Goal: Transaction & Acquisition: Purchase product/service

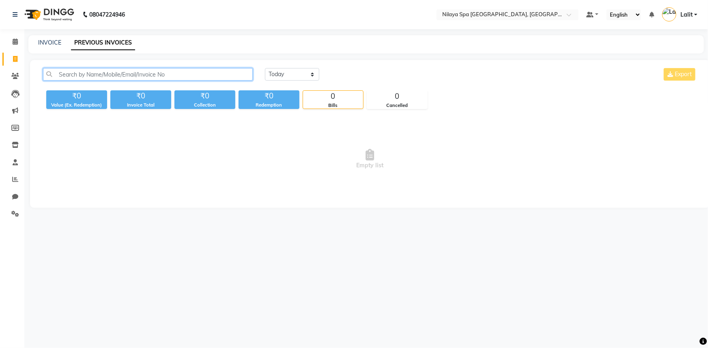
click at [48, 75] on input "text" at bounding box center [148, 74] width 210 height 13
drag, startPoint x: 58, startPoint y: 75, endPoint x: 226, endPoint y: 77, distance: 168.8
click at [157, 77] on input "text" at bounding box center [148, 74] width 210 height 13
click at [234, 75] on input "text" at bounding box center [148, 74] width 210 height 13
click at [19, 40] on span at bounding box center [15, 41] width 14 height 9
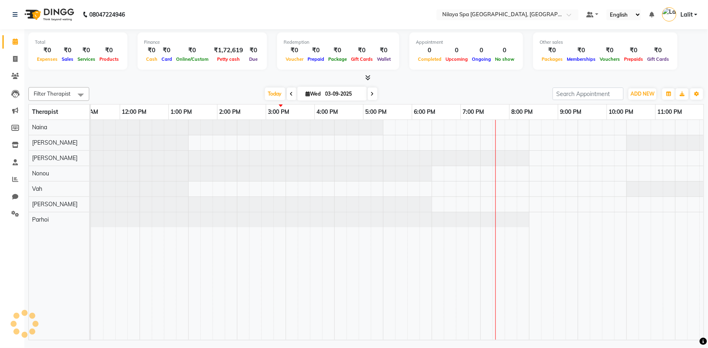
scroll to position [0, 215]
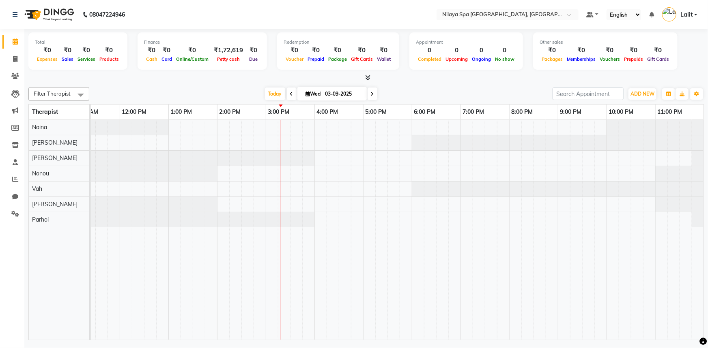
click at [487, 90] on div "Today Wed 03-09-2025" at bounding box center [320, 94] width 455 height 12
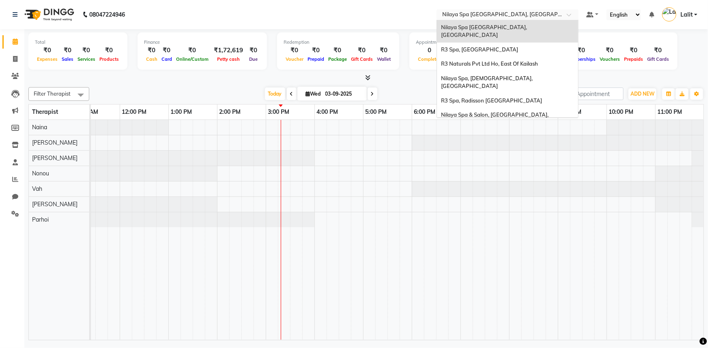
click at [518, 17] on input "text" at bounding box center [500, 15] width 118 height 8
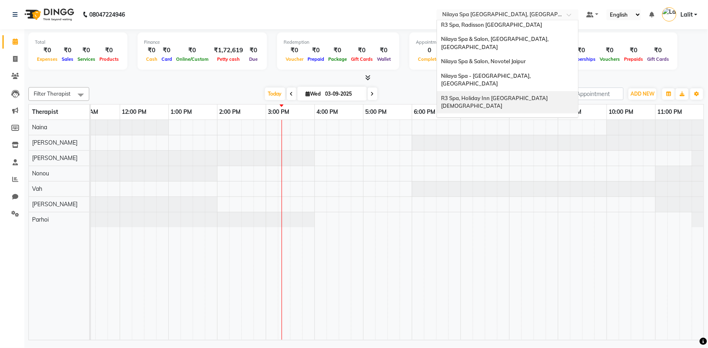
scroll to position [112, 0]
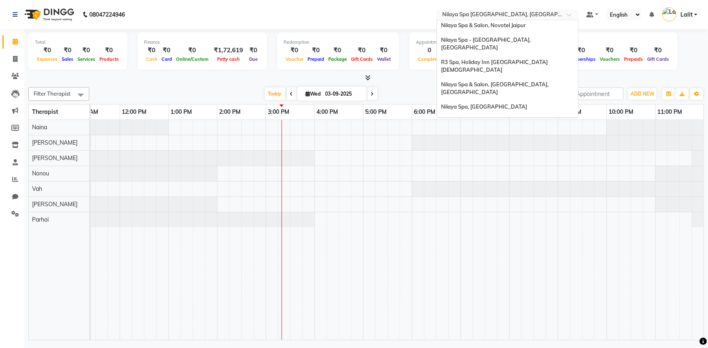
click at [497, 151] on div "R3 Spa, Tarangi Jim Corbett Resort" at bounding box center [507, 158] width 141 height 15
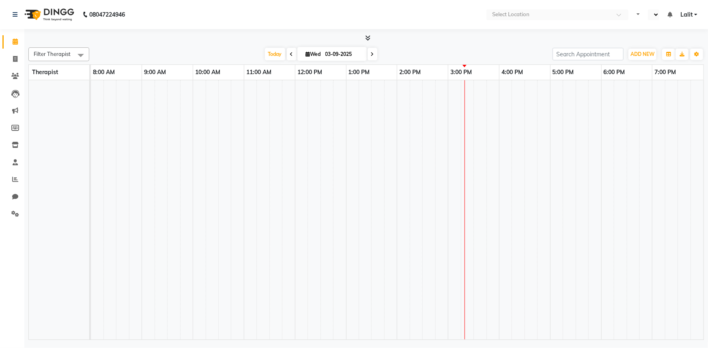
select select "en"
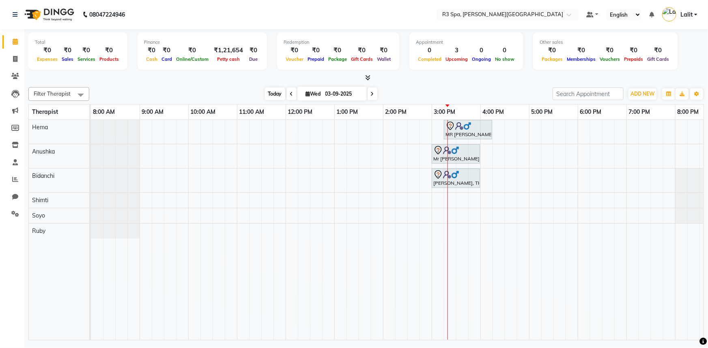
click at [273, 94] on span "Today" at bounding box center [275, 94] width 20 height 13
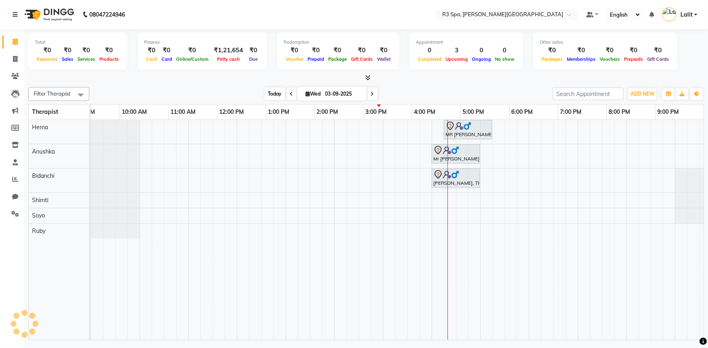
scroll to position [0, 69]
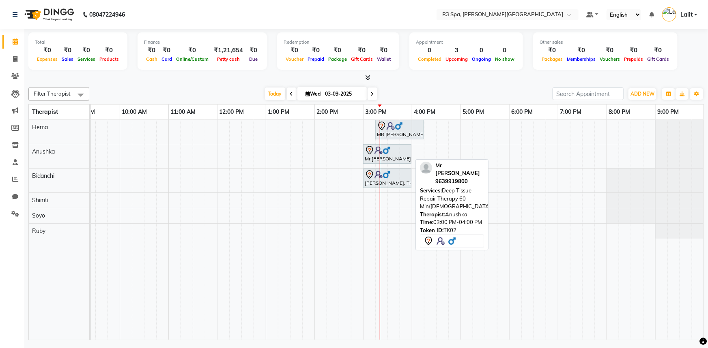
click at [387, 149] on img at bounding box center [387, 150] width 8 height 8
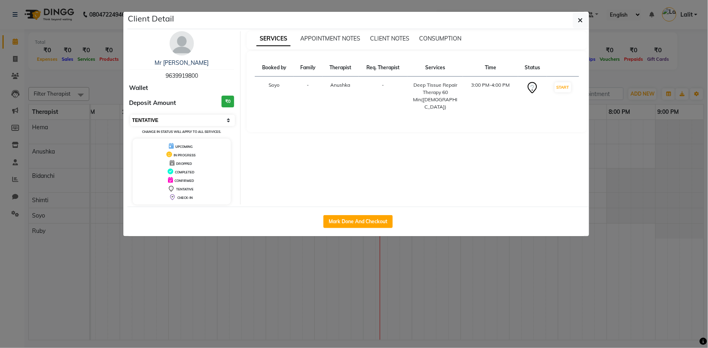
click at [189, 124] on select "Select IN SERVICE CONFIRMED TENTATIVE CHECK IN MARK DONE DROPPED UPCOMING" at bounding box center [182, 120] width 105 height 11
select select "2"
click at [130, 115] on select "Select IN SERVICE CONFIRMED TENTATIVE CHECK IN MARK DONE DROPPED UPCOMING" at bounding box center [182, 120] width 105 height 11
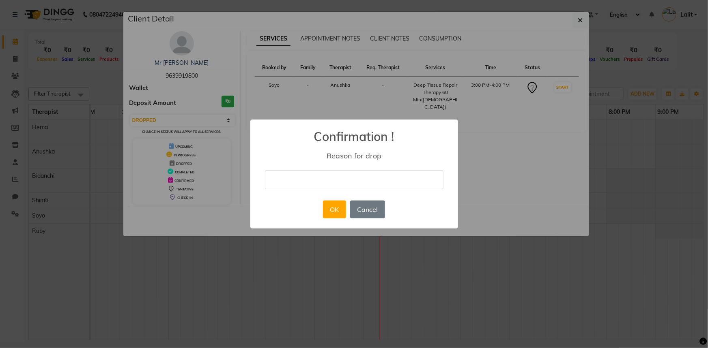
click at [312, 178] on input "text" at bounding box center [354, 179] width 178 height 19
type input "1"
type input "D"
type input "d"
type input "By Mistake"
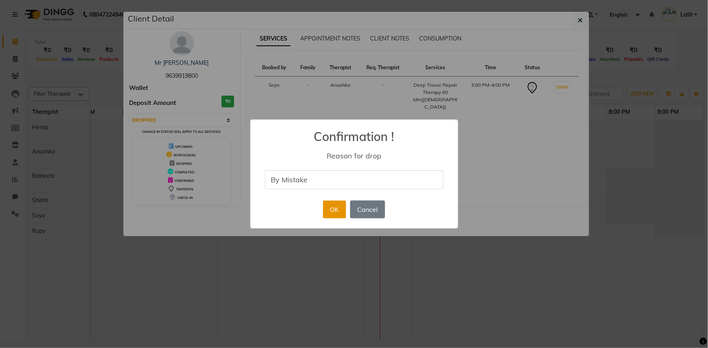
click at [335, 206] on button "OK" at bounding box center [334, 210] width 23 height 18
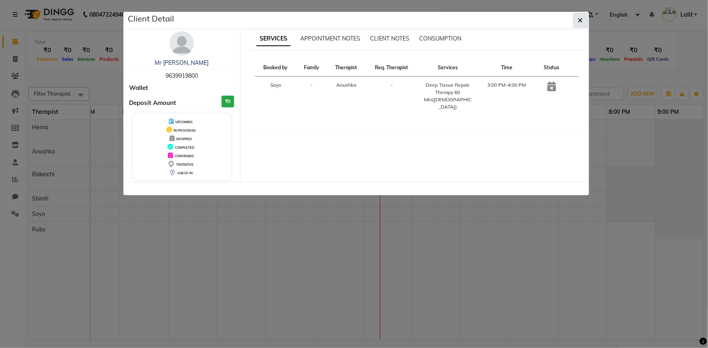
drag, startPoint x: 577, startPoint y: 27, endPoint x: 580, endPoint y: 18, distance: 9.4
click at [578, 24] on button "button" at bounding box center [580, 20] width 15 height 15
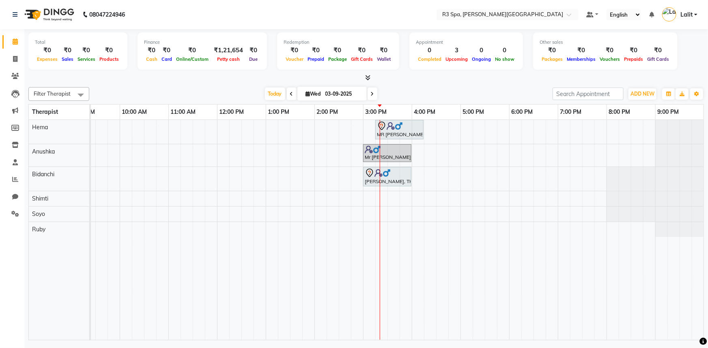
click at [580, 18] on div "SERVICES APPOINTMENT NOTES CLIENT NOTES CONSUMPTION Booked by Family Therapist …" at bounding box center [417, 65] width 353 height 149
click at [460, 64] on div "Appointment 0 Completed 3 Upcoming 0 Ongoing 0 No show" at bounding box center [466, 50] width 114 height 37
click at [17, 181] on icon at bounding box center [15, 179] width 6 height 6
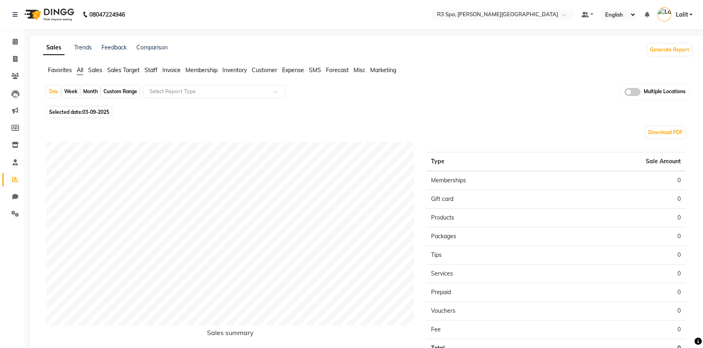
click at [96, 111] on span "03-09-2025" at bounding box center [95, 112] width 27 height 6
select select "9"
select select "2025"
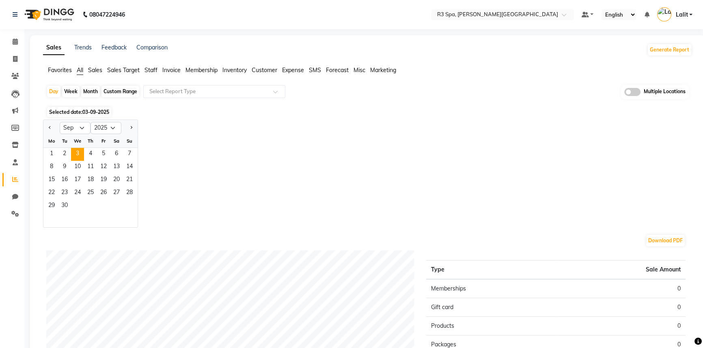
click at [118, 93] on div "Custom Range" at bounding box center [120, 91] width 38 height 11
select select "9"
select select "2025"
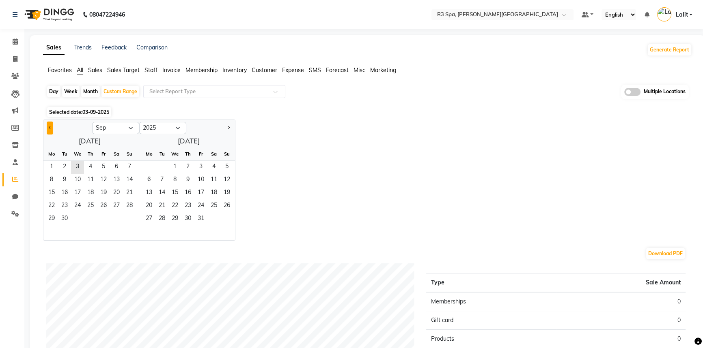
click at [48, 130] on button "Previous month" at bounding box center [50, 128] width 6 height 13
select select "8"
click at [102, 170] on span "1" at bounding box center [103, 167] width 13 height 13
click at [129, 215] on span "31" at bounding box center [129, 219] width 13 height 13
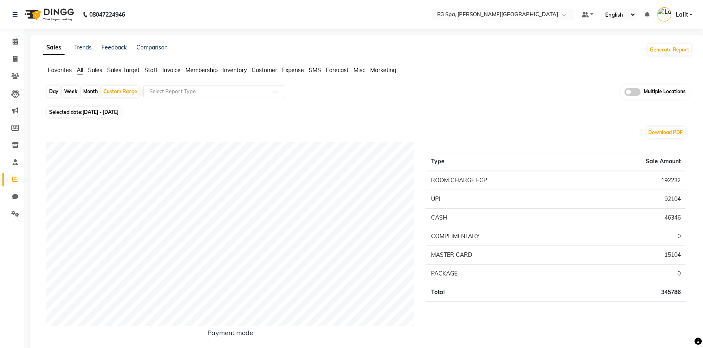
click at [144, 70] on ul "Favorites All Sales Sales Target Staff Invoice Membership Inventory Customer Ex…" at bounding box center [367, 70] width 649 height 9
click at [153, 71] on span "Staff" at bounding box center [150, 70] width 13 height 7
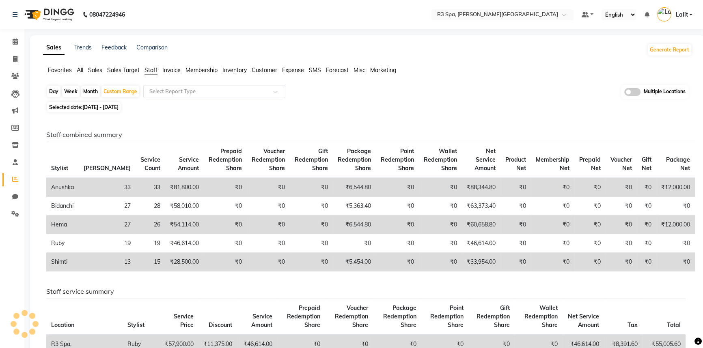
click at [271, 73] on span "Customer" at bounding box center [265, 70] width 26 height 7
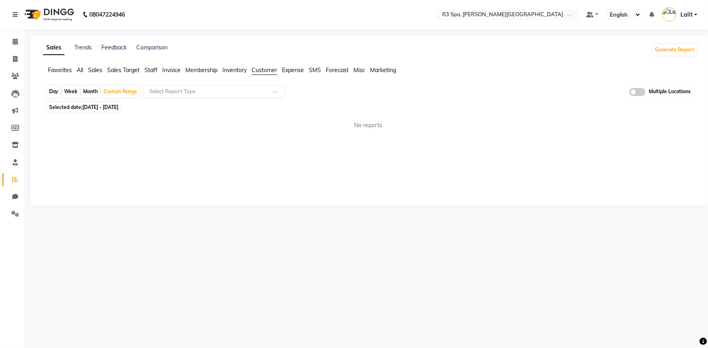
click at [241, 94] on input "text" at bounding box center [206, 92] width 117 height 8
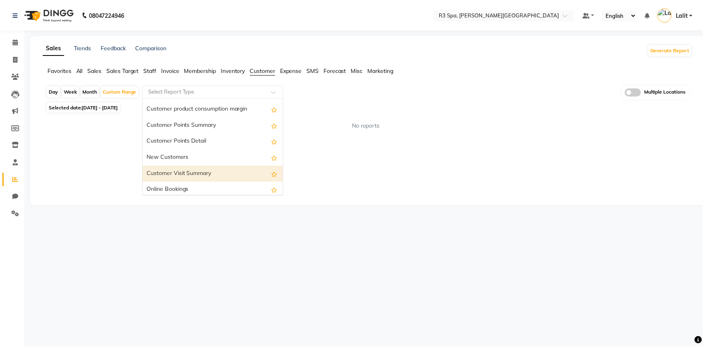
scroll to position [130, 0]
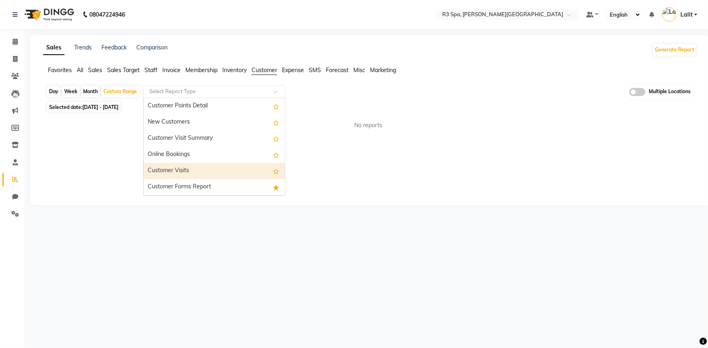
click at [187, 174] on div "Customer Visits" at bounding box center [214, 171] width 141 height 16
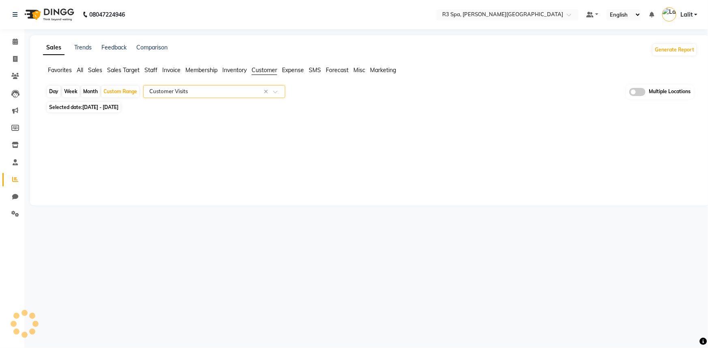
select select "full_report"
select select "csv"
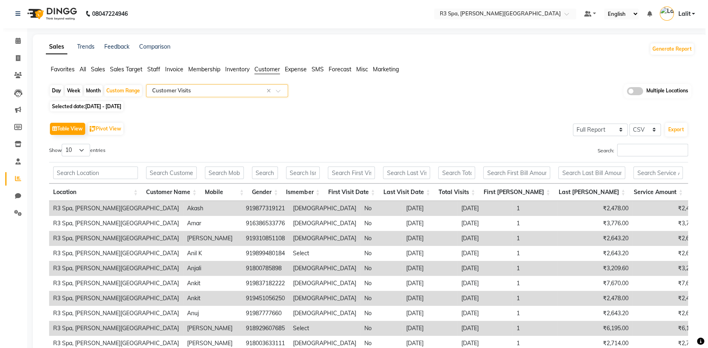
scroll to position [0, 0]
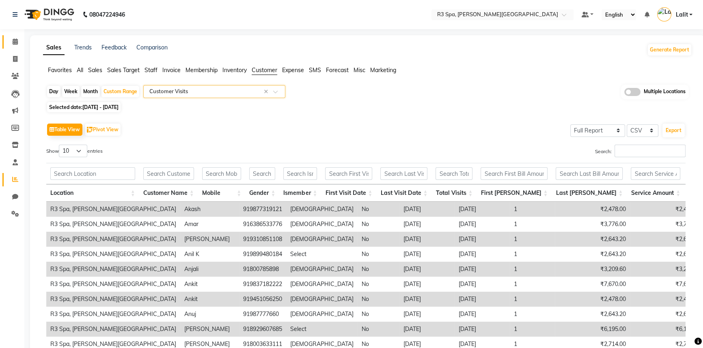
drag, startPoint x: 8, startPoint y: 33, endPoint x: 8, endPoint y: 39, distance: 5.7
click at [8, 34] on li "Calendar" at bounding box center [12, 41] width 24 height 17
click at [8, 39] on span at bounding box center [15, 41] width 14 height 9
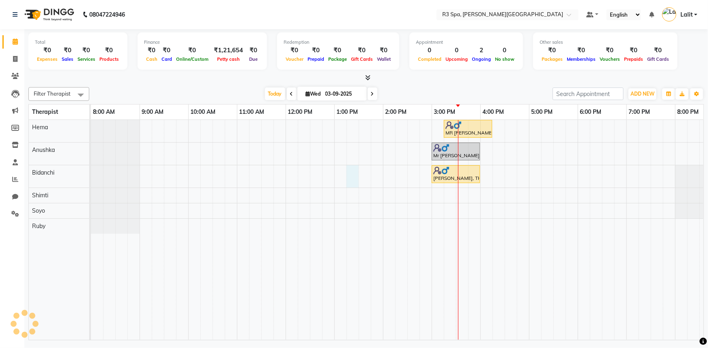
click at [348, 183] on div "MR Gaurav, TK01, 03:15 PM-04:15 PM, Deep Tissue Repair Therapy 60 Min(Male) Mr …" at bounding box center [432, 230] width 682 height 220
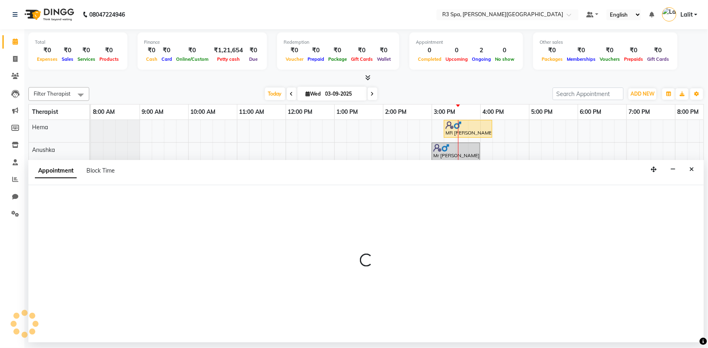
select select "71314"
select select "795"
select select "tentative"
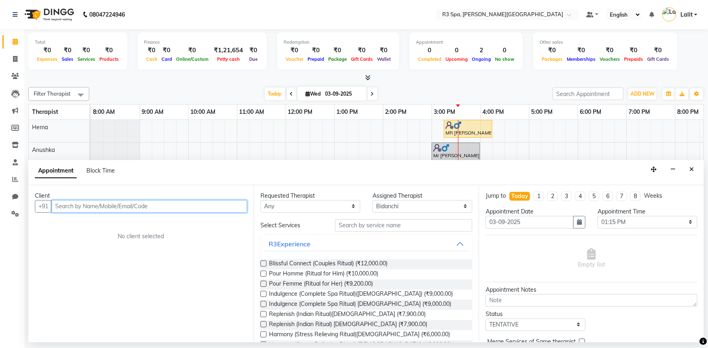
click at [121, 206] on input "text" at bounding box center [150, 206] width 196 height 13
click at [685, 167] on div "Appointment Block Time" at bounding box center [365, 172] width 675 height 25
click at [688, 168] on button "Close" at bounding box center [692, 169] width 12 height 13
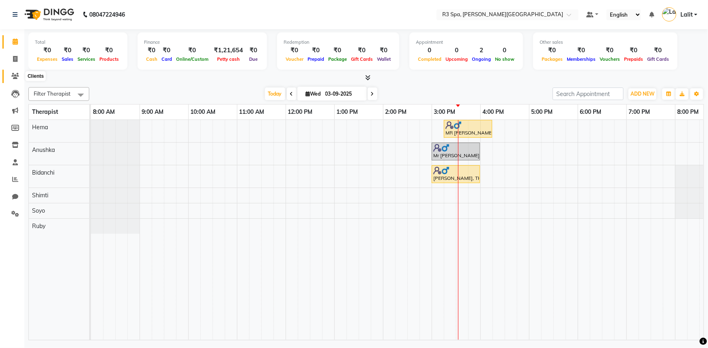
click at [13, 77] on icon at bounding box center [15, 76] width 8 height 6
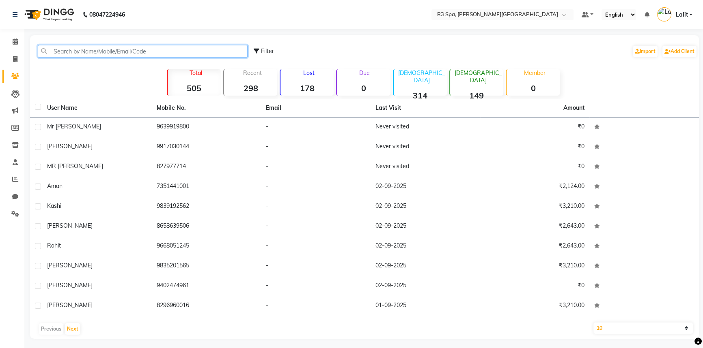
click at [130, 55] on input "text" at bounding box center [143, 51] width 210 height 13
click at [439, 42] on div "Filter Import Add Client" at bounding box center [475, 52] width 443 height 26
click at [10, 77] on span at bounding box center [15, 76] width 14 height 9
click at [82, 47] on input "text" at bounding box center [143, 51] width 210 height 13
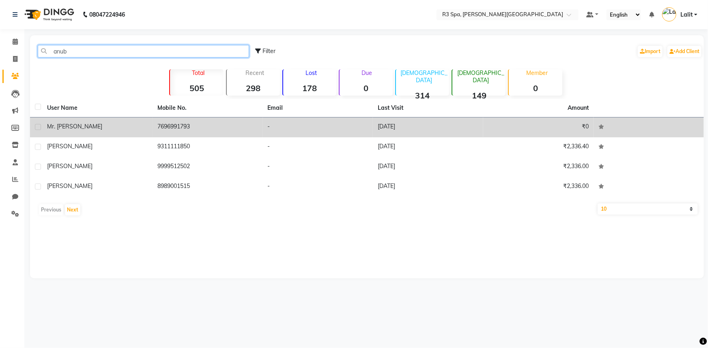
type input "anub"
click at [176, 126] on td "7696991793" at bounding box center [208, 128] width 110 height 20
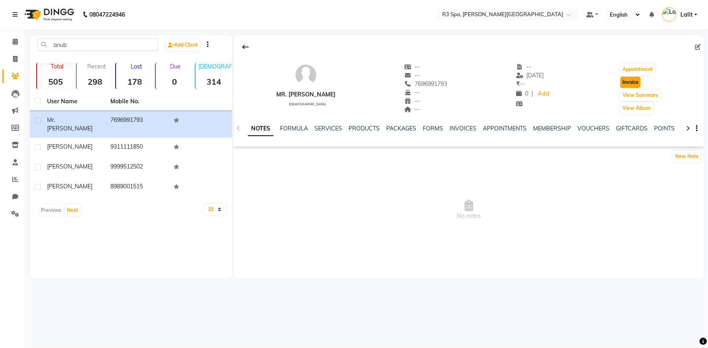
click at [633, 84] on button "Invoice" at bounding box center [630, 82] width 20 height 11
select select "7789"
select select "service"
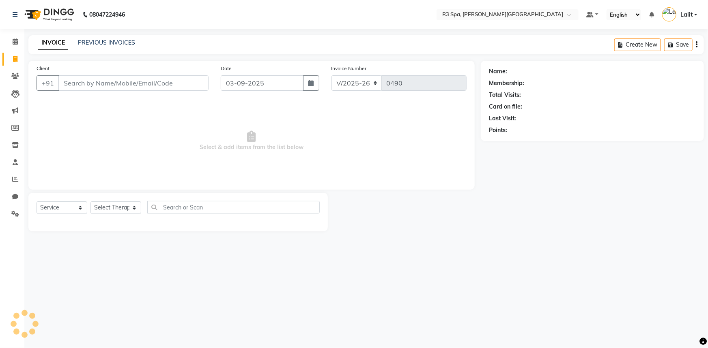
type input "7696991793"
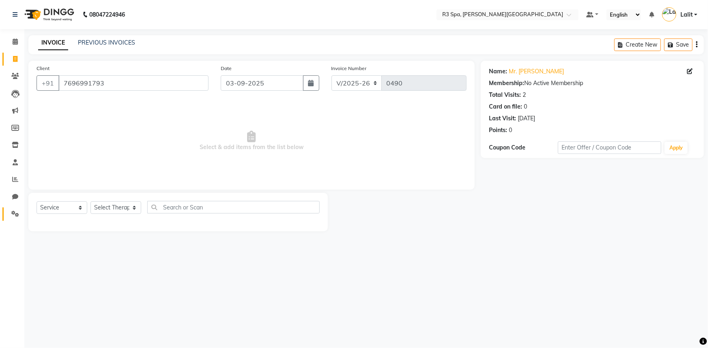
click at [6, 212] on link "Settings" at bounding box center [11, 214] width 19 height 13
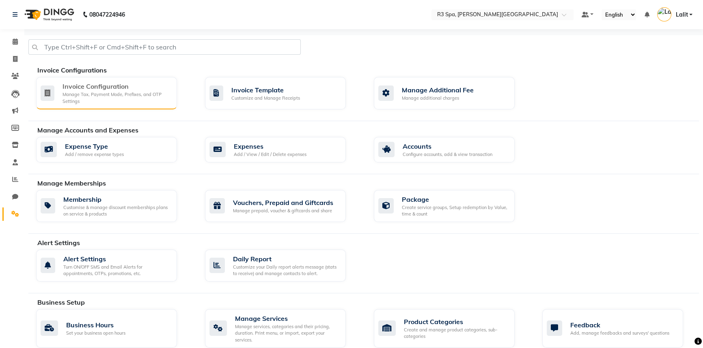
click at [95, 77] on div "Invoice Configuration Manage Tax, Payment Mode, Prefixes, and OTP Settings" at bounding box center [106, 93] width 141 height 32
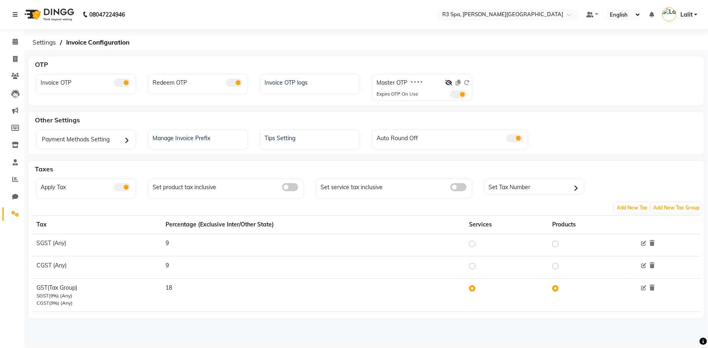
click at [127, 77] on div "Invoice OTP" at bounding box center [87, 82] width 97 height 11
click at [449, 85] on icon at bounding box center [448, 83] width 7 height 6
click at [17, 76] on icon at bounding box center [15, 76] width 8 height 6
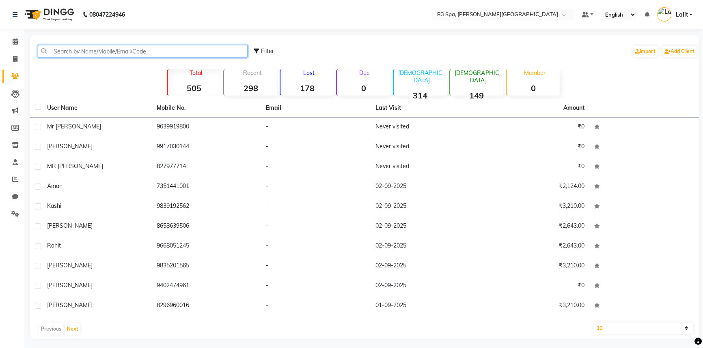
click at [114, 55] on input "text" at bounding box center [143, 51] width 210 height 13
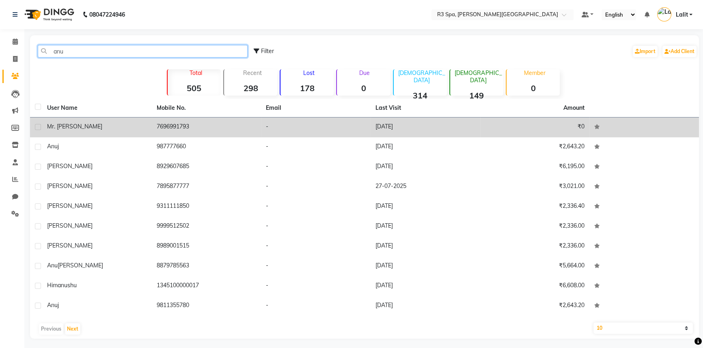
type input "anu"
click at [111, 121] on td "Mr. Anubhav" at bounding box center [97, 128] width 110 height 20
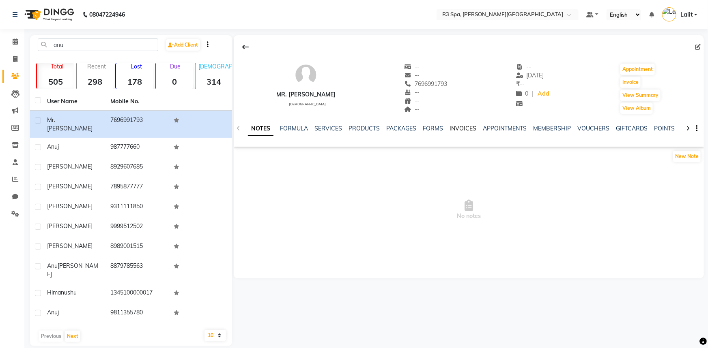
click at [452, 128] on link "INVOICES" at bounding box center [462, 128] width 27 height 7
click at [632, 82] on button "Invoice" at bounding box center [630, 82] width 20 height 11
select select "7789"
select select "service"
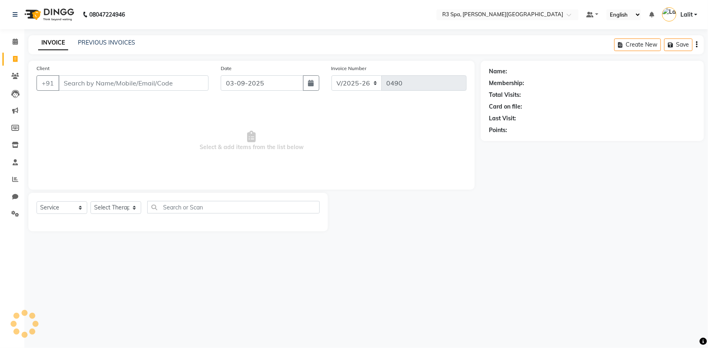
type input "7696991793"
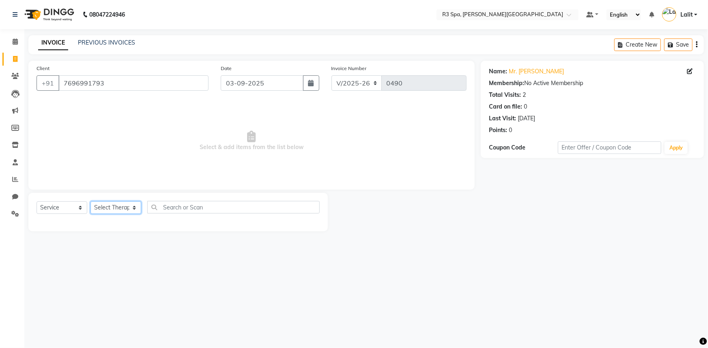
click at [110, 213] on select "Select Therapist Anushka Bidanchi Hema Ruby Shimti Soyo" at bounding box center [115, 208] width 51 height 13
select select "71313"
click at [90, 202] on select "Select Therapist Anushka Bidanchi Hema Ruby Shimti Soyo" at bounding box center [115, 208] width 51 height 13
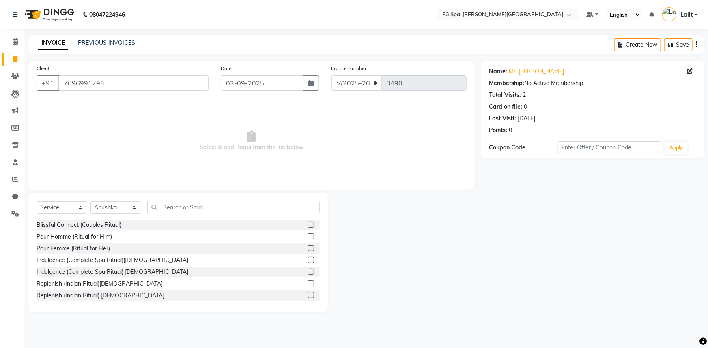
click at [169, 216] on div "Select Service Product Membership Package Voucher Prepaid Gift Card Select Ther…" at bounding box center [178, 210] width 283 height 19
click at [178, 209] on input "text" at bounding box center [233, 207] width 172 height 13
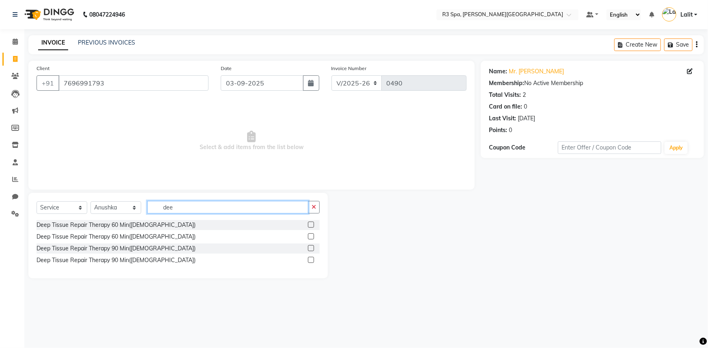
type input "dee"
click at [312, 239] on label at bounding box center [311, 237] width 6 height 6
click at [312, 239] on input "checkbox" at bounding box center [310, 236] width 5 height 5
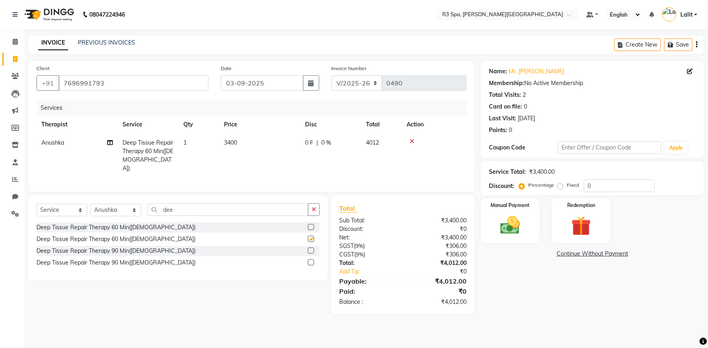
checkbox input "false"
click at [12, 149] on span at bounding box center [15, 145] width 14 height 9
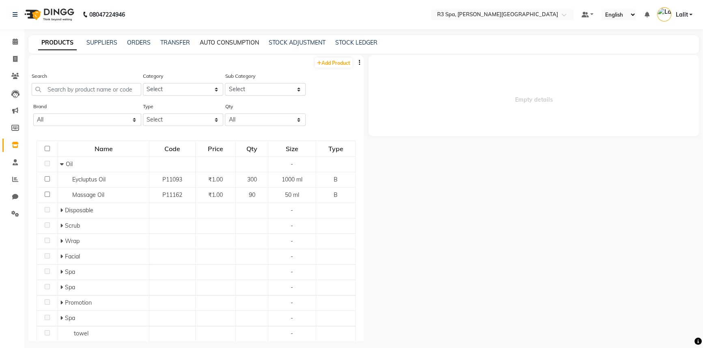
click at [241, 39] on link "AUTO CONSUMPTION" at bounding box center [229, 42] width 59 height 7
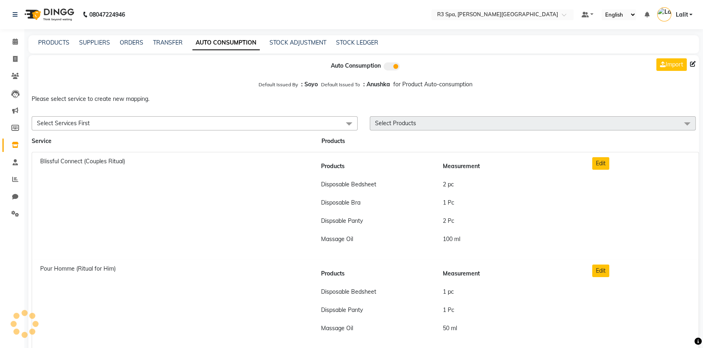
click at [388, 65] on span at bounding box center [391, 66] width 16 height 8
click at [391, 68] on input "checkbox" at bounding box center [391, 68] width 0 height 0
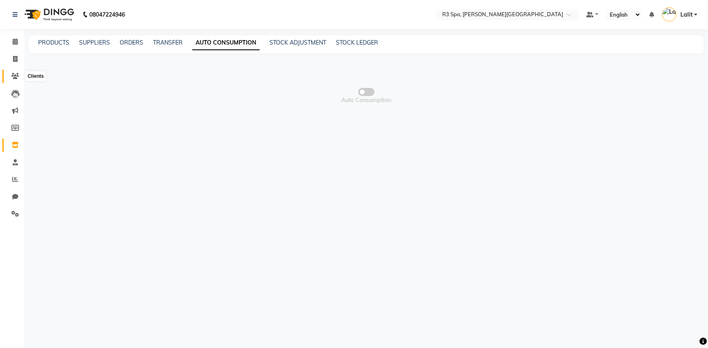
click at [14, 75] on icon at bounding box center [15, 76] width 8 height 6
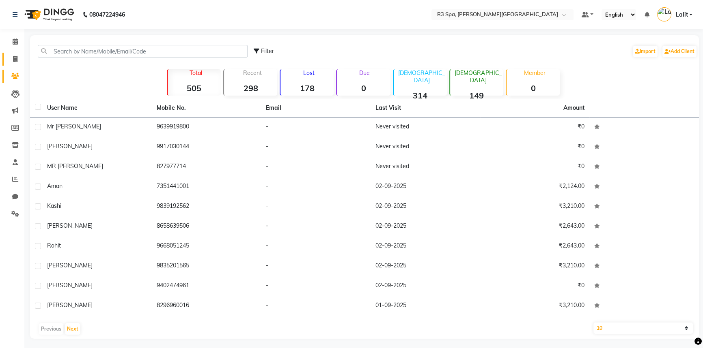
click at [17, 62] on span at bounding box center [15, 59] width 14 height 9
select select "service"
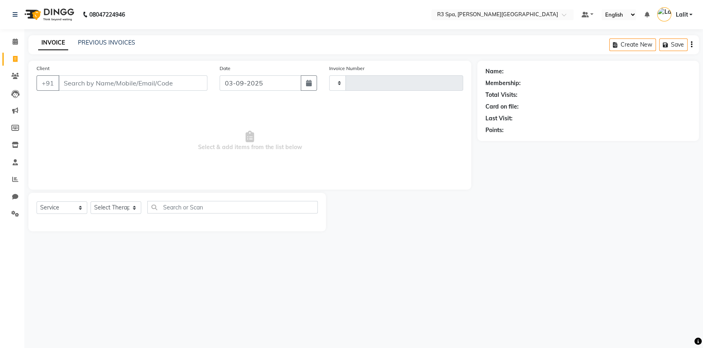
type input "0490"
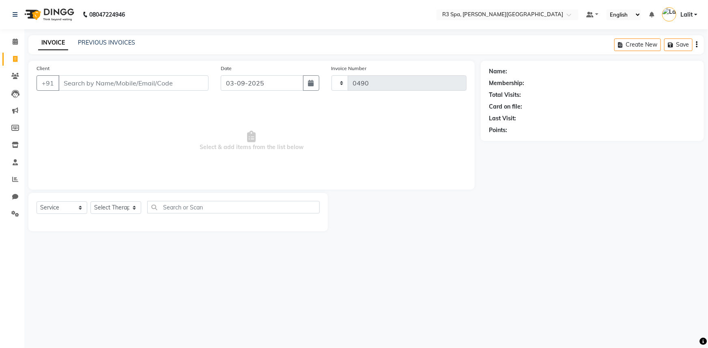
select select "7789"
click at [153, 89] on input "Client" at bounding box center [133, 82] width 150 height 15
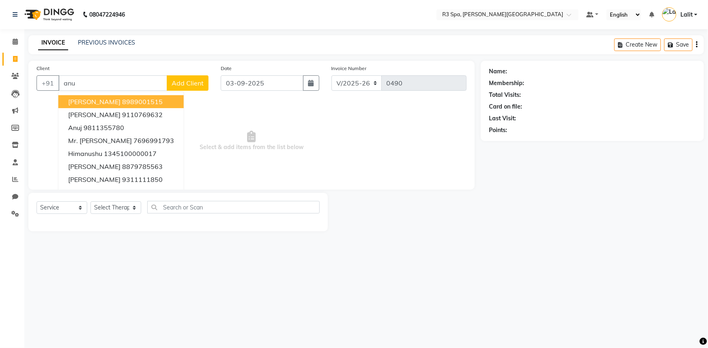
click at [122, 104] on ngb-highlight "8989001515" at bounding box center [142, 102] width 41 height 8
type input "8989001515"
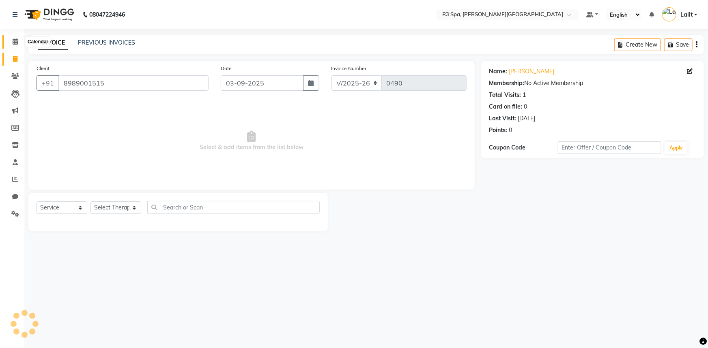
click at [18, 43] on span at bounding box center [15, 41] width 14 height 9
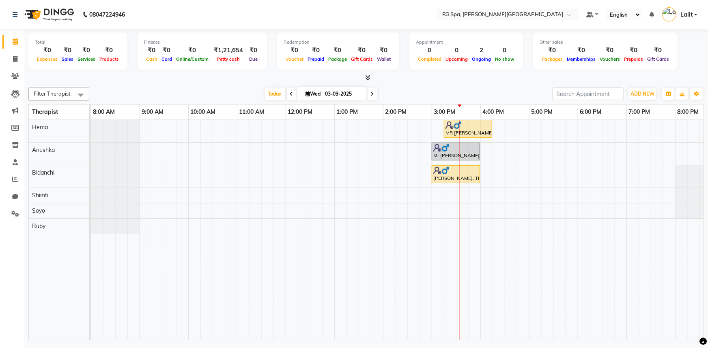
click at [507, 149] on div "MR Gaurav, TK01, 03:15 PM-04:15 PM, Deep Tissue Repair Therapy 60 Min(Male) Mr …" at bounding box center [432, 230] width 682 height 220
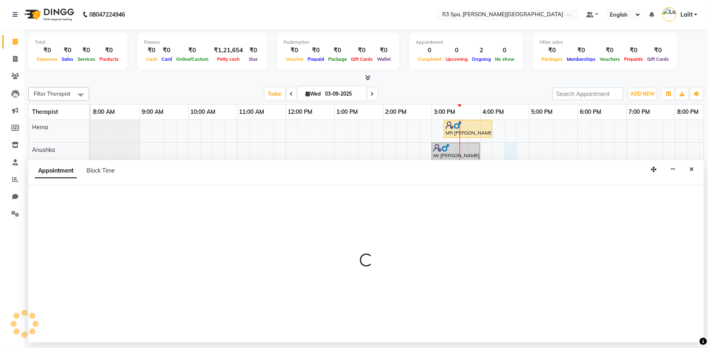
select select "71313"
select select "990"
select select "tentative"
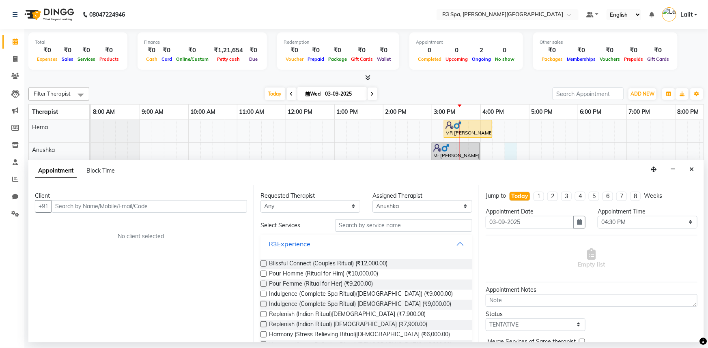
click at [195, 213] on div "Client +91 No client selected" at bounding box center [140, 263] width 225 height 157
click at [187, 205] on input "text" at bounding box center [150, 206] width 196 height 13
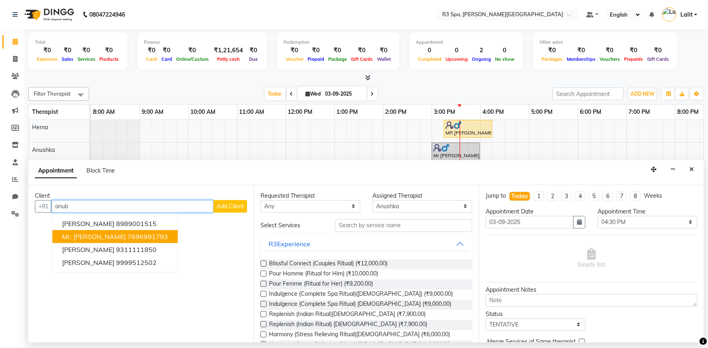
click at [101, 237] on button "Mr. Anubhav 7696991793" at bounding box center [114, 236] width 125 height 13
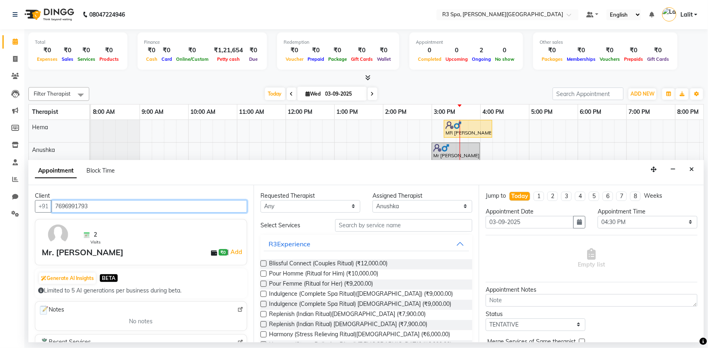
type input "7696991793"
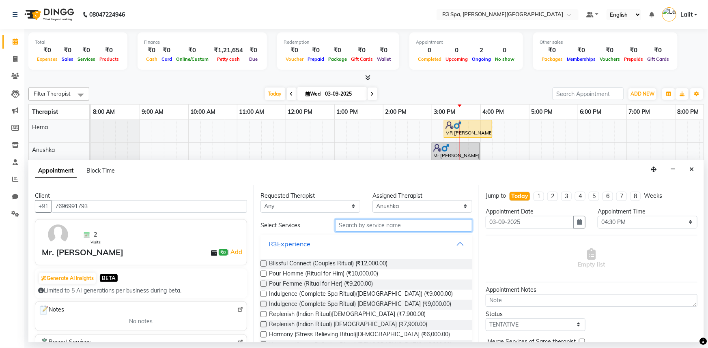
click at [396, 223] on input "text" at bounding box center [403, 225] width 137 height 13
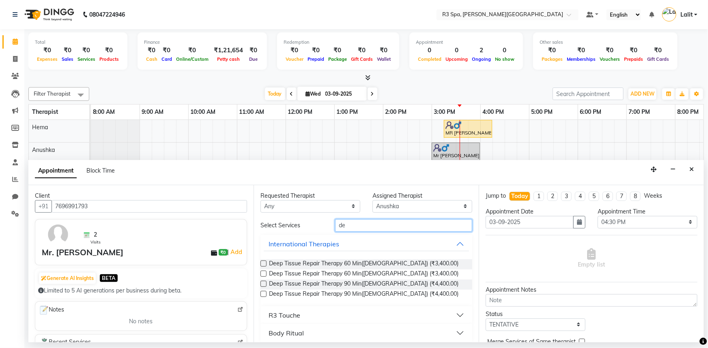
type input "d"
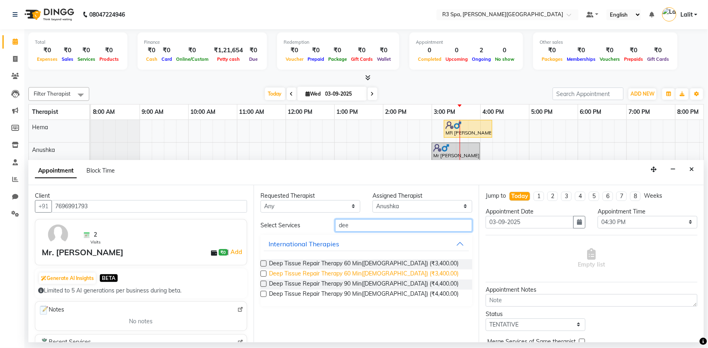
type input "dee"
click at [345, 276] on span "Deep Tissue Repair Therapy 60 Min(Male) (₹3,400.00)" at bounding box center [363, 275] width 189 height 10
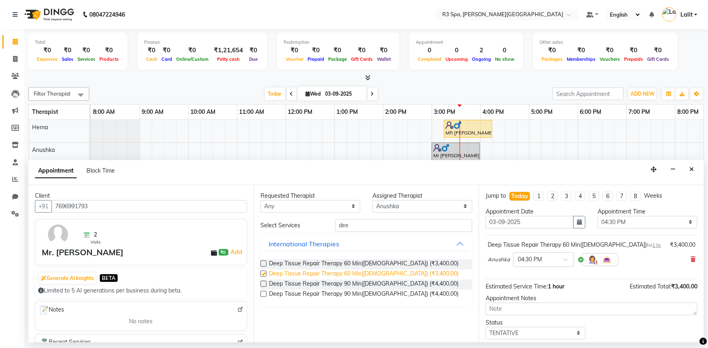
checkbox input "false"
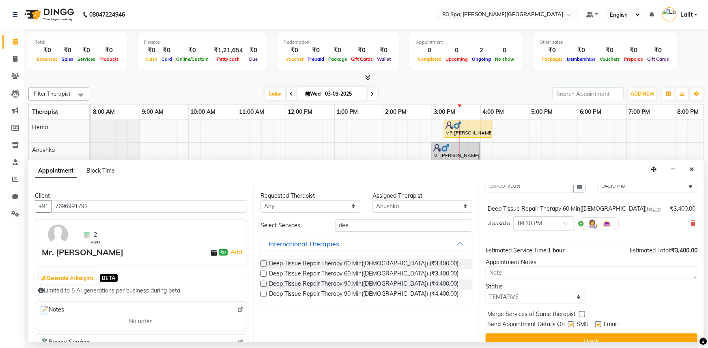
scroll to position [48, 0]
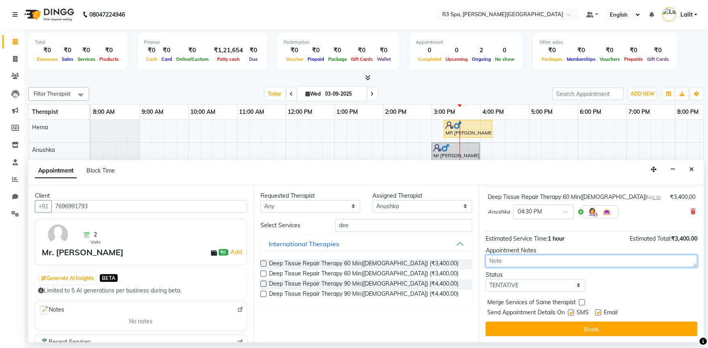
click at [516, 262] on textarea at bounding box center [592, 261] width 212 height 13
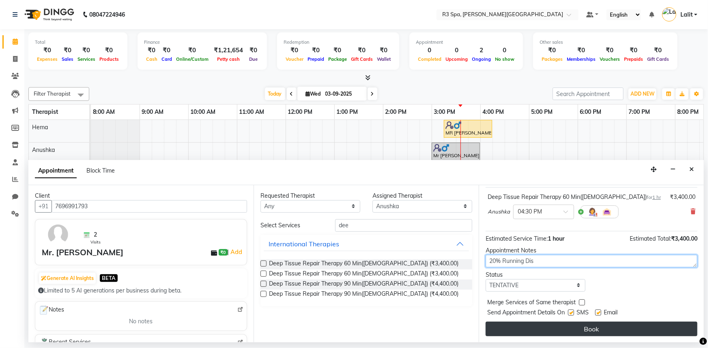
type textarea "20% Running Dis"
click at [589, 333] on button "Book" at bounding box center [592, 329] width 212 height 15
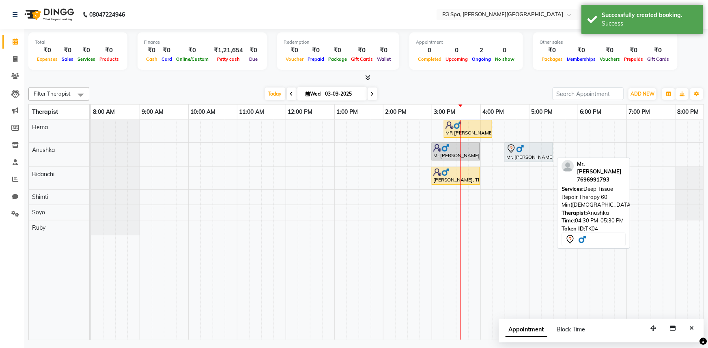
click at [520, 153] on div at bounding box center [528, 149] width 45 height 10
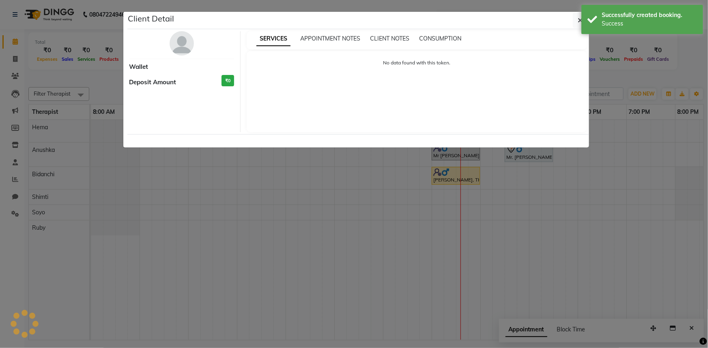
select select "7"
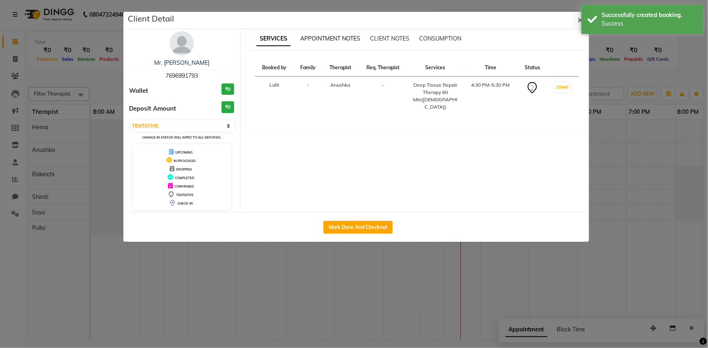
click at [330, 37] on span "APPOINTMENT NOTES" at bounding box center [330, 38] width 60 height 7
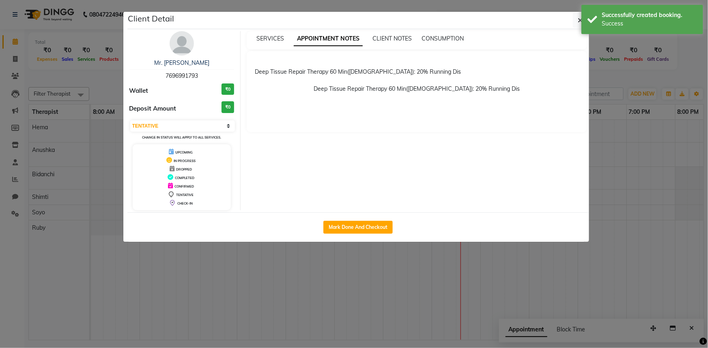
drag, startPoint x: 254, startPoint y: 71, endPoint x: 369, endPoint y: 70, distance: 115.6
click at [369, 70] on div "Deep Tissue Repair Therapy 60 Min(Male): 20% Running Dis Deep Tissue Repair The…" at bounding box center [417, 91] width 340 height 81
click at [375, 77] on p "Deep Tissue Repair Therapy 60 Min(Male): 20% Running Dis" at bounding box center [417, 84] width 324 height 17
drag, startPoint x: 370, startPoint y: 70, endPoint x: 397, endPoint y: 73, distance: 26.9
click at [397, 73] on div "Deep Tissue Repair Therapy 60 Min(Male): 20% Running Dis" at bounding box center [417, 67] width 324 height 17
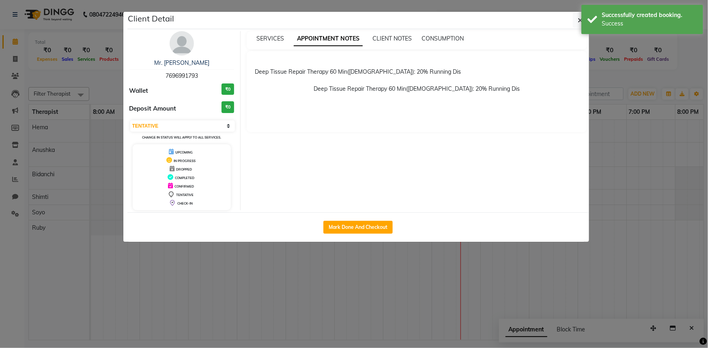
click at [402, 97] on div "Deep Tissue Repair Therapy 60 Min(Male): 20% Running Dis" at bounding box center [417, 88] width 324 height 24
click at [580, 25] on button "button" at bounding box center [580, 20] width 15 height 15
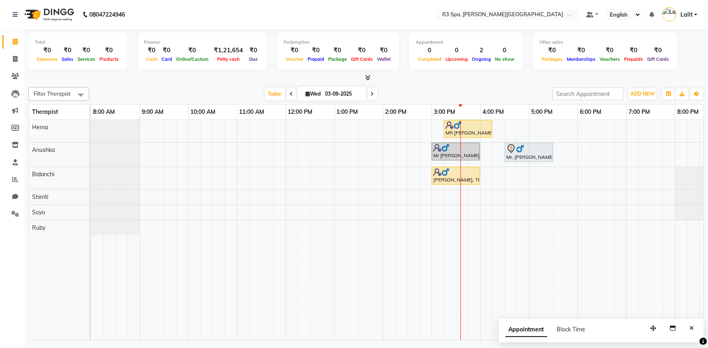
click at [530, 162] on div "MR Gaurav, TK01, 03:15 PM-04:15 PM, Deep Tissue Repair Therapy 60 Min(Male) Mr …" at bounding box center [432, 230] width 682 height 220
select select "71313"
select select "1020"
select select "tentative"
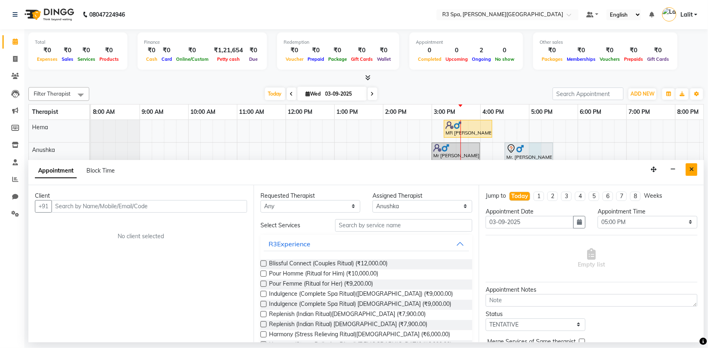
click at [690, 172] on button "Close" at bounding box center [692, 169] width 12 height 13
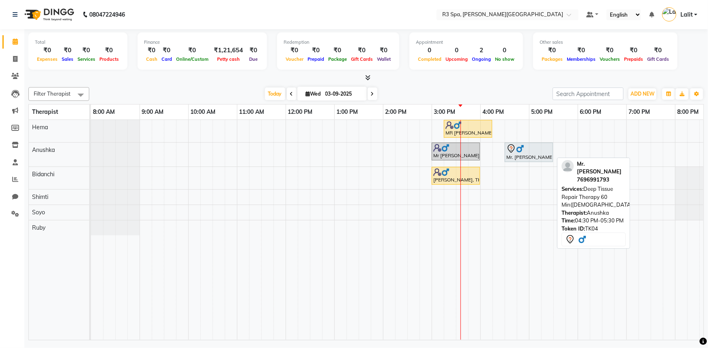
click at [529, 153] on div "Mr. Anubhav, TK04, 04:30 PM-05:30 PM, Deep Tissue Repair Therapy 60 Min(Male)" at bounding box center [528, 152] width 47 height 17
select select "7"
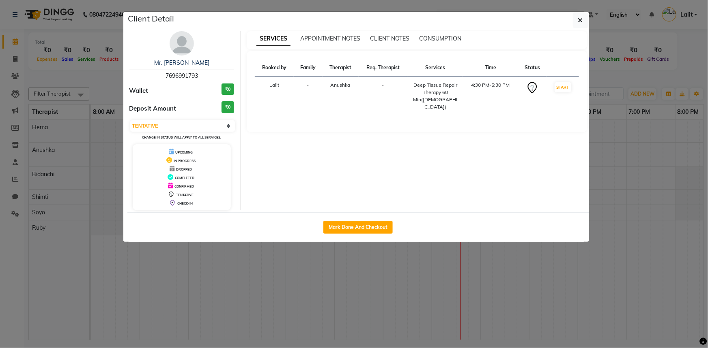
click at [345, 42] on div "APPOINTMENT NOTES" at bounding box center [330, 38] width 60 height 9
click at [345, 38] on span "APPOINTMENT NOTES" at bounding box center [330, 38] width 60 height 7
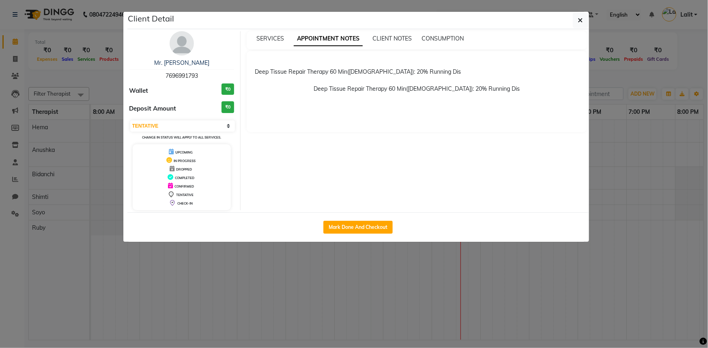
drag, startPoint x: 368, startPoint y: 71, endPoint x: 414, endPoint y: 71, distance: 45.8
click at [414, 71] on div "Deep Tissue Repair Therapy 60 Min(Male): 20% Running Dis" at bounding box center [417, 67] width 324 height 17
click at [422, 75] on div "Deep Tissue Repair Therapy 60 Min(Male): 20% Running Dis" at bounding box center [417, 67] width 324 height 17
click at [585, 18] on button "button" at bounding box center [580, 20] width 15 height 15
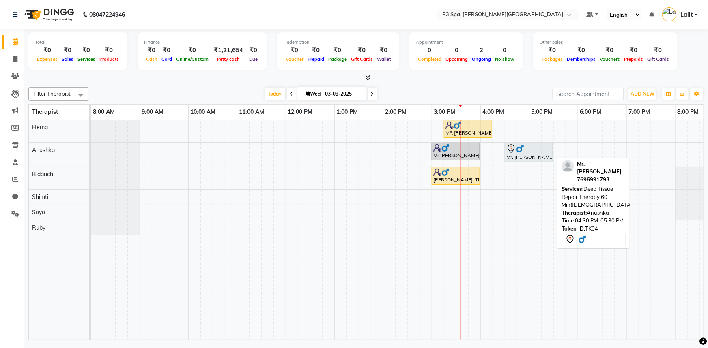
click at [519, 152] on img at bounding box center [520, 149] width 8 height 8
select select "7"
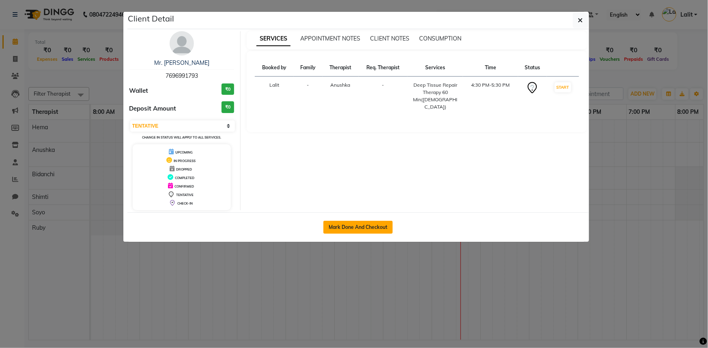
click at [377, 227] on button "Mark Done And Checkout" at bounding box center [357, 227] width 69 height 13
select select "service"
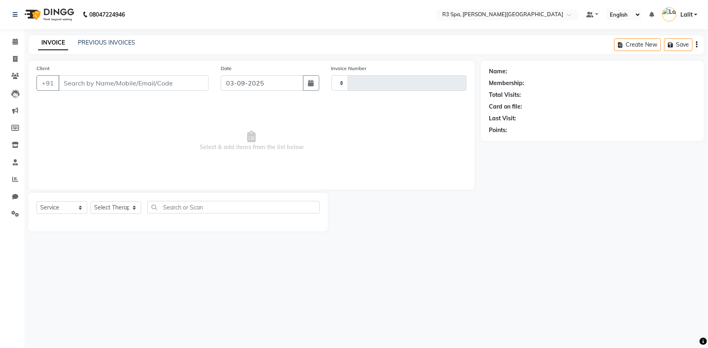
type input "0490"
select select "7789"
type input "7696991793"
select select "71313"
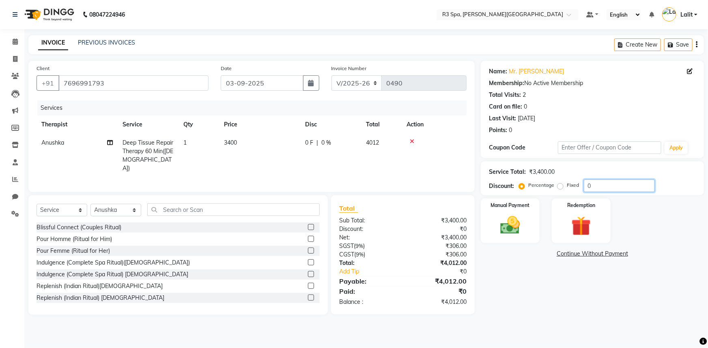
click at [599, 183] on input "0" at bounding box center [619, 186] width 71 height 13
click at [329, 143] on span "0 %" at bounding box center [326, 143] width 10 height 9
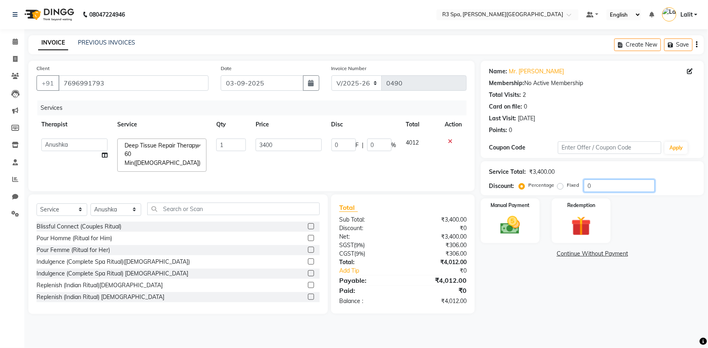
drag, startPoint x: 568, startPoint y: 187, endPoint x: 540, endPoint y: 188, distance: 28.0
click at [540, 188] on div "Percentage Fixed 0" at bounding box center [587, 186] width 134 height 13
type input "2"
type input "68"
type input "2"
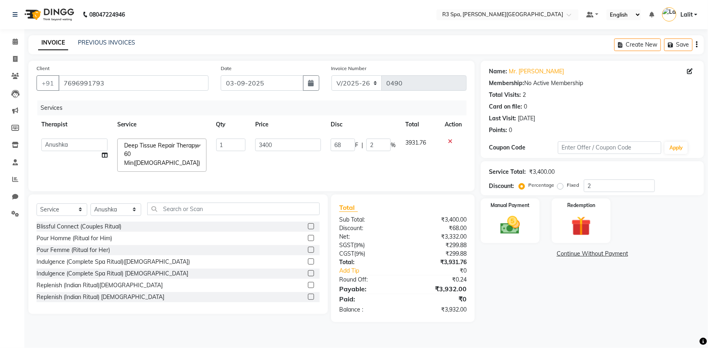
click at [640, 223] on div "Manual Payment Redemption" at bounding box center [592, 221] width 235 height 45
click at [605, 185] on input "2" at bounding box center [619, 186] width 71 height 13
type input "20"
type input "680"
type input "20"
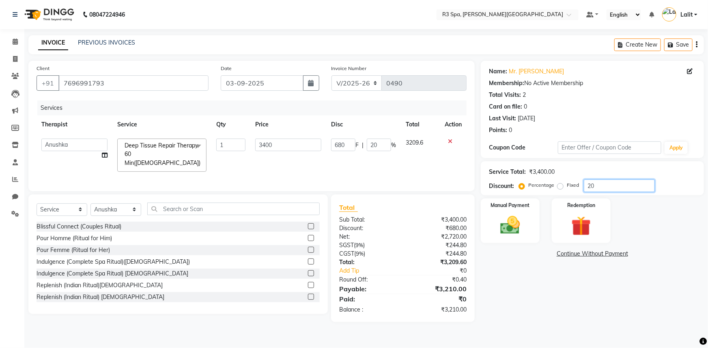
type input "20"
click at [630, 214] on div "Manual Payment Redemption" at bounding box center [592, 221] width 235 height 45
click at [462, 170] on div "Services Therapist Service Qty Price Disc Total Action Anushka Bidanchi Hema Ru…" at bounding box center [252, 142] width 430 height 83
click at [459, 166] on td at bounding box center [453, 155] width 27 height 43
click at [516, 224] on img at bounding box center [510, 226] width 33 height 24
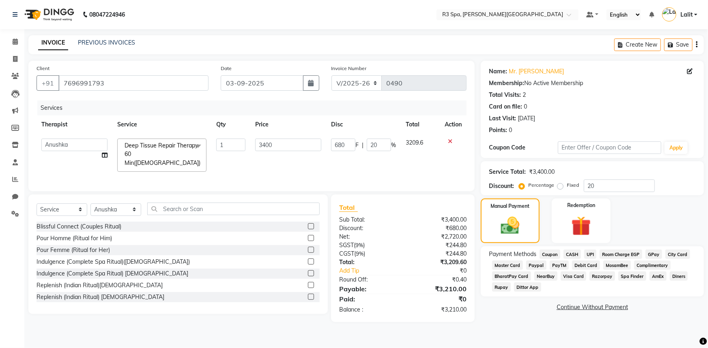
click at [653, 265] on span "Complimentary" at bounding box center [652, 265] width 37 height 9
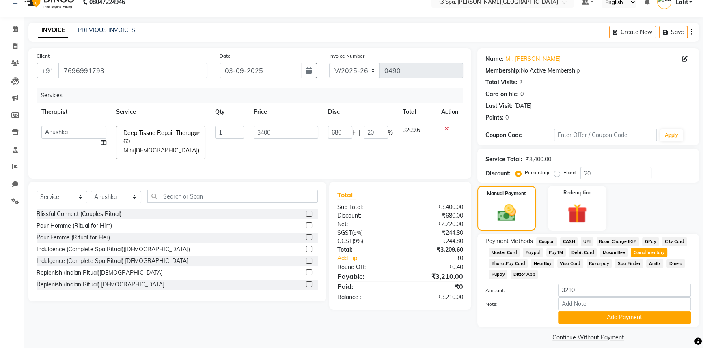
scroll to position [20, 0]
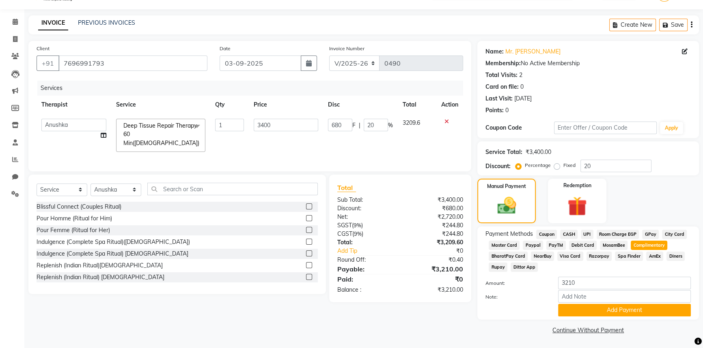
click at [663, 235] on span "City Card" at bounding box center [674, 234] width 25 height 9
drag, startPoint x: 488, startPoint y: 295, endPoint x: 546, endPoint y: 299, distance: 58.2
click at [513, 295] on label "Note:" at bounding box center [515, 297] width 73 height 7
click at [571, 303] on input "Note:" at bounding box center [624, 296] width 133 height 13
click at [582, 295] on input "Note:" at bounding box center [624, 296] width 133 height 13
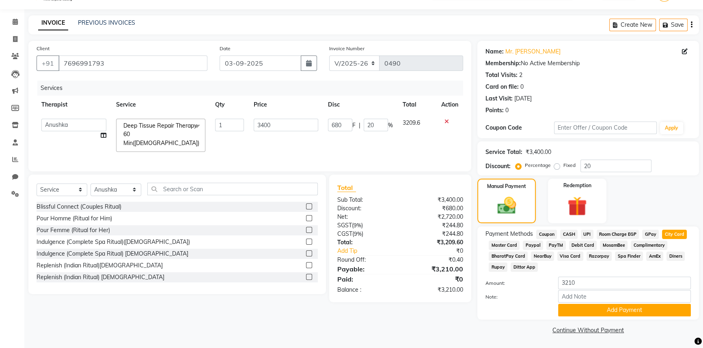
click at [539, 297] on label "Note:" at bounding box center [515, 297] width 73 height 7
click at [558, 297] on input "Note:" at bounding box center [624, 296] width 133 height 13
click at [567, 299] on input "Note:" at bounding box center [624, 296] width 133 height 13
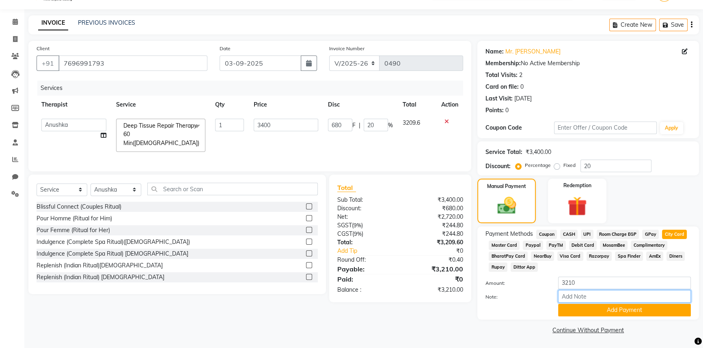
click at [567, 299] on input "Note:" at bounding box center [624, 296] width 133 height 13
click at [568, 298] on input "Note:" at bounding box center [624, 296] width 133 height 13
click at [526, 298] on label "Note:" at bounding box center [515, 297] width 73 height 7
click at [558, 298] on input "Note:" at bounding box center [624, 296] width 133 height 13
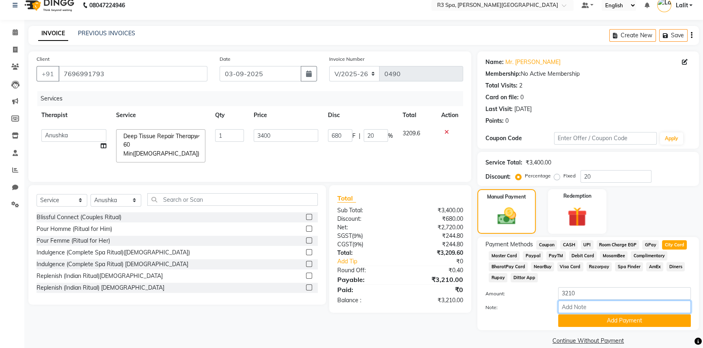
scroll to position [0, 0]
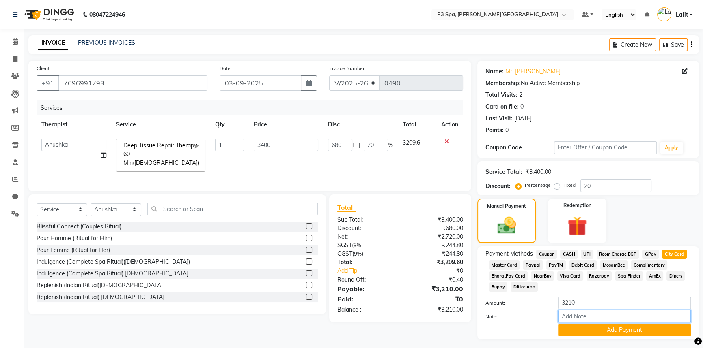
click at [577, 317] on input "Note:" at bounding box center [624, 316] width 133 height 13
click at [489, 319] on label "Note:" at bounding box center [515, 317] width 73 height 7
click at [558, 319] on input "Note:" at bounding box center [624, 316] width 133 height 13
click at [577, 316] on input "Note:" at bounding box center [624, 316] width 133 height 13
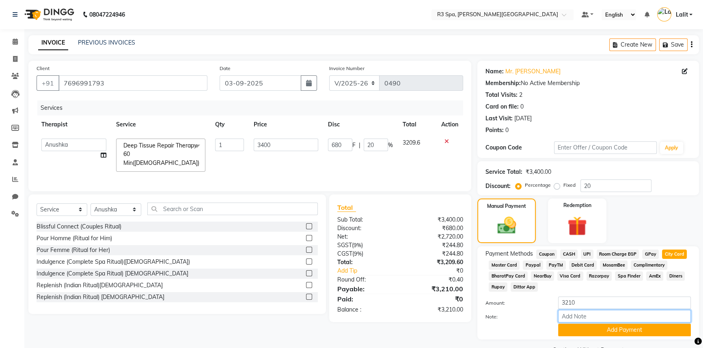
click at [560, 315] on input "Note:" at bounding box center [624, 316] width 133 height 13
click at [561, 314] on input "Note:" at bounding box center [624, 316] width 133 height 13
type input "n"
click at [589, 315] on input "Note:" at bounding box center [624, 316] width 133 height 13
type input "20%"
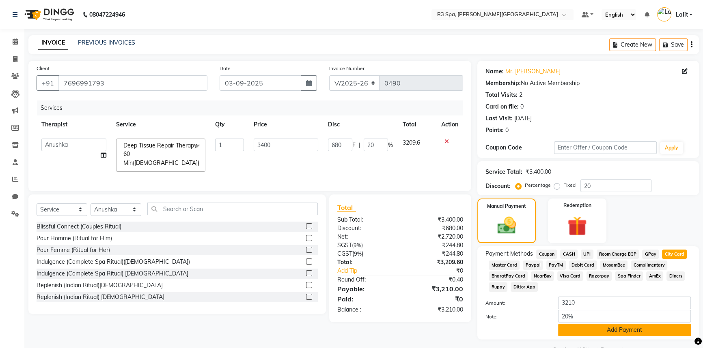
click at [619, 330] on button "Add Payment" at bounding box center [624, 330] width 133 height 13
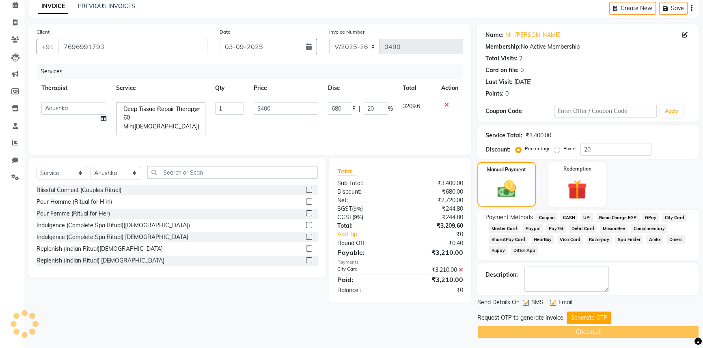
scroll to position [38, 0]
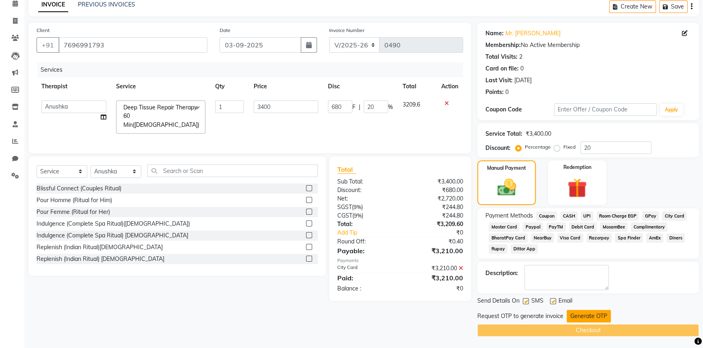
click at [578, 316] on button "Generate OTP" at bounding box center [588, 316] width 44 height 13
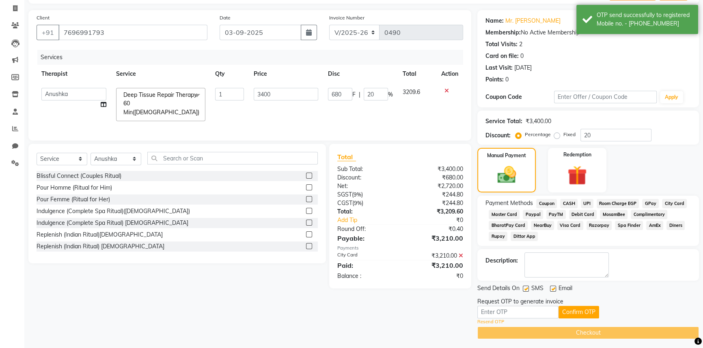
scroll to position [54, 0]
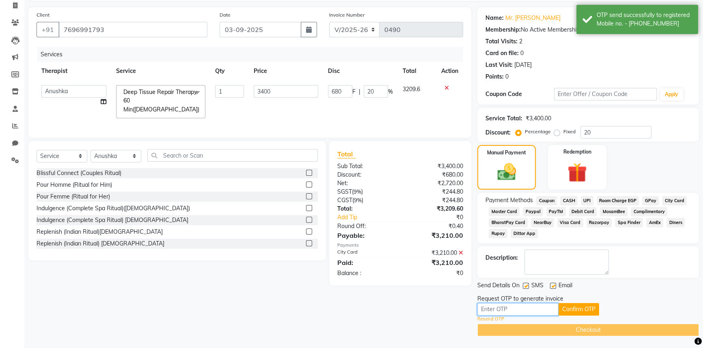
click at [525, 305] on input "text" at bounding box center [517, 309] width 81 height 13
type input "6115"
click at [582, 308] on button "Confirm OTP" at bounding box center [578, 309] width 41 height 13
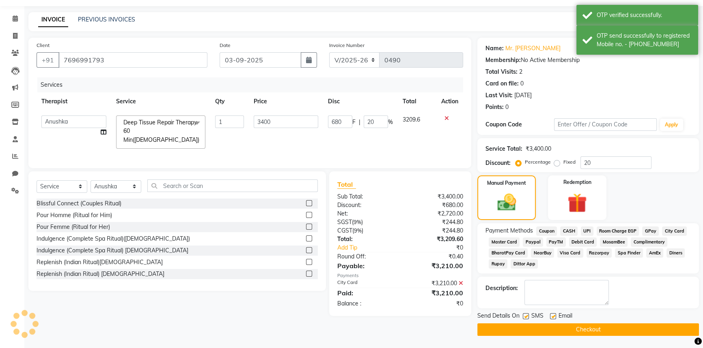
scroll to position [22, 0]
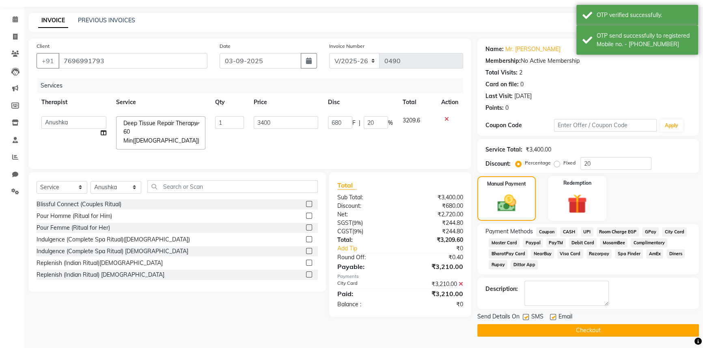
click at [580, 327] on button "Checkout" at bounding box center [587, 331] width 221 height 13
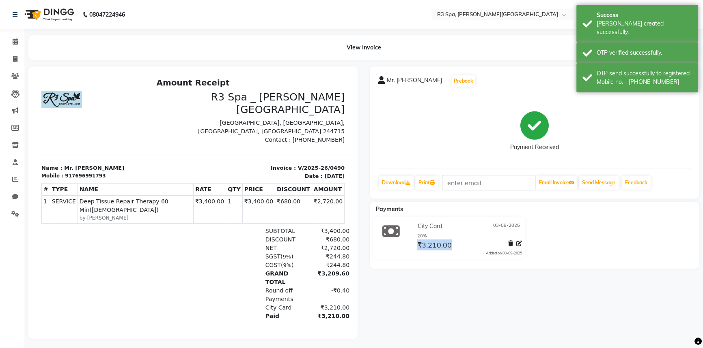
click at [449, 245] on div "₹3,210.00" at bounding box center [433, 245] width 36 height 11
drag, startPoint x: 414, startPoint y: 229, endPoint x: 426, endPoint y: 247, distance: 21.8
click at [433, 231] on div "City Card 03-09-2025 20% ₹3,210.00 Added on 03-09-2025" at bounding box center [468, 238] width 118 height 36
click at [426, 247] on span "₹3,210.00" at bounding box center [434, 246] width 34 height 11
drag, startPoint x: 419, startPoint y: 233, endPoint x: 425, endPoint y: 233, distance: 5.7
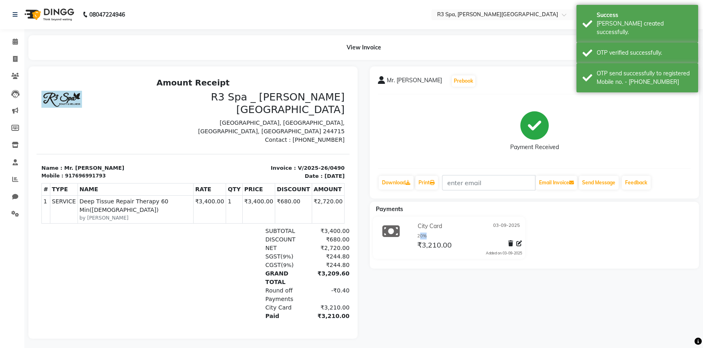
click at [425, 233] on div "20%" at bounding box center [469, 236] width 104 height 7
click at [429, 244] on span "₹3,210.00" at bounding box center [434, 246] width 34 height 11
click at [11, 183] on span at bounding box center [15, 179] width 14 height 9
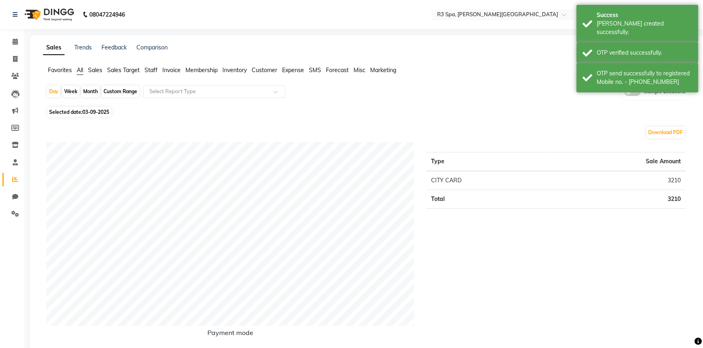
click at [261, 74] on li "Customer" at bounding box center [265, 70] width 26 height 9
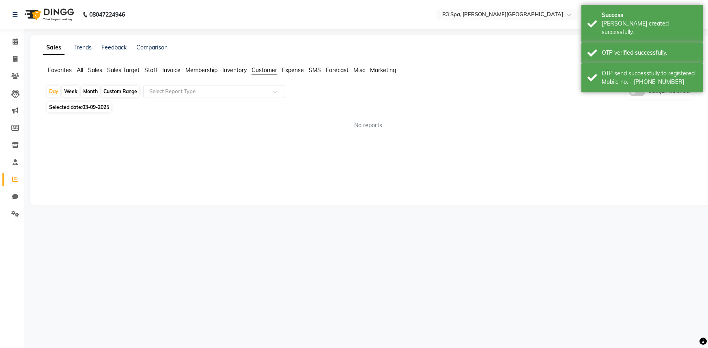
click at [261, 69] on span "Customer" at bounding box center [265, 70] width 26 height 7
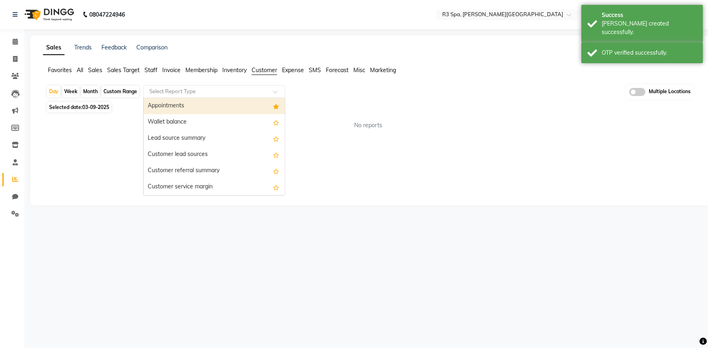
drag, startPoint x: 249, startPoint y: 86, endPoint x: 198, endPoint y: 97, distance: 52.3
click at [249, 86] on div "Select Report Type" at bounding box center [214, 91] width 142 height 13
click at [174, 102] on div "Appointments" at bounding box center [214, 106] width 141 height 16
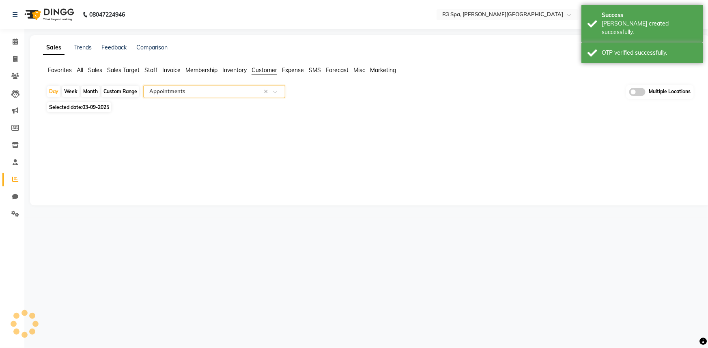
select select "full_report"
select select "csv"
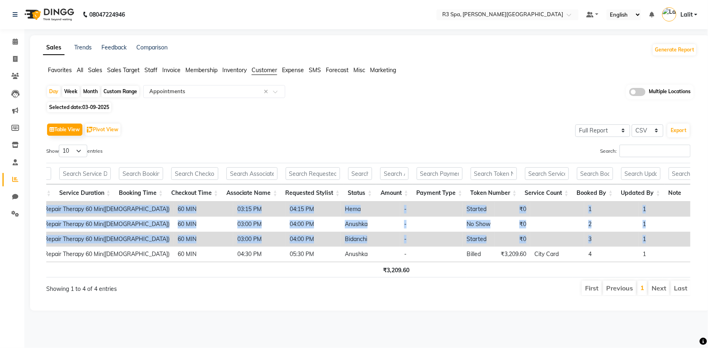
scroll to position [0, 6]
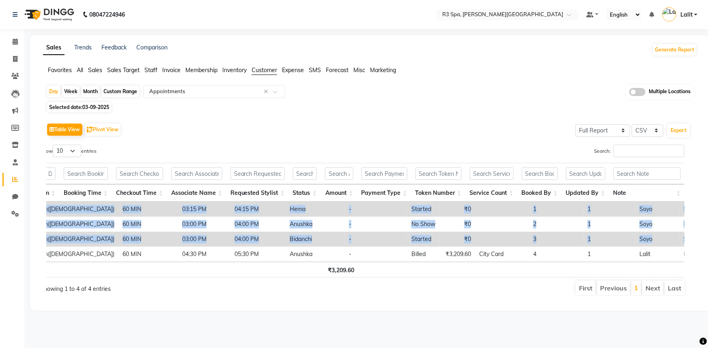
drag, startPoint x: 264, startPoint y: 254, endPoint x: 707, endPoint y: 254, distance: 443.8
click at [707, 254] on div "Sales Trends Feedback Comparison Generate Report Favorites All Sales Sales Targ…" at bounding box center [370, 173] width 680 height 276
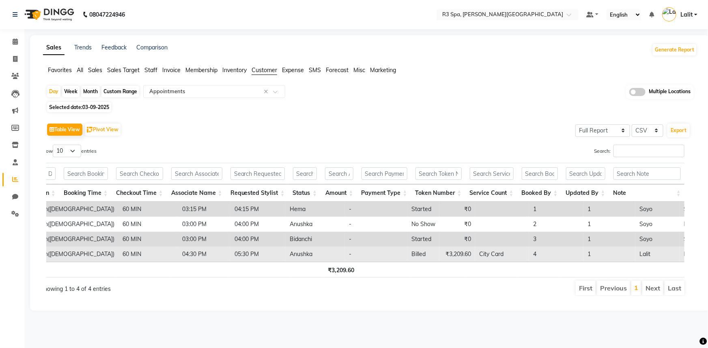
drag, startPoint x: 629, startPoint y: 257, endPoint x: 653, endPoint y: 257, distance: 24.3
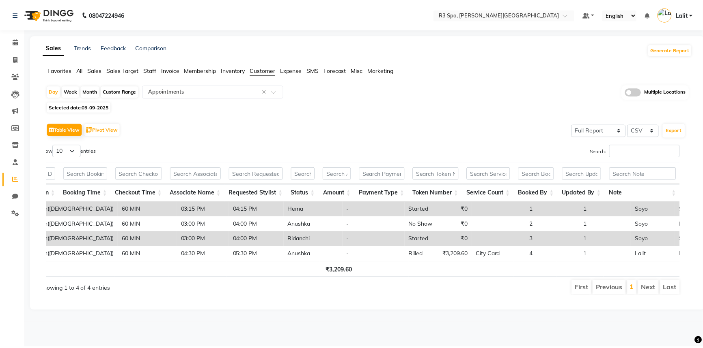
scroll to position [0, 541]
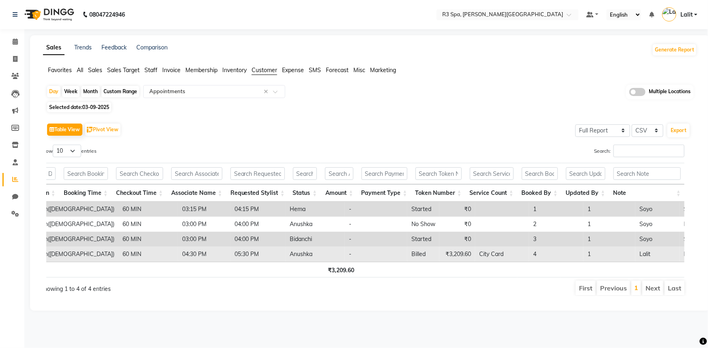
drag, startPoint x: 604, startPoint y: 254, endPoint x: 658, endPoint y: 258, distance: 53.3
click at [658, 258] on tr "R3 Spa, Tarangi Jim Corbett Resort 2025-09-03 Wednesday Mr. Anubhav male Floor …" at bounding box center [151, 254] width 1305 height 15
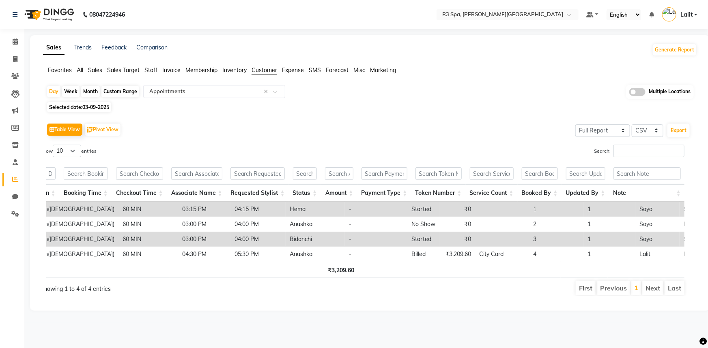
click at [648, 270] on th at bounding box center [646, 270] width 77 height 16
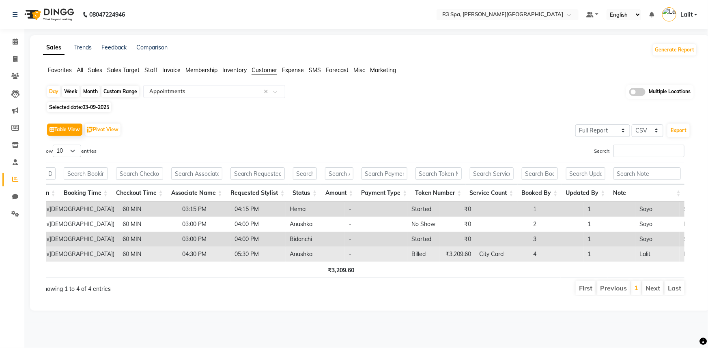
drag, startPoint x: 627, startPoint y: 255, endPoint x: 646, endPoint y: 255, distance: 19.5
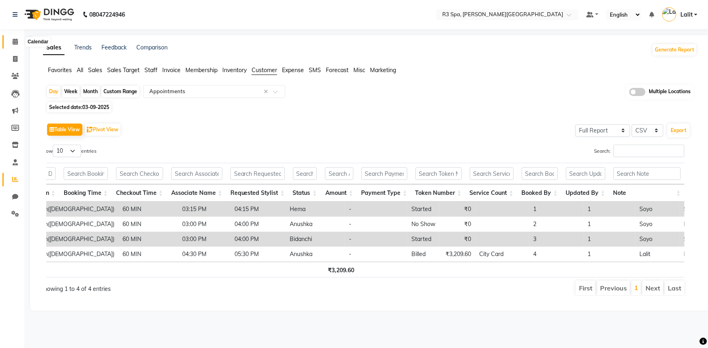
click at [13, 45] on span at bounding box center [15, 41] width 14 height 9
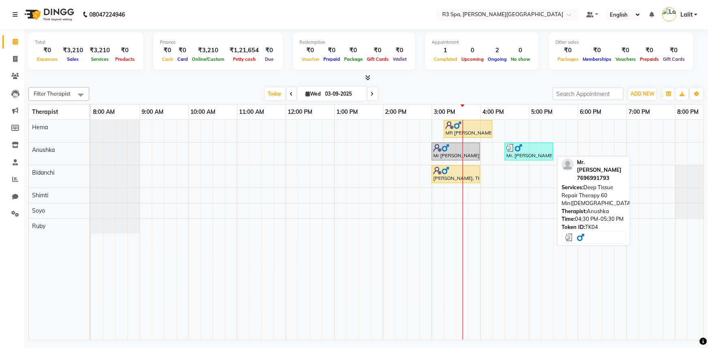
click at [525, 148] on div at bounding box center [528, 148] width 45 height 8
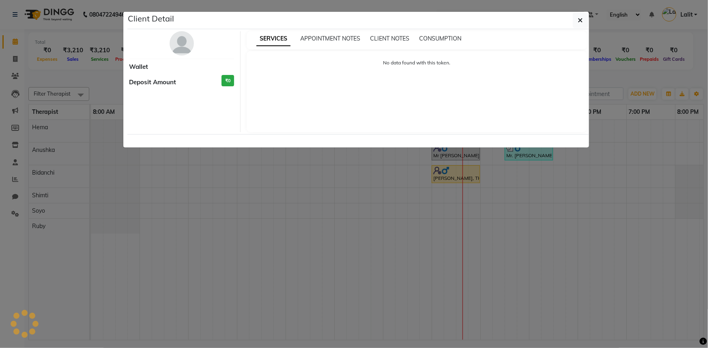
select select "3"
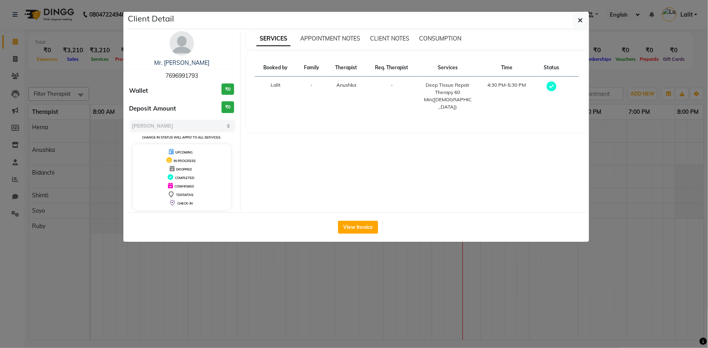
drag, startPoint x: 370, startPoint y: 221, endPoint x: 493, endPoint y: 159, distance: 138.2
click at [471, 168] on div "Client Detail Mr. Anubhav 7696991793 Wallet ₹0 Deposit Amount ₹0 Select MARK DO…" at bounding box center [358, 127] width 462 height 230
click at [359, 227] on button "View Invoice" at bounding box center [358, 227] width 40 height 13
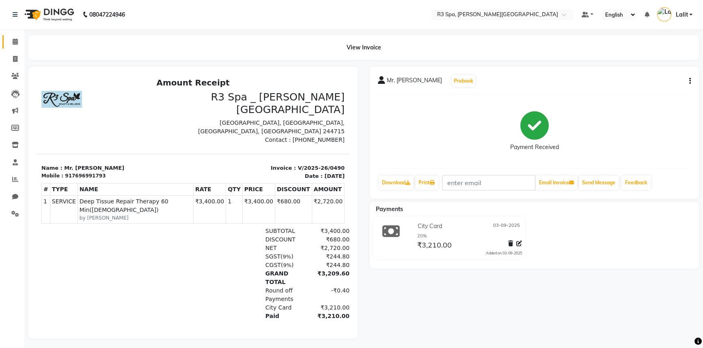
click at [15, 42] on icon at bounding box center [15, 42] width 5 height 6
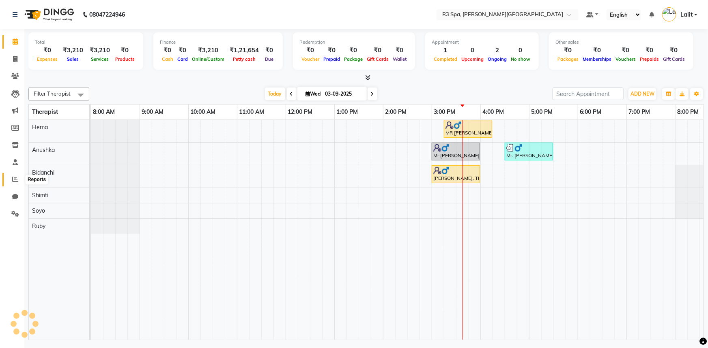
click at [15, 177] on icon at bounding box center [15, 179] width 6 height 6
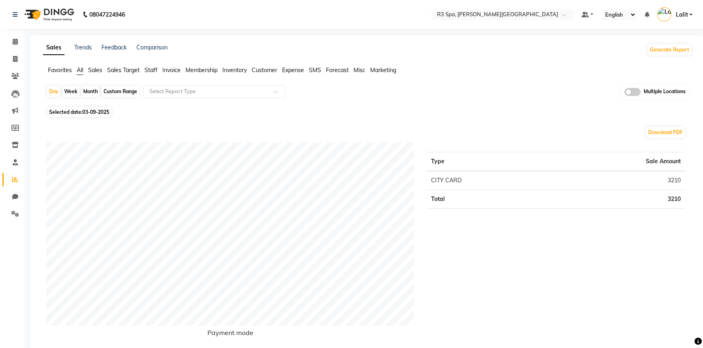
click at [266, 70] on span "Customer" at bounding box center [265, 70] width 26 height 7
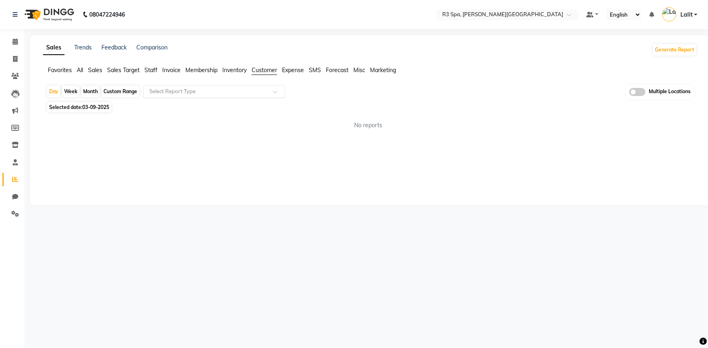
click at [247, 88] on input "text" at bounding box center [206, 92] width 117 height 8
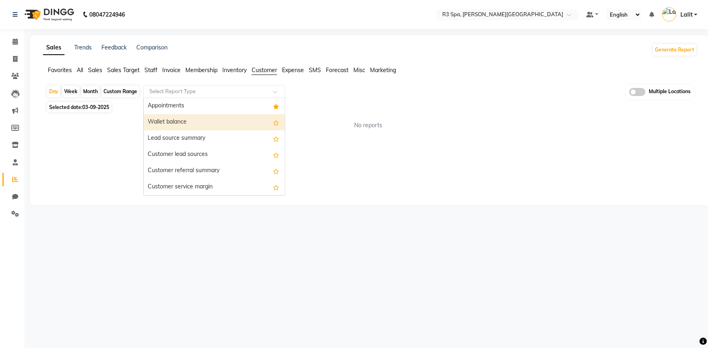
drag, startPoint x: 188, startPoint y: 102, endPoint x: 184, endPoint y: 136, distance: 34.3
click at [188, 139] on div "Appointments Wallet balance Lead source summary Customer lead sources Customer …" at bounding box center [214, 211] width 141 height 227
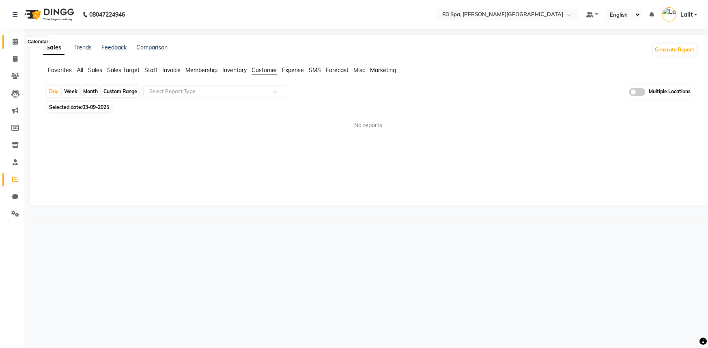
click at [13, 44] on icon at bounding box center [15, 42] width 5 height 6
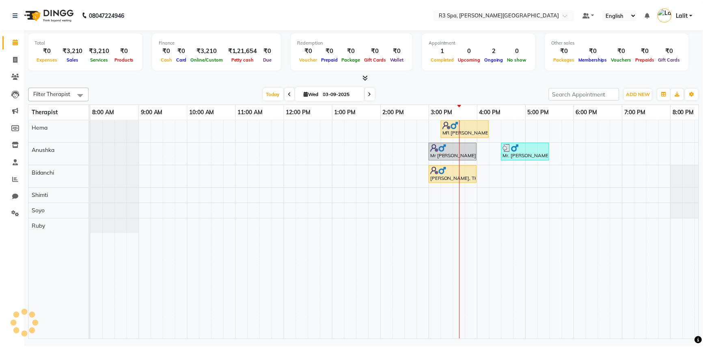
scroll to position [0, 69]
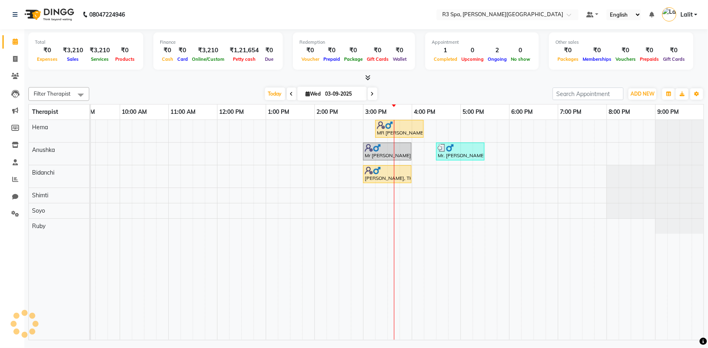
click at [462, 147] on div at bounding box center [460, 148] width 45 height 8
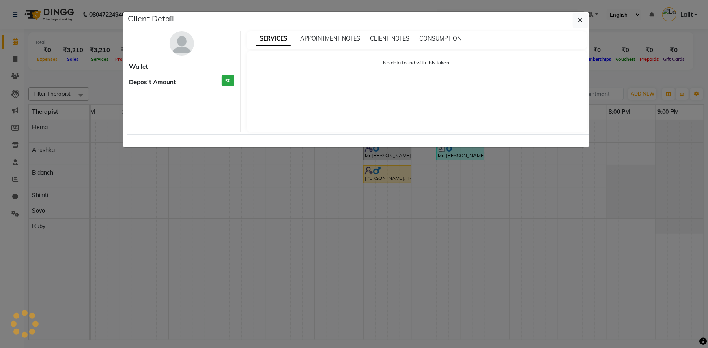
select select "3"
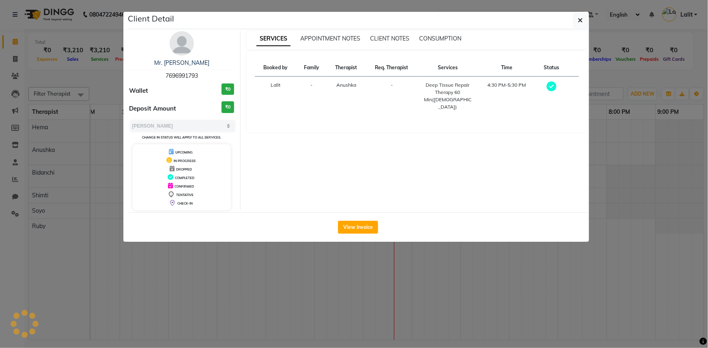
drag, startPoint x: 355, startPoint y: 223, endPoint x: 361, endPoint y: 217, distance: 8.6
click at [355, 223] on button "View Invoice" at bounding box center [358, 227] width 40 height 13
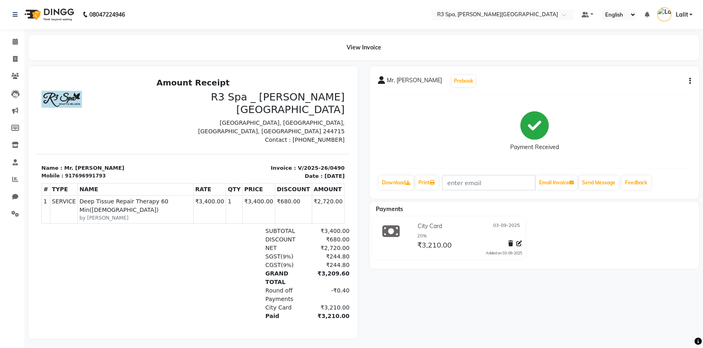
click at [690, 85] on button "button" at bounding box center [688, 81] width 5 height 9
click at [647, 61] on div "Cancel Invoice" at bounding box center [649, 61] width 56 height 10
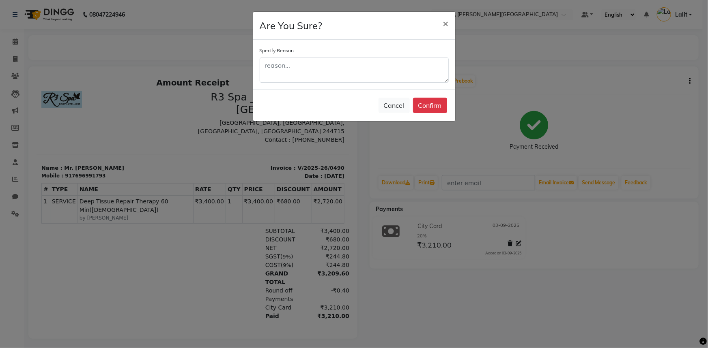
click at [434, 111] on button "Confirm" at bounding box center [430, 105] width 34 height 15
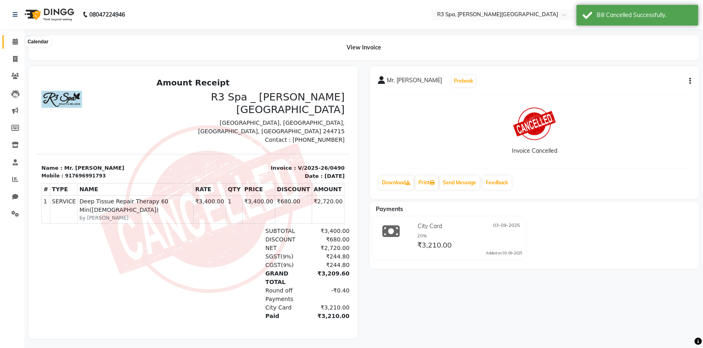
click at [10, 45] on span at bounding box center [15, 41] width 14 height 9
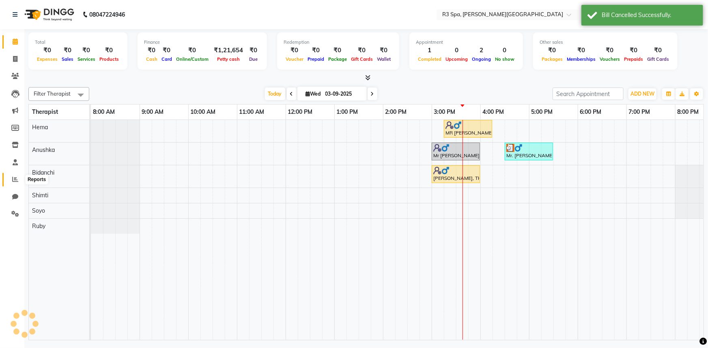
click at [13, 177] on icon at bounding box center [15, 179] width 6 height 6
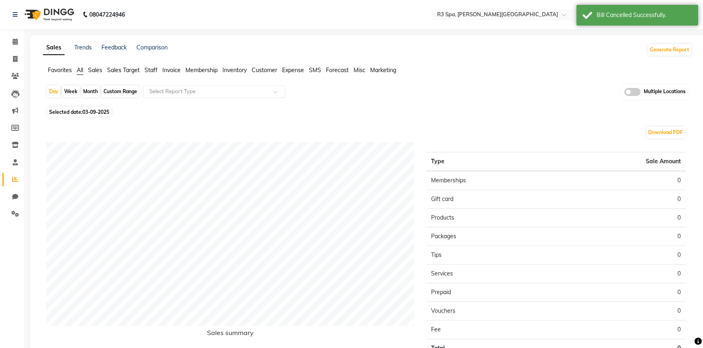
click at [255, 71] on span "Customer" at bounding box center [265, 70] width 26 height 7
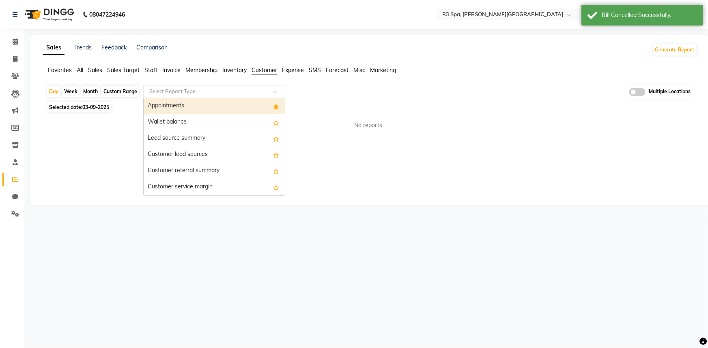
drag, startPoint x: 247, startPoint y: 89, endPoint x: 218, endPoint y: 97, distance: 29.9
click at [247, 89] on input "text" at bounding box center [206, 92] width 117 height 8
click at [204, 98] on div "Appointments" at bounding box center [214, 106] width 141 height 16
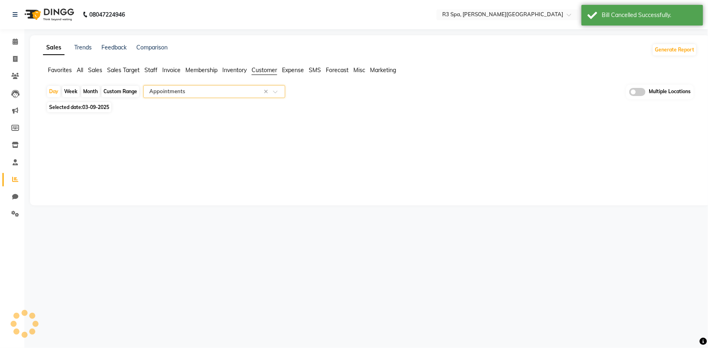
select select "full_report"
select select "csv"
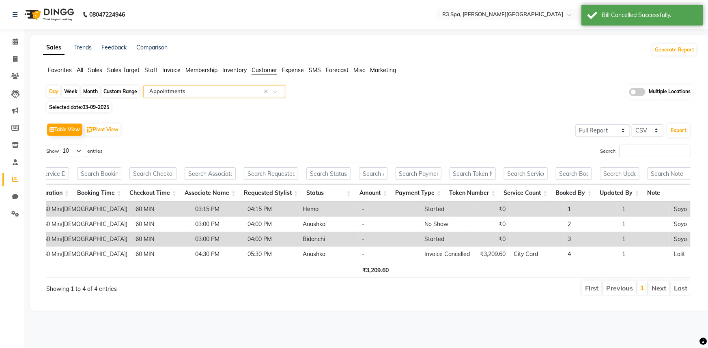
scroll to position [0, 562]
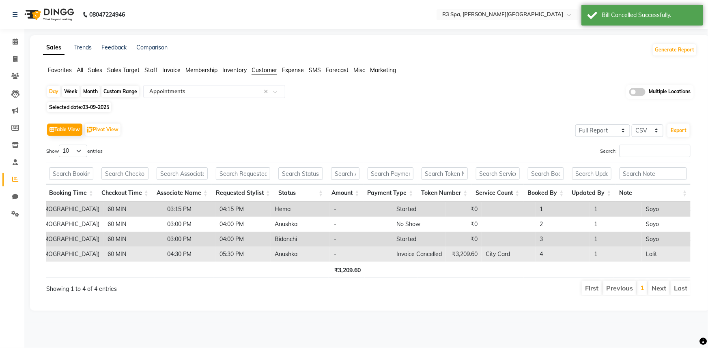
drag, startPoint x: 609, startPoint y: 257, endPoint x: 656, endPoint y: 252, distance: 47.3
click at [656, 252] on tr "R3 Spa, Tarangi Jim Corbett Resort 2025-09-03 Wednesday Mr. Anubhav male Floor …" at bounding box center [147, 254] width 1327 height 15
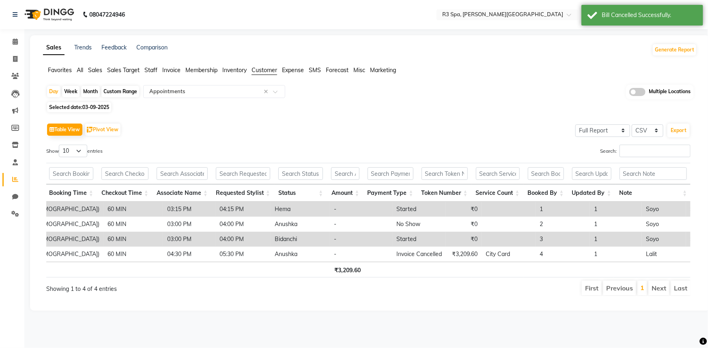
click at [638, 275] on th at bounding box center [652, 270] width 77 height 16
drag, startPoint x: 630, startPoint y: 268, endPoint x: 454, endPoint y: 267, distance: 176.1
click at [454, 267] on tr "Total ₹3,209.60" at bounding box center [87, 270] width 1207 height 16
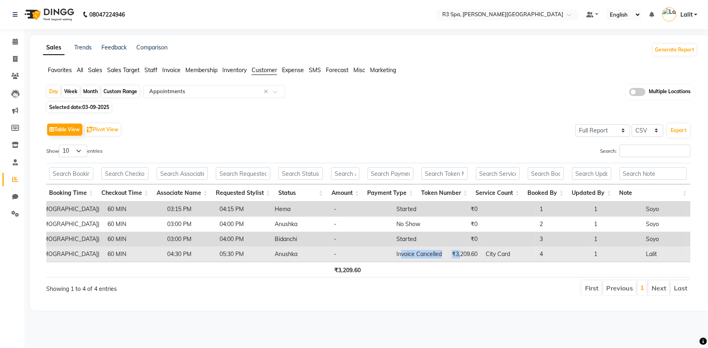
drag, startPoint x: 284, startPoint y: 255, endPoint x: 462, endPoint y: 261, distance: 178.6
click at [344, 253] on tr "R3 Spa, Tarangi Jim Corbett Resort 2025-09-03 Wednesday Mr. Anubhav male Floor …" at bounding box center [147, 254] width 1327 height 15
drag, startPoint x: 617, startPoint y: 254, endPoint x: 671, endPoint y: 252, distance: 53.2
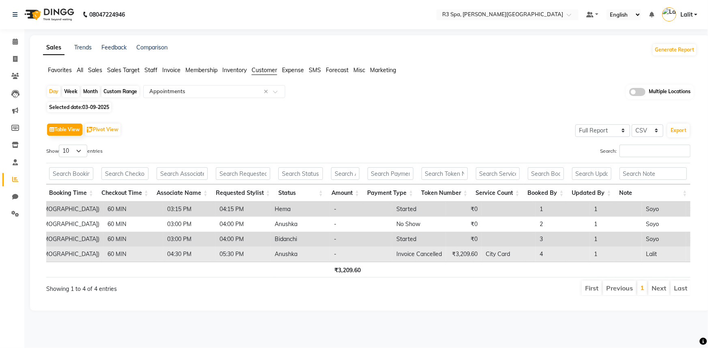
drag, startPoint x: 640, startPoint y: 254, endPoint x: 654, endPoint y: 254, distance: 13.8
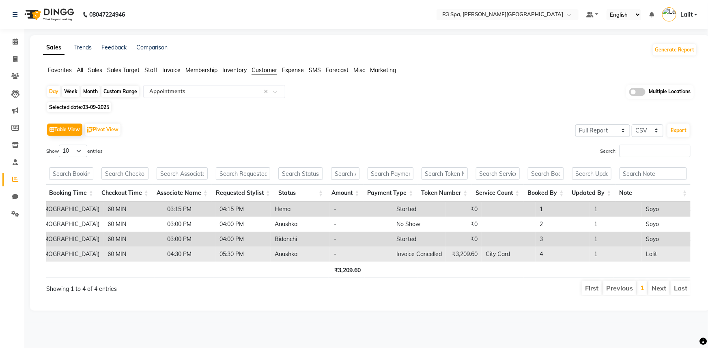
drag, startPoint x: 618, startPoint y: 252, endPoint x: 628, endPoint y: 254, distance: 9.4
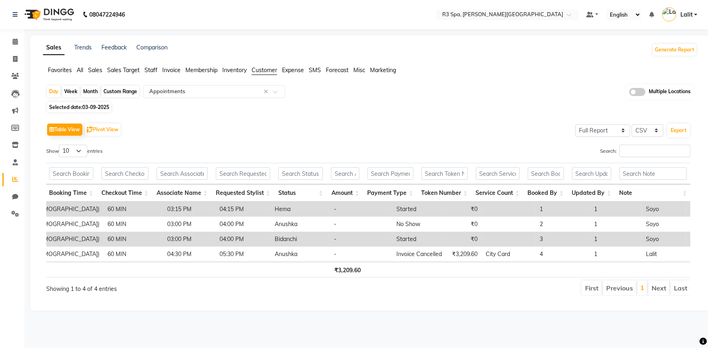
click at [17, 206] on li "Settings" at bounding box center [12, 214] width 24 height 17
click at [19, 220] on link "Settings" at bounding box center [11, 214] width 19 height 13
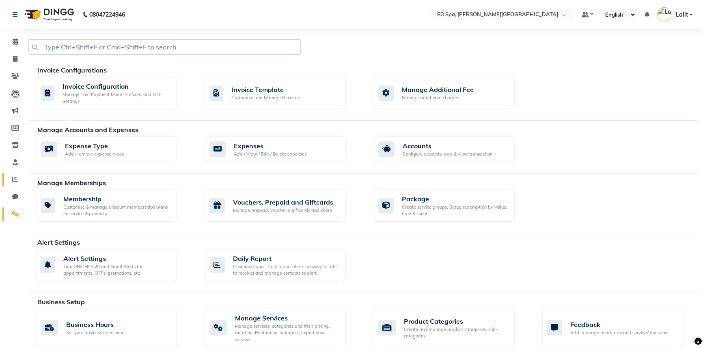
click at [11, 183] on span at bounding box center [15, 179] width 14 height 9
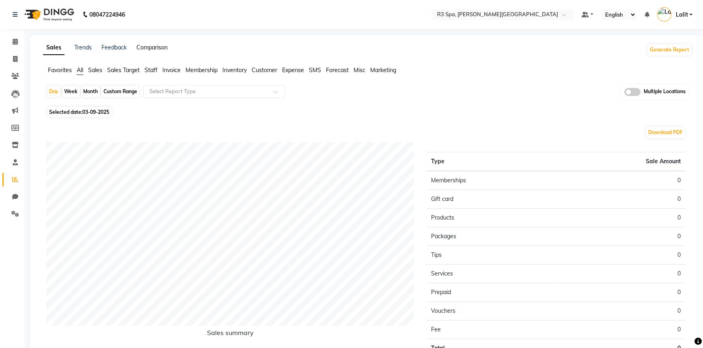
click at [155, 44] on link "Comparison" at bounding box center [151, 47] width 31 height 7
select select "single_date"
select select "single_date_dash"
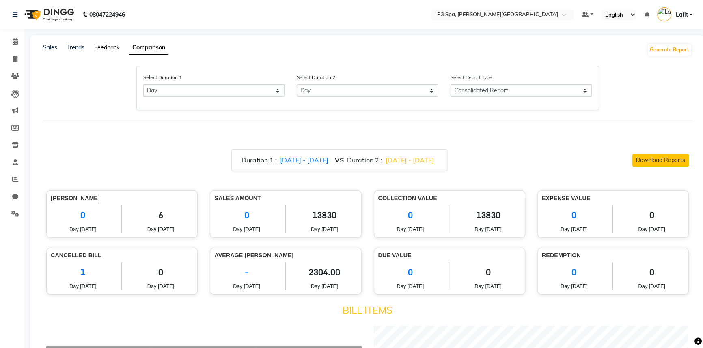
click at [105, 48] on link "Feedback" at bounding box center [106, 47] width 25 height 7
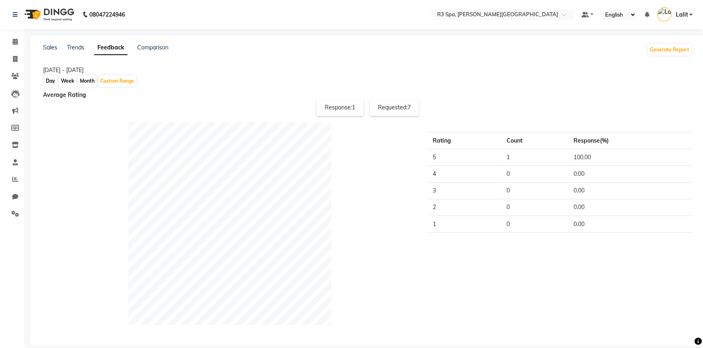
click at [345, 111] on div "Response: 1" at bounding box center [339, 107] width 47 height 17
click at [344, 109] on div "Response: 1" at bounding box center [339, 107] width 47 height 17
drag, startPoint x: 343, startPoint y: 112, endPoint x: 330, endPoint y: 114, distance: 13.3
click at [343, 111] on div "Response: 1" at bounding box center [339, 107] width 47 height 17
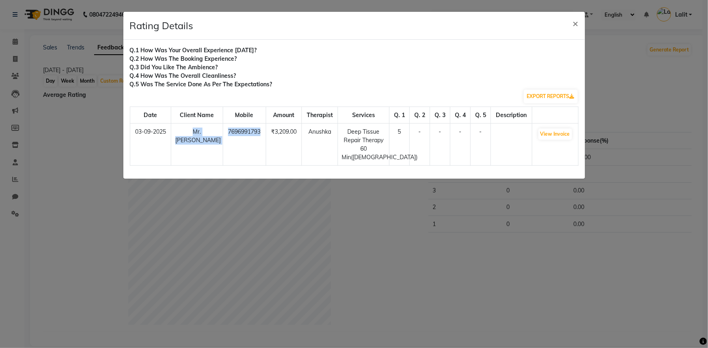
drag, startPoint x: 175, startPoint y: 139, endPoint x: 256, endPoint y: 138, distance: 81.5
click at [256, 138] on tr "03-09-2025 Mr. Anubhav 7696991793 ₹3,209.00 Anushka Deep Tissue Repair Therapy …" at bounding box center [354, 145] width 448 height 42
drag, startPoint x: 348, startPoint y: 136, endPoint x: 363, endPoint y: 136, distance: 14.2
click at [363, 136] on td "Deep Tissue Repair Therapy 60 Min(Male)" at bounding box center [364, 145] width 52 height 42
drag, startPoint x: 391, startPoint y: 138, endPoint x: 409, endPoint y: 139, distance: 17.9
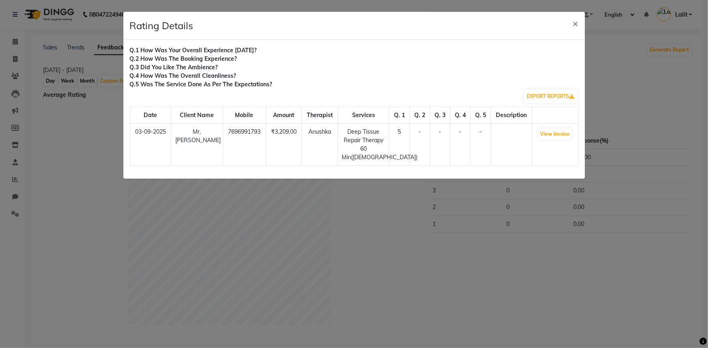
click at [409, 139] on tr "03-09-2025 Mr. Anubhav 7696991793 ₹3,209.00 Anushka Deep Tissue Repair Therapy …" at bounding box center [354, 145] width 448 height 42
drag, startPoint x: 420, startPoint y: 142, endPoint x: 406, endPoint y: 133, distance: 17.1
click at [419, 142] on td "-" at bounding box center [420, 145] width 20 height 42
click at [405, 131] on td "5" at bounding box center [399, 145] width 20 height 42
drag, startPoint x: 551, startPoint y: 135, endPoint x: 292, endPoint y: 171, distance: 262.1
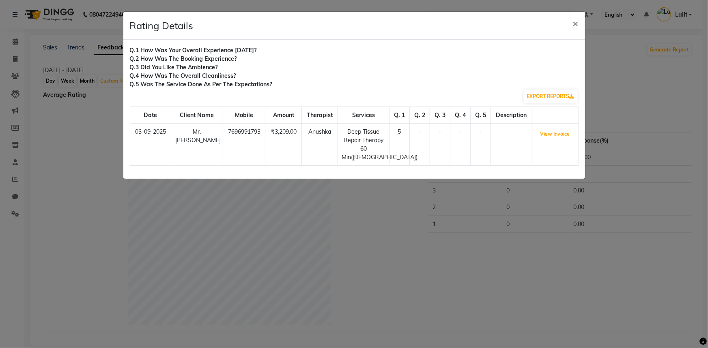
click at [292, 171] on ngb-modal-window "Rating Details × Q.1 How was your overall experience today? Q.2 How was the boo…" at bounding box center [354, 174] width 708 height 348
click at [259, 146] on td "7696991793" at bounding box center [244, 145] width 43 height 42
drag, startPoint x: 402, startPoint y: 138, endPoint x: 419, endPoint y: 138, distance: 16.2
click at [419, 138] on tr "03-09-2025 Mr. Anubhav 7696991793 ₹3,209.00 Anushka Deep Tissue Repair Therapy …" at bounding box center [354, 145] width 448 height 42
click at [425, 140] on td "-" at bounding box center [420, 145] width 20 height 42
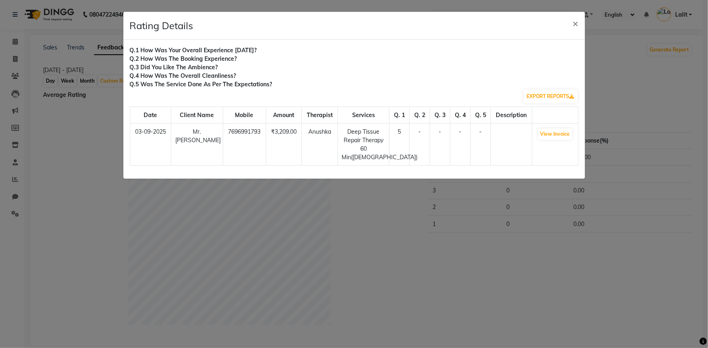
click at [295, 141] on td "₹3,209.00" at bounding box center [284, 145] width 36 height 42
drag, startPoint x: 396, startPoint y: 132, endPoint x: 404, endPoint y: 134, distance: 8.4
click at [404, 134] on td "5" at bounding box center [399, 145] width 20 height 42
click at [410, 155] on td "-" at bounding box center [420, 145] width 20 height 42
click at [405, 131] on td "5" at bounding box center [399, 145] width 20 height 42
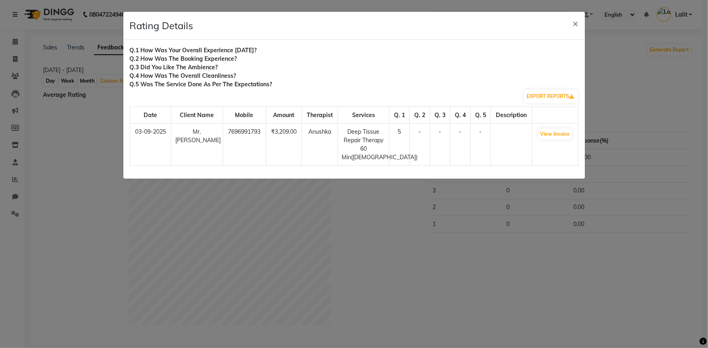
click at [390, 153] on td "5" at bounding box center [399, 145] width 20 height 42
click at [384, 1] on ngb-modal-window "Rating Details × Q.1 How was your overall experience today? Q.2 How was the boo…" at bounding box center [354, 174] width 708 height 348
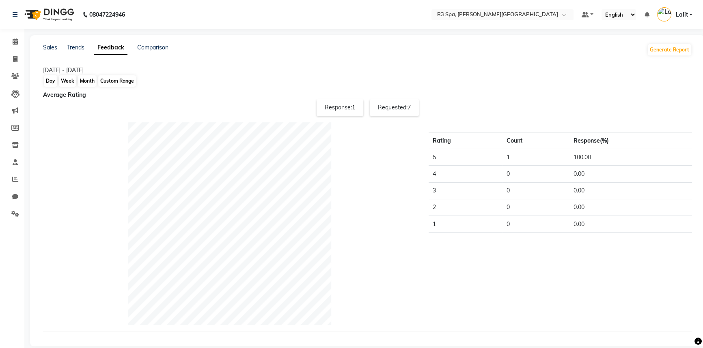
click at [114, 80] on div "Custom Range" at bounding box center [117, 80] width 38 height 11
select select "9"
select select "2025"
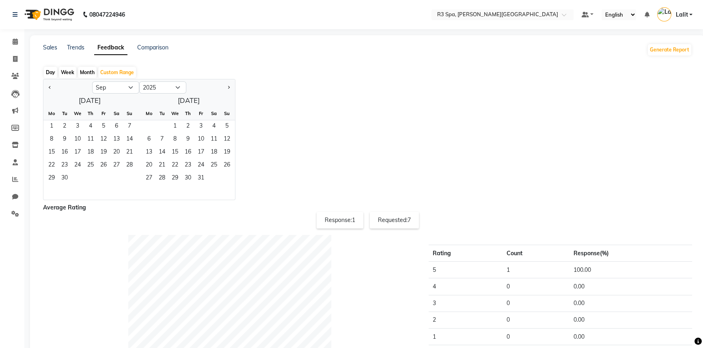
click at [45, 91] on div at bounding box center [67, 87] width 49 height 13
click at [47, 89] on button "Previous month" at bounding box center [50, 87] width 6 height 13
select select "8"
drag, startPoint x: 100, startPoint y: 123, endPoint x: 118, endPoint y: 161, distance: 41.7
click at [100, 124] on span "1" at bounding box center [103, 126] width 13 height 13
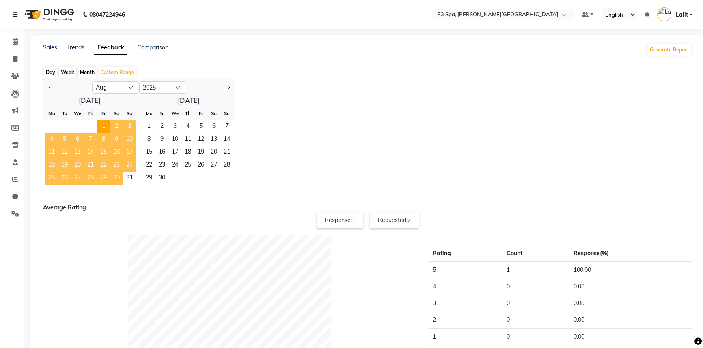
click at [129, 180] on span "31" at bounding box center [129, 178] width 13 height 13
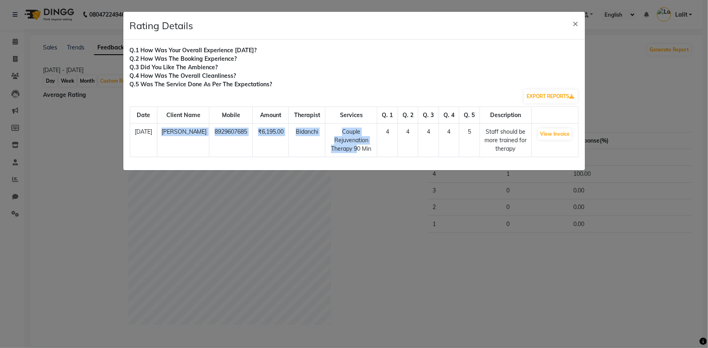
drag, startPoint x: 188, startPoint y: 132, endPoint x: 367, endPoint y: 150, distance: 179.8
click at [367, 150] on tr "11-08-2025 Anuj kumar sarma 8929607685 ₹6,195.00 Bidanchi Couple Rejuvenation T…" at bounding box center [354, 141] width 448 height 34
click at [223, 111] on th "Mobile" at bounding box center [230, 115] width 43 height 17
click at [571, 25] on button "×" at bounding box center [575, 23] width 19 height 23
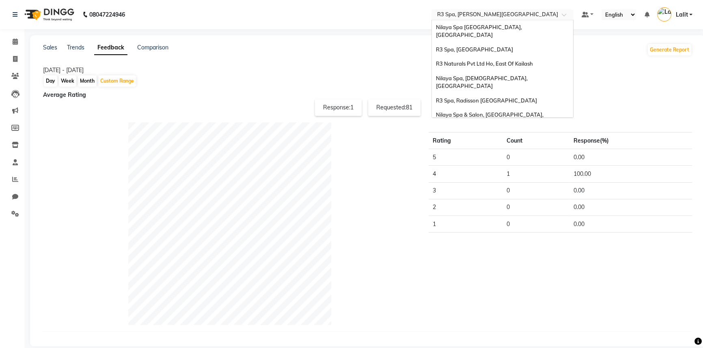
click at [533, 18] on input "text" at bounding box center [494, 15] width 118 height 8
click at [531, 112] on span "Nilaya Spa & Salon, Radisson Blu Hotel, Gorakhpur" at bounding box center [490, 119] width 109 height 15
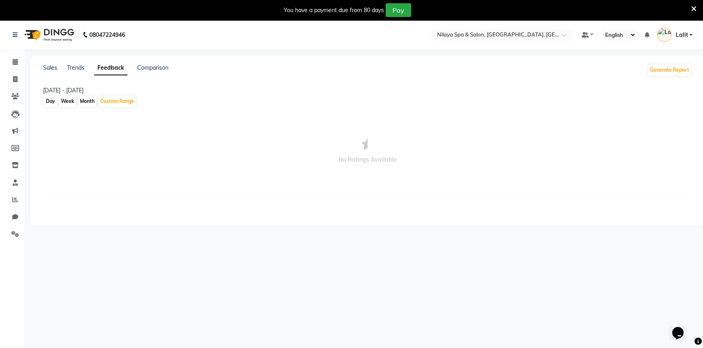
click at [691, 7] on icon at bounding box center [693, 8] width 5 height 7
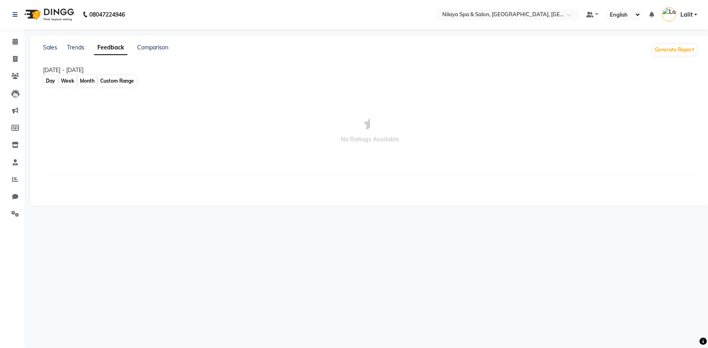
click at [126, 82] on div "Custom Range" at bounding box center [117, 80] width 38 height 11
select select "9"
select select "2025"
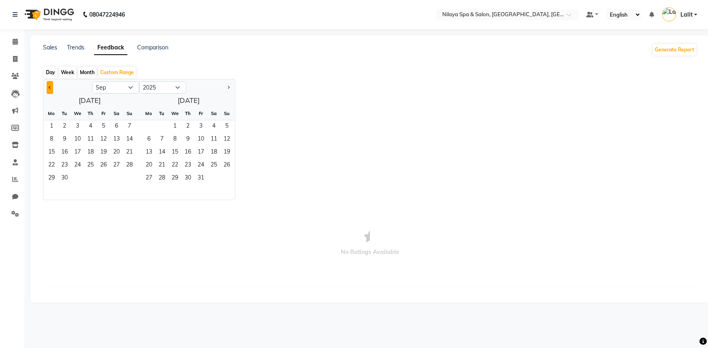
click at [48, 90] on button "Previous month" at bounding box center [50, 87] width 6 height 13
select select "8"
click at [103, 129] on span "1" at bounding box center [103, 126] width 13 height 13
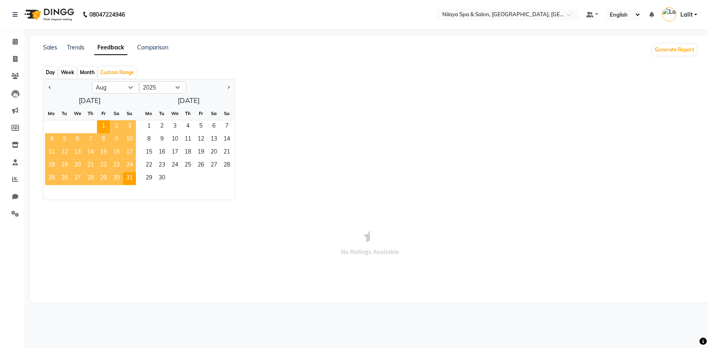
click at [130, 178] on span "31" at bounding box center [129, 178] width 13 height 13
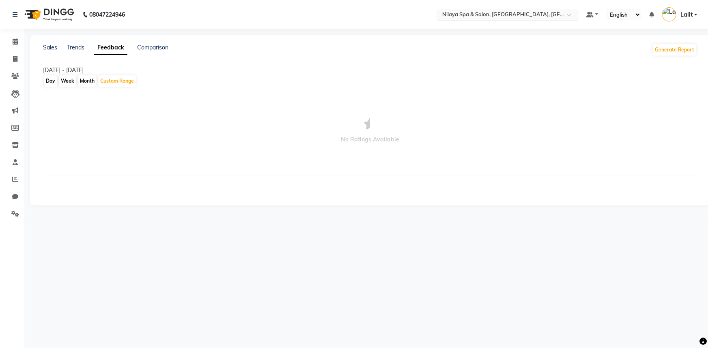
click at [477, 14] on input "text" at bounding box center [500, 15] width 118 height 8
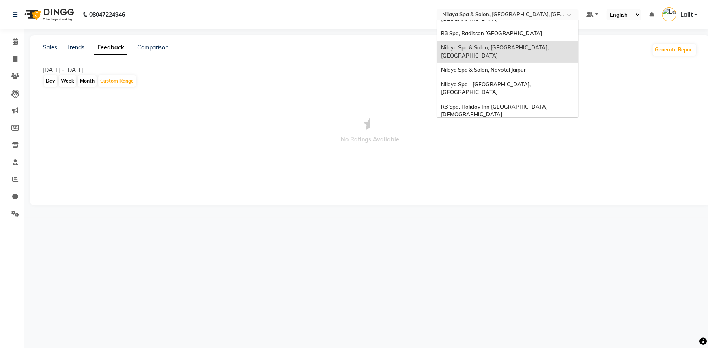
scroll to position [73, 0]
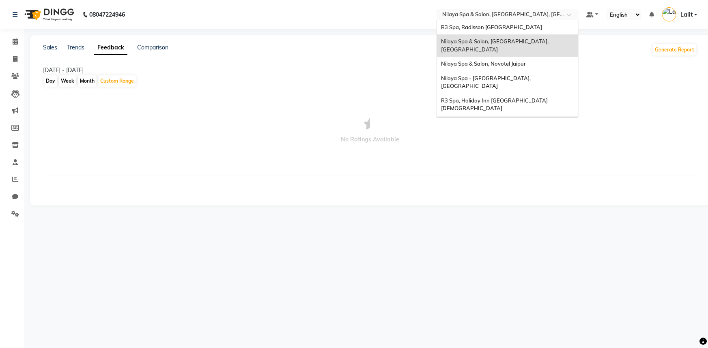
click at [511, 120] on span "Nilaya Spa & Salon, [GEOGRAPHIC_DATA], [GEOGRAPHIC_DATA]" at bounding box center [495, 127] width 109 height 15
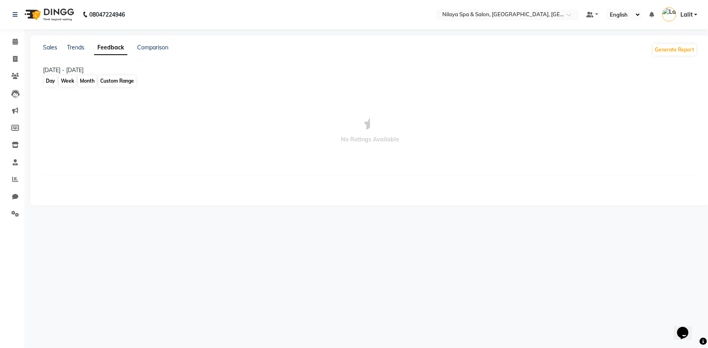
click at [116, 81] on div "Custom Range" at bounding box center [117, 80] width 38 height 11
select select "9"
select select "2025"
click at [128, 74] on div "Custom Range" at bounding box center [117, 72] width 38 height 11
select select "9"
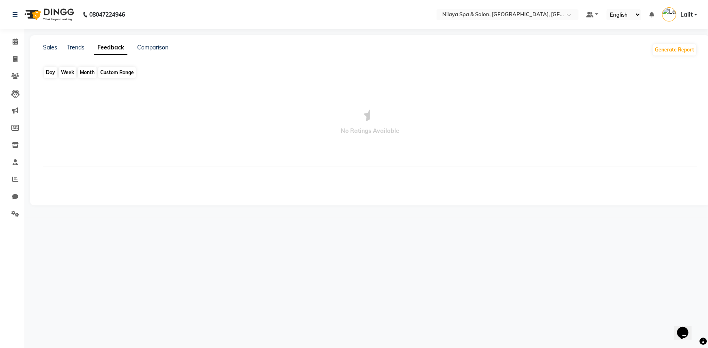
select select "2025"
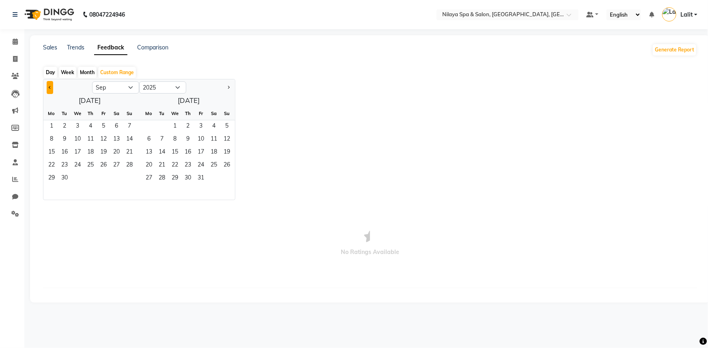
click at [48, 92] on button "Previous month" at bounding box center [50, 87] width 6 height 13
select select "8"
click at [105, 127] on span "1" at bounding box center [103, 126] width 13 height 13
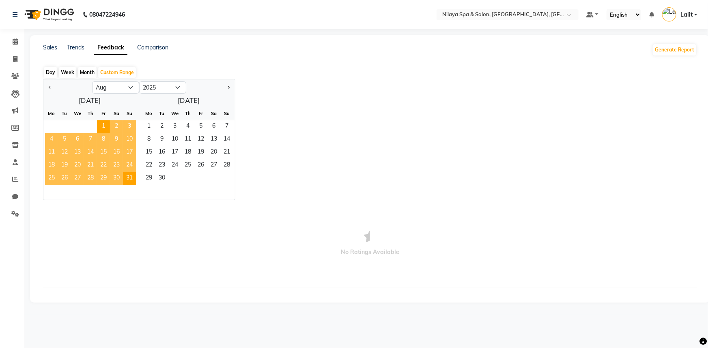
click at [127, 181] on span "31" at bounding box center [129, 178] width 13 height 13
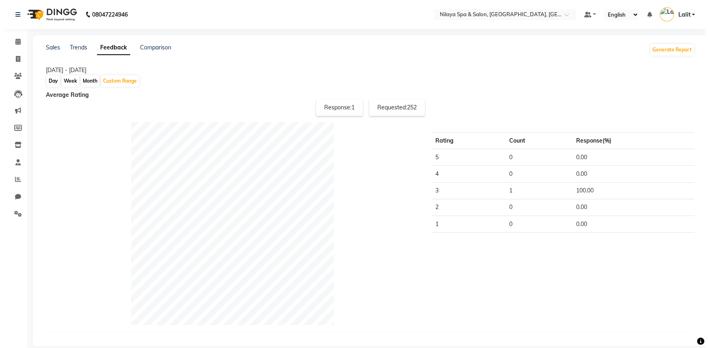
scroll to position [10, 0]
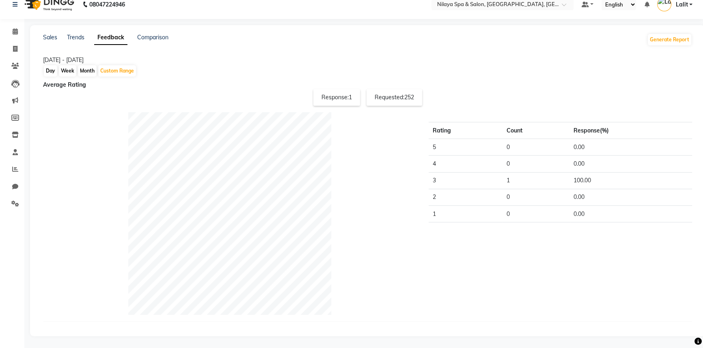
click at [401, 96] on div "Requested: 252" at bounding box center [394, 97] width 56 height 17
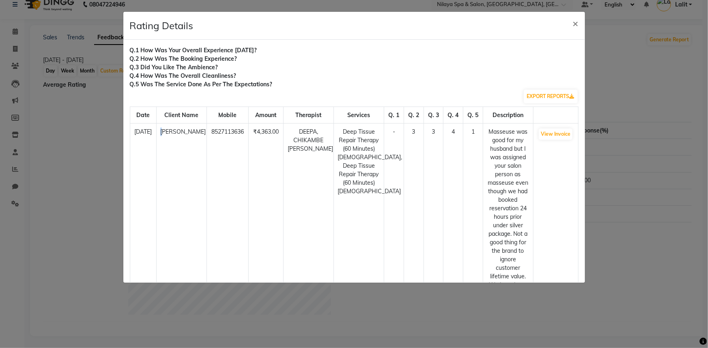
drag, startPoint x: 174, startPoint y: 146, endPoint x: 181, endPoint y: 146, distance: 6.9
click at [181, 146] on td "DR NIRAJ" at bounding box center [181, 268] width 50 height 289
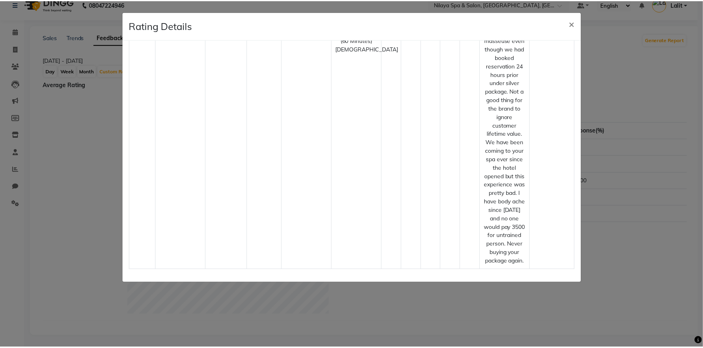
scroll to position [159, 0]
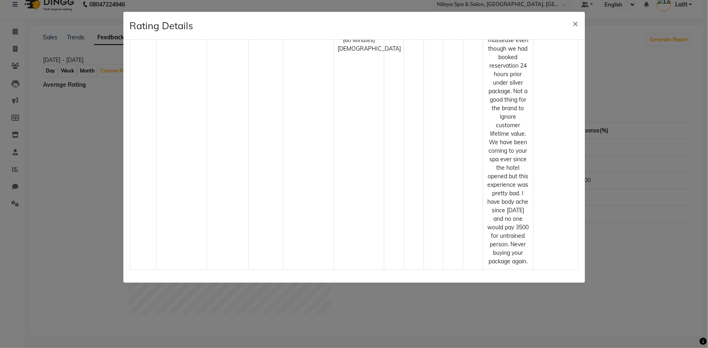
click at [608, 176] on ngb-modal-window "Rating Details × Q.1 How was your overall experience today? Q.2 How was the boo…" at bounding box center [354, 174] width 708 height 348
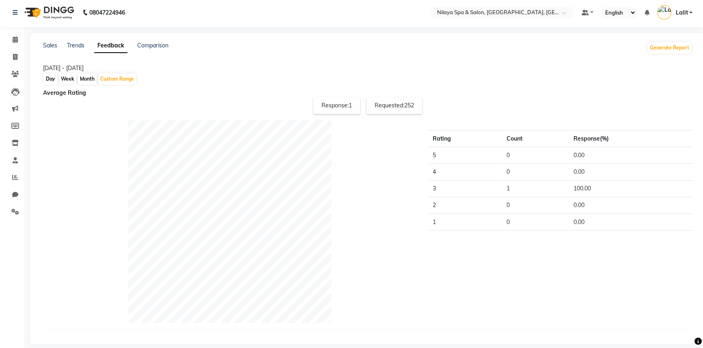
scroll to position [0, 0]
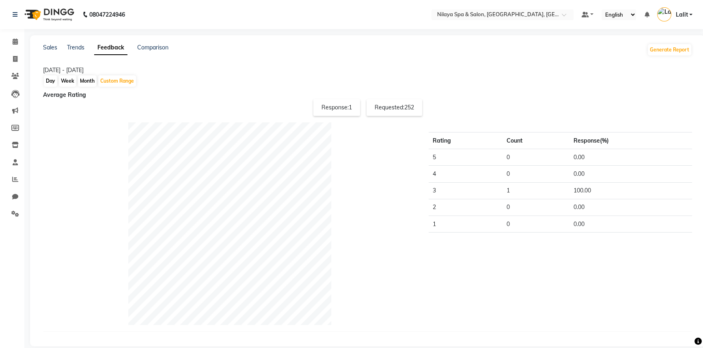
click at [409, 111] on div "Requested: 252" at bounding box center [394, 107] width 56 height 17
click at [406, 104] on span "252" at bounding box center [409, 107] width 10 height 7
drag, startPoint x: 483, startPoint y: 96, endPoint x: 515, endPoint y: 50, distance: 56.3
click at [483, 95] on div "Average Rating" at bounding box center [367, 95] width 649 height 9
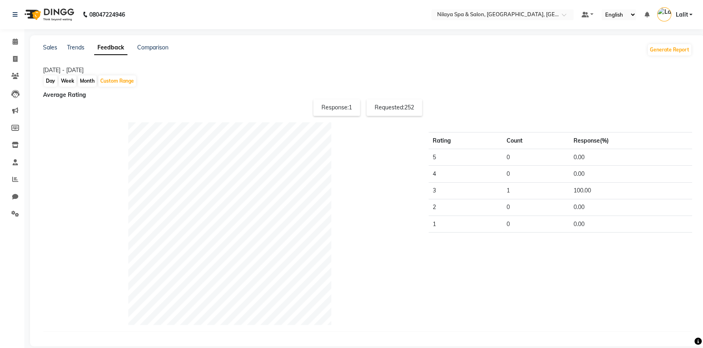
click at [540, 4] on nav "08047224946 Select Location × Nilaya Spa & Salon, Radisson Blu Hotel, Greater N…" at bounding box center [351, 14] width 703 height 29
click at [544, 9] on div "Select Location × Nilaya Spa & Salon, Radisson Blu Hotel, Greater Noida" at bounding box center [502, 14] width 142 height 11
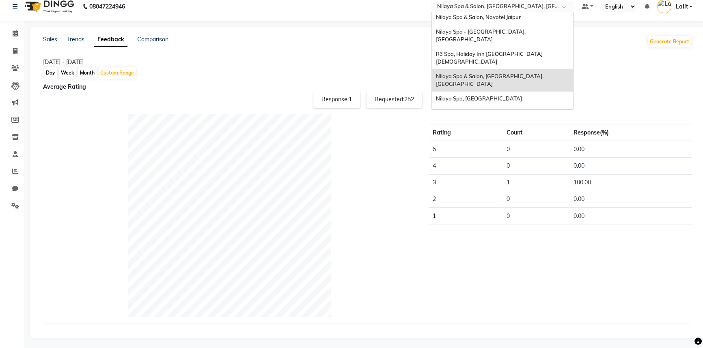
scroll to position [10, 0]
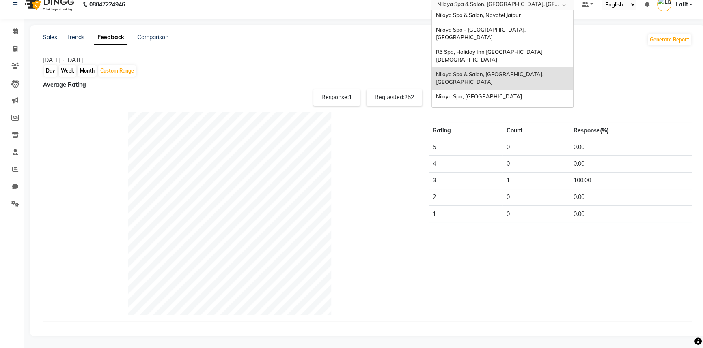
click at [535, 130] on span "Nilaya Spa & Salon, Doubletree By [PERSON_NAME]" at bounding box center [501, 133] width 130 height 6
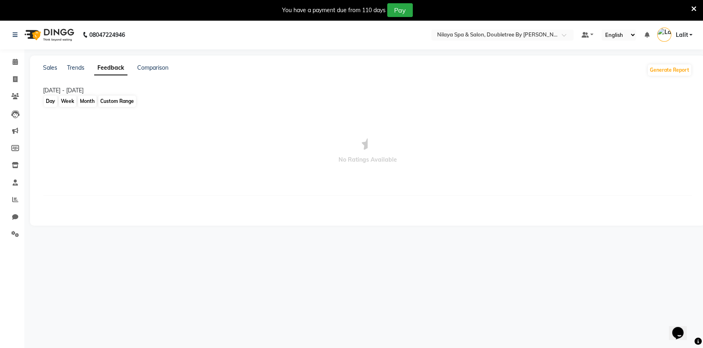
click at [126, 100] on div "Custom Range" at bounding box center [117, 101] width 38 height 11
select select "9"
select select "2025"
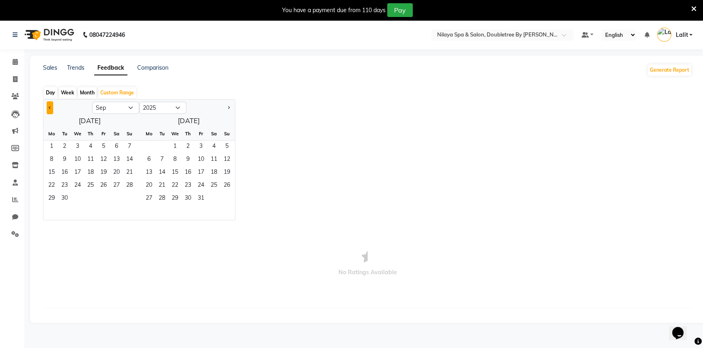
click at [48, 110] on button "Previous month" at bounding box center [50, 107] width 6 height 13
select select "8"
click at [99, 144] on span "1" at bounding box center [103, 147] width 13 height 13
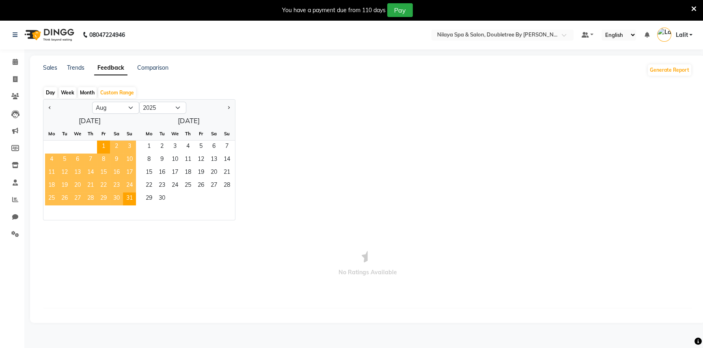
click at [125, 194] on span "31" at bounding box center [129, 199] width 13 height 13
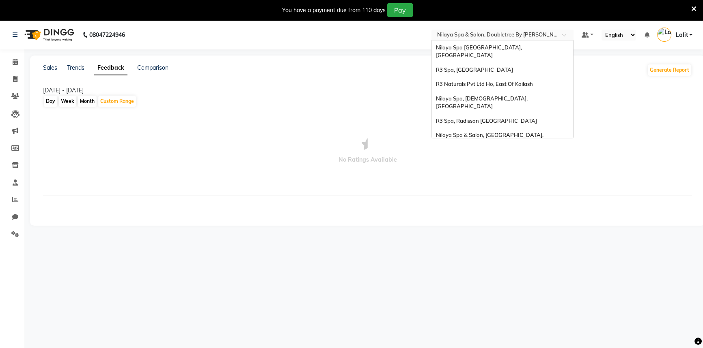
click at [548, 38] on input "text" at bounding box center [494, 36] width 118 height 8
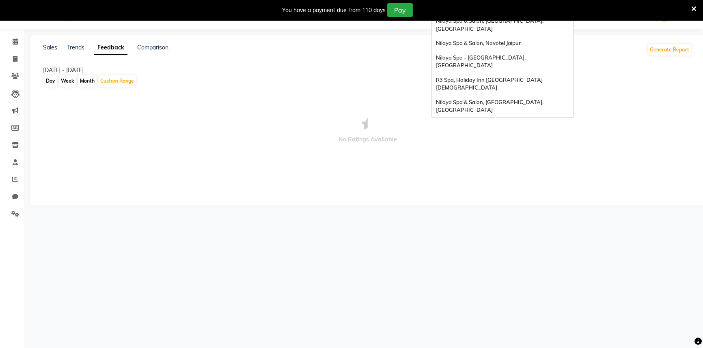
scroll to position [112, 0]
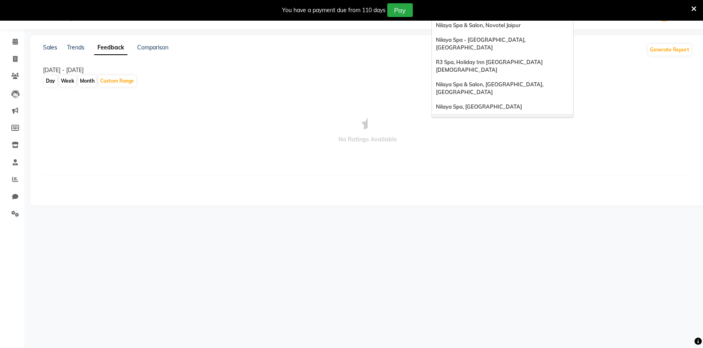
click at [499, 114] on div "[GEOGRAPHIC_DATA], Courtyard [GEOGRAPHIC_DATA]" at bounding box center [502, 125] width 141 height 22
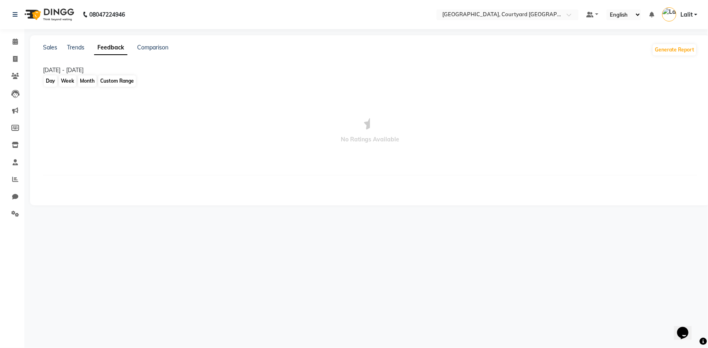
click at [120, 80] on div "Custom Range" at bounding box center [117, 80] width 38 height 11
select select "9"
select select "2025"
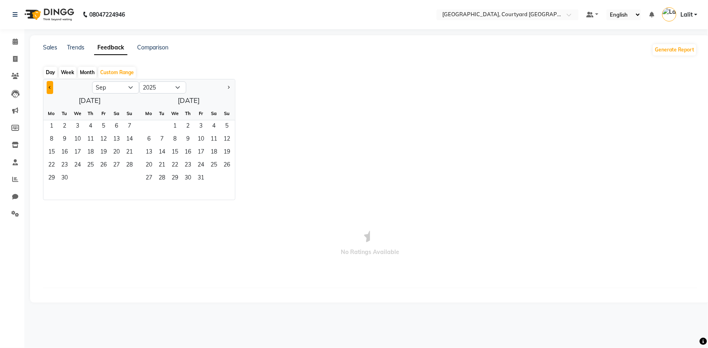
click at [52, 88] on button "Previous month" at bounding box center [50, 87] width 6 height 13
select select "8"
drag, startPoint x: 100, startPoint y: 125, endPoint x: 165, endPoint y: 178, distance: 84.1
click at [101, 125] on span "1" at bounding box center [103, 126] width 13 height 13
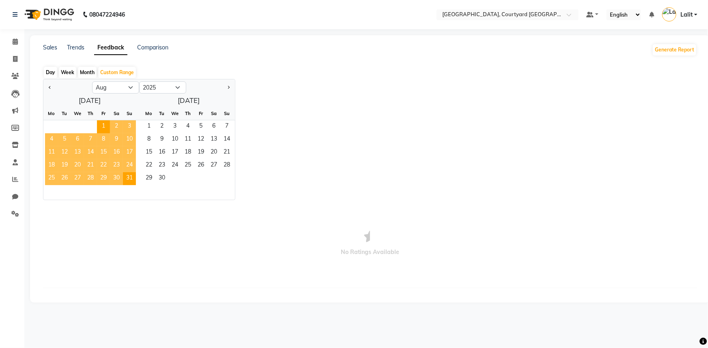
click at [129, 175] on span "31" at bounding box center [129, 178] width 13 height 13
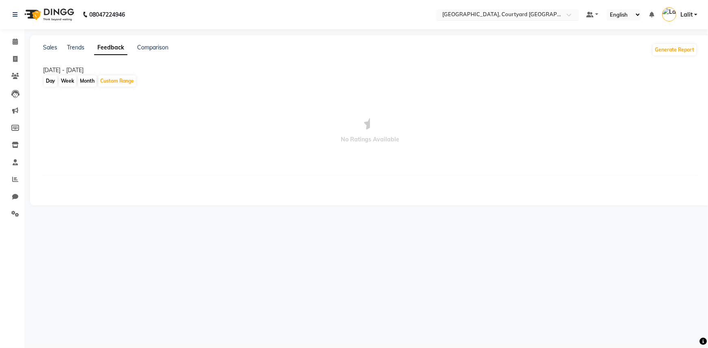
click at [507, 13] on input "text" at bounding box center [500, 15] width 118 height 8
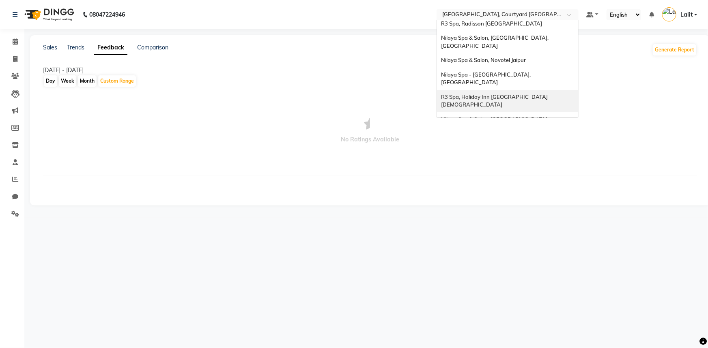
scroll to position [75, 0]
click at [498, 137] on div "Nilaya Spa, [GEOGRAPHIC_DATA]" at bounding box center [507, 144] width 141 height 15
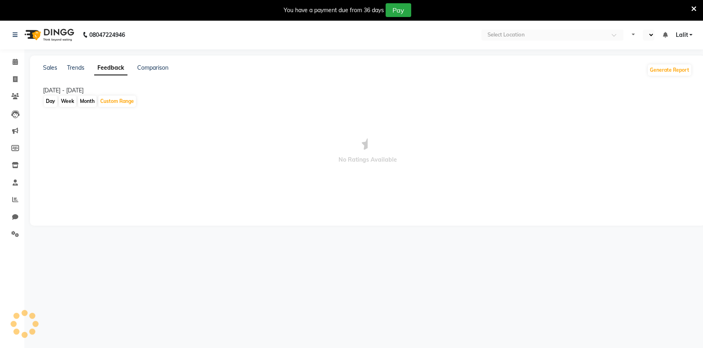
select select "en"
click at [496, 36] on input "text" at bounding box center [494, 36] width 118 height 8
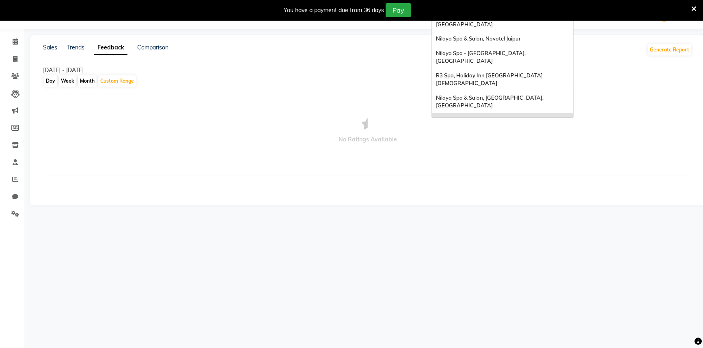
scroll to position [112, 0]
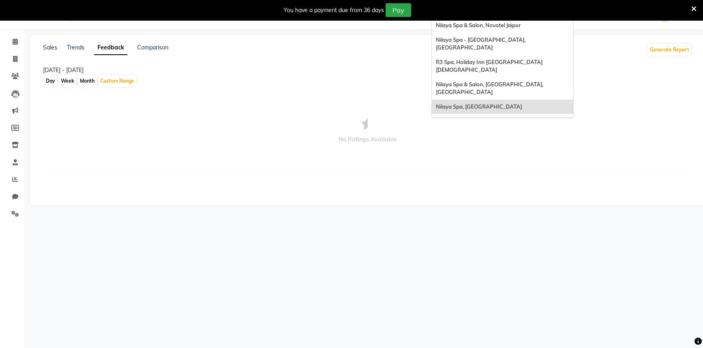
click at [499, 103] on span "Nilaya Spa, [GEOGRAPHIC_DATA]" at bounding box center [479, 106] width 86 height 6
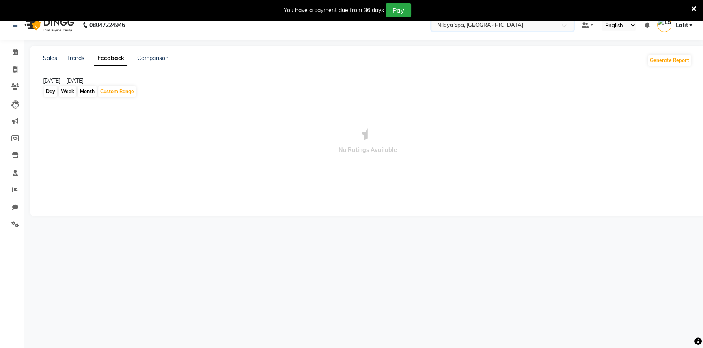
scroll to position [0, 0]
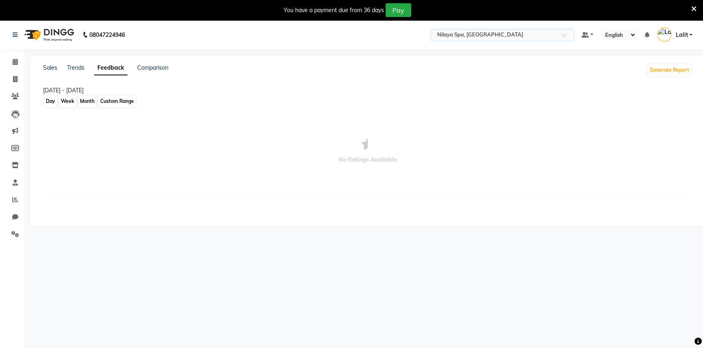
click at [117, 98] on div "Custom Range" at bounding box center [117, 101] width 38 height 11
select select "9"
select select "2025"
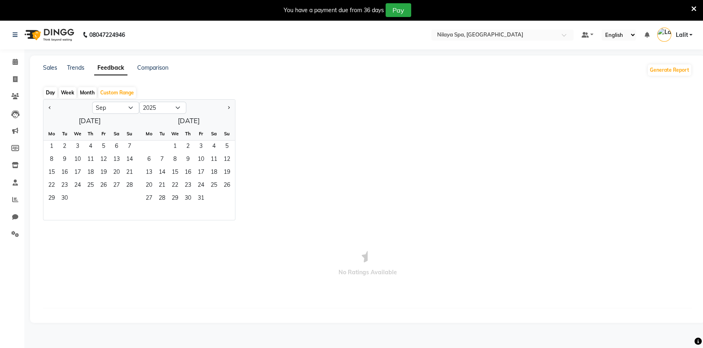
click at [54, 109] on div at bounding box center [67, 107] width 49 height 13
click at [52, 109] on button "Previous month" at bounding box center [50, 107] width 6 height 13
select select "8"
click at [98, 143] on div "1 2 3" at bounding box center [89, 147] width 92 height 13
drag, startPoint x: 103, startPoint y: 154, endPoint x: 104, endPoint y: 146, distance: 8.2
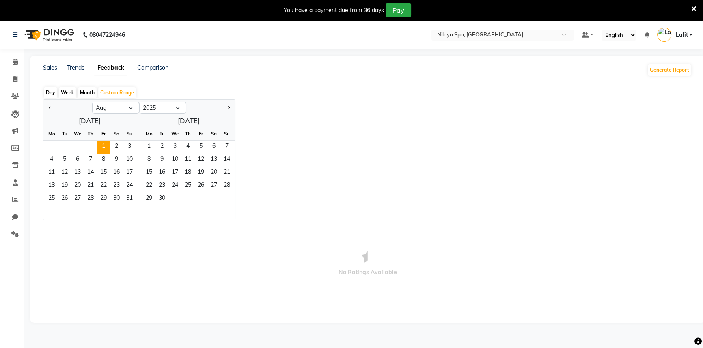
click at [103, 151] on ngb-datepicker-month "Mo Tu We Th Fr Sa Su 1 2 3 4 5 6 7 8 9 10 11 12 13 14 15 16 17 18 19 20 21 22 2…" at bounding box center [89, 173] width 92 height 93
click at [104, 146] on span "1" at bounding box center [103, 147] width 13 height 13
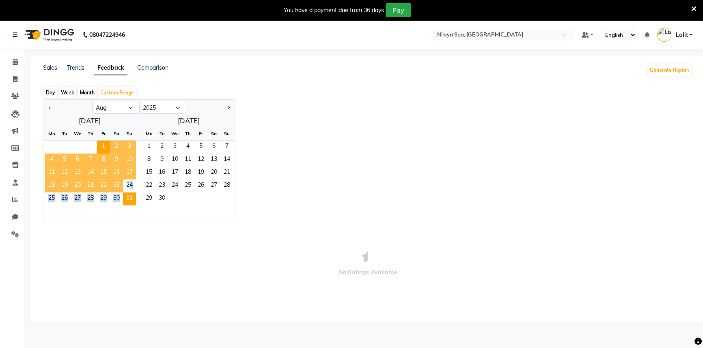
click at [126, 192] on ngb-datepicker-month "Mo Tu We Th Fr Sa Su 1 2 3 4 5 6 7 8 9 10 11 12 13 14 15 16 17 18 19 20 21 22 2…" at bounding box center [89, 173] width 92 height 93
click at [127, 194] on span "31" at bounding box center [129, 199] width 13 height 13
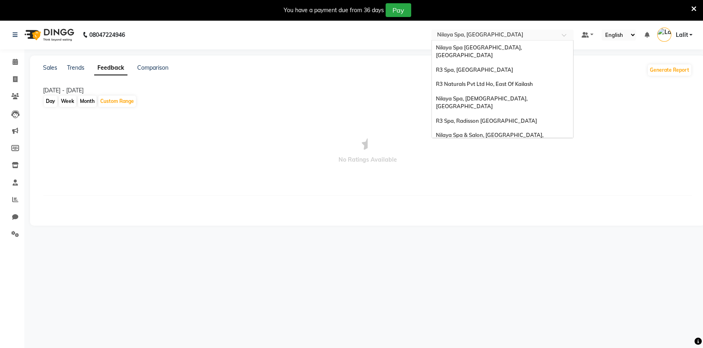
click at [509, 31] on div "× Nilaya Spa, Marriott Bengaluru" at bounding box center [480, 35] width 86 height 8
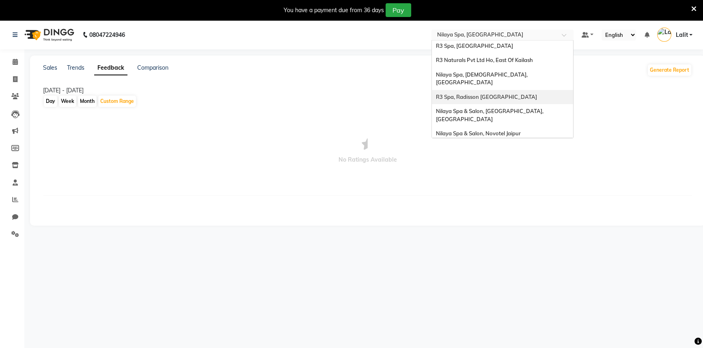
scroll to position [73, 0]
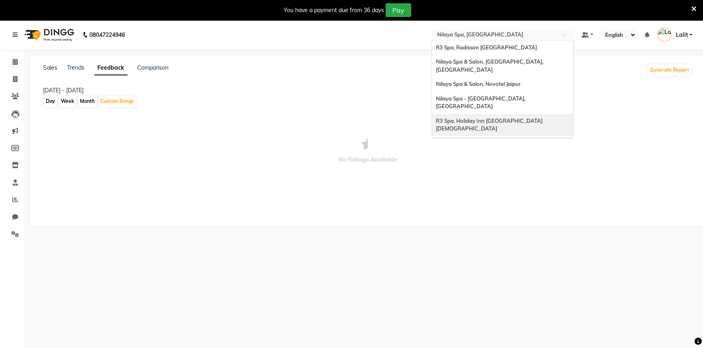
click at [231, 101] on div "Day Week Month Custom Range" at bounding box center [367, 101] width 649 height 13
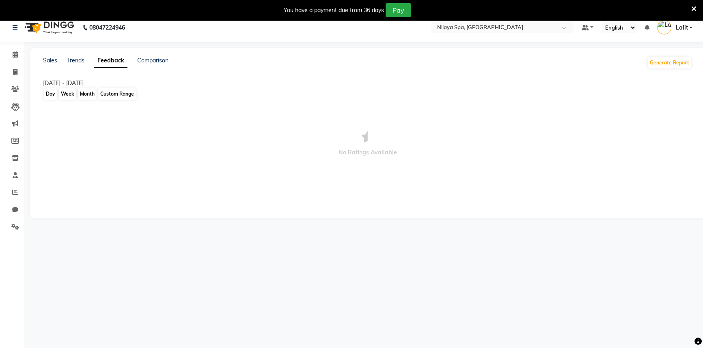
scroll to position [0, 0]
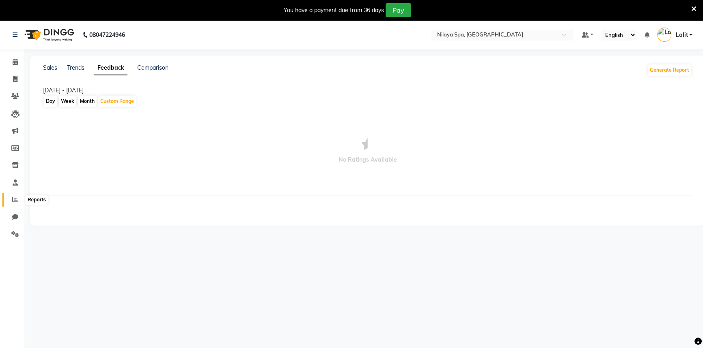
click at [15, 199] on icon at bounding box center [15, 200] width 6 height 6
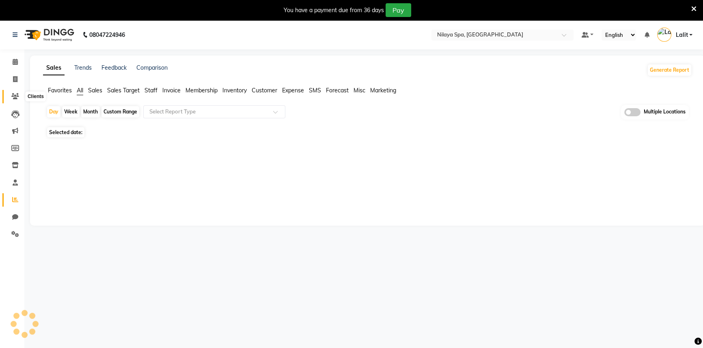
click at [11, 98] on icon at bounding box center [15, 96] width 8 height 6
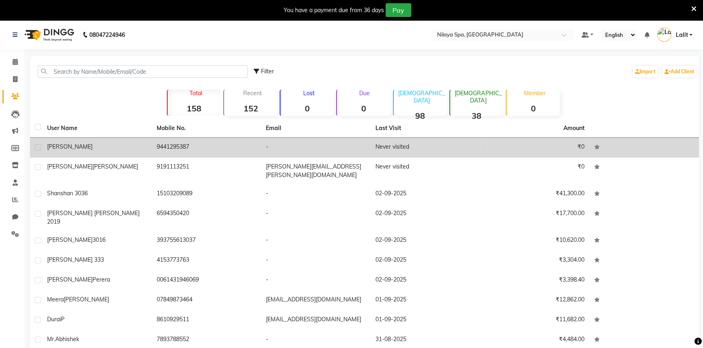
click at [178, 151] on td "9441295387" at bounding box center [207, 148] width 110 height 20
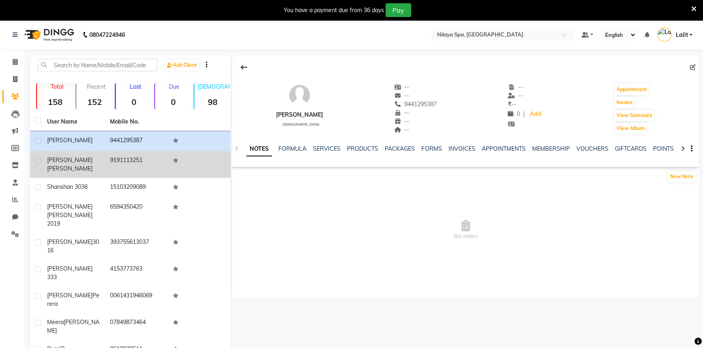
drag, startPoint x: 80, startPoint y: 164, endPoint x: 112, endPoint y: 170, distance: 32.1
click at [81, 166] on td "Tony Mistry" at bounding box center [73, 164] width 63 height 27
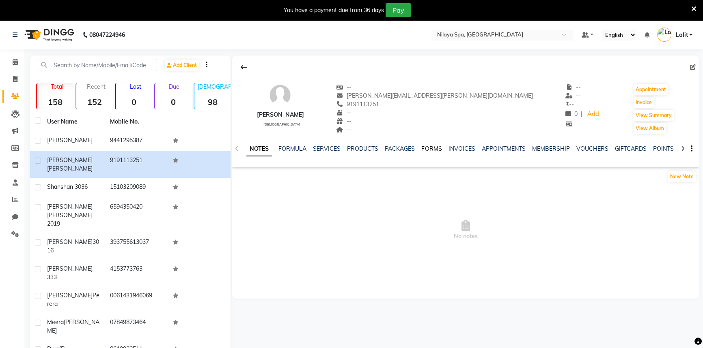
click at [429, 150] on link "FORMS" at bounding box center [431, 148] width 20 height 7
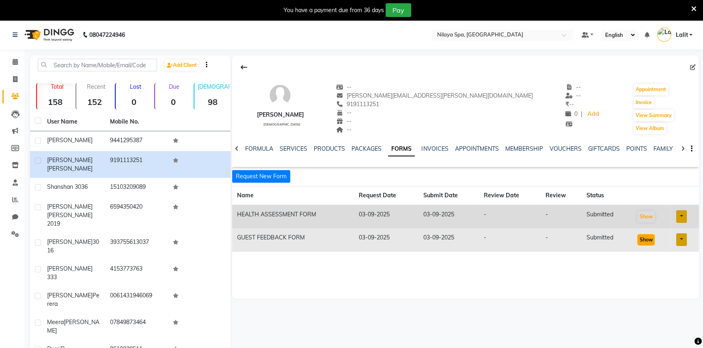
click at [645, 243] on button "Show" at bounding box center [645, 239] width 17 height 11
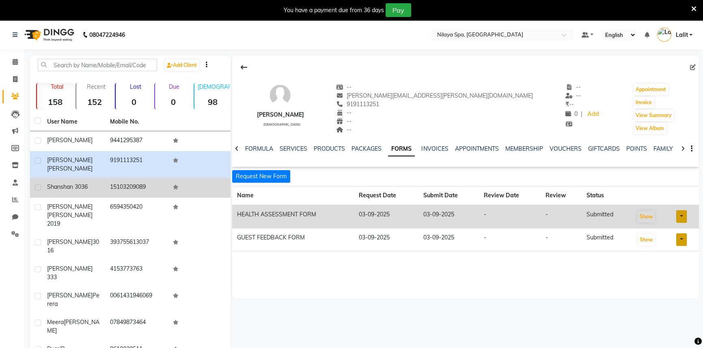
click at [69, 186] on td "Shanshan 3036" at bounding box center [73, 188] width 63 height 20
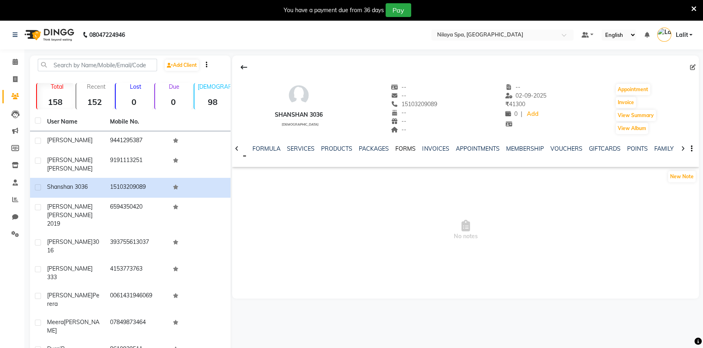
click at [404, 147] on link "FORMS" at bounding box center [405, 148] width 20 height 7
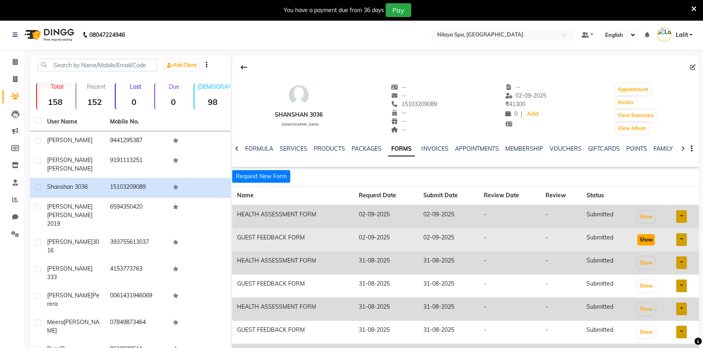
click at [641, 241] on button "Show" at bounding box center [645, 239] width 17 height 11
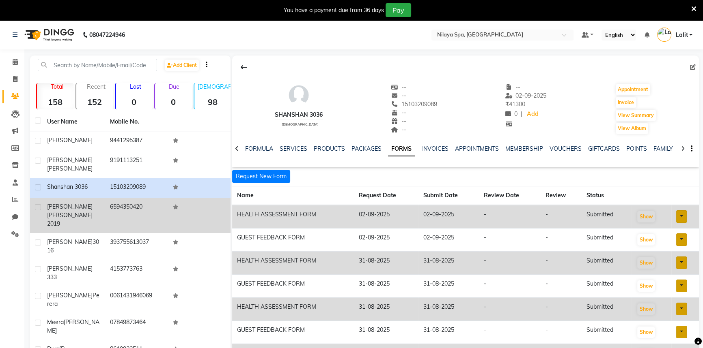
click at [94, 206] on div "Malinda Nishan 2019" at bounding box center [73, 216] width 53 height 26
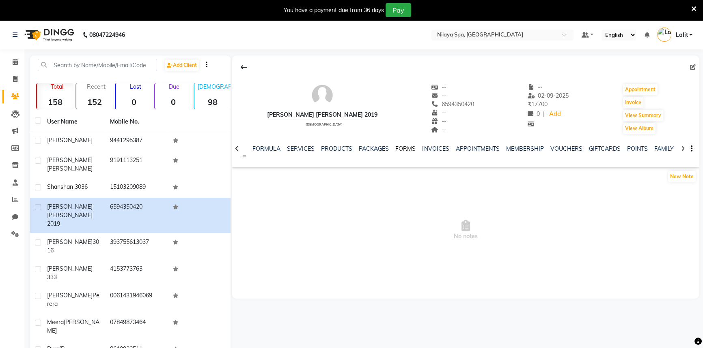
click at [405, 148] on link "FORMS" at bounding box center [405, 148] width 20 height 7
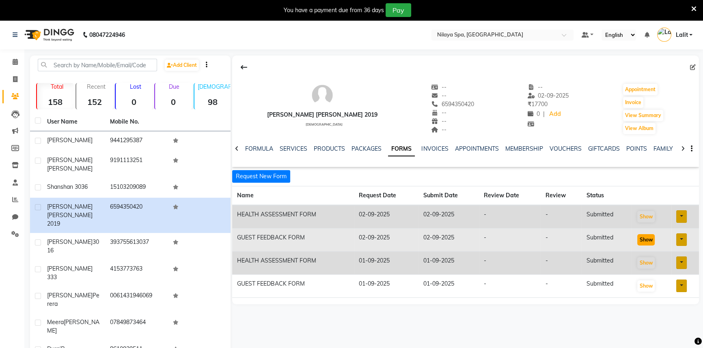
click at [651, 240] on button "Show" at bounding box center [645, 239] width 17 height 11
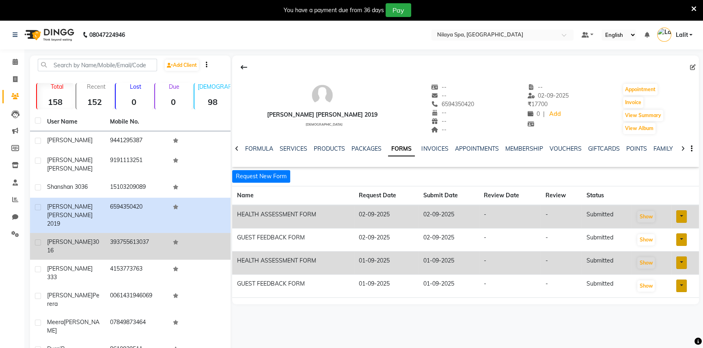
click at [120, 233] on td "393755613037" at bounding box center [136, 246] width 63 height 27
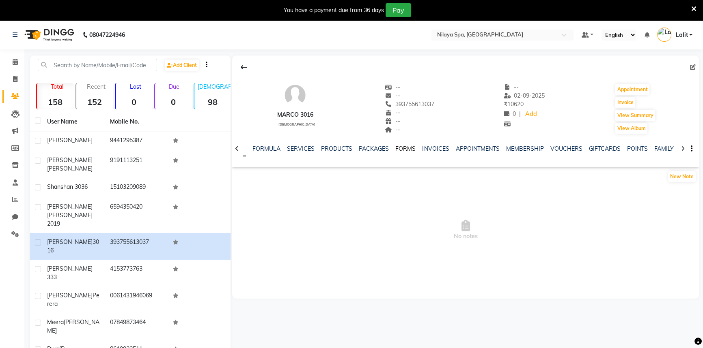
click at [405, 147] on link "FORMS" at bounding box center [405, 148] width 20 height 7
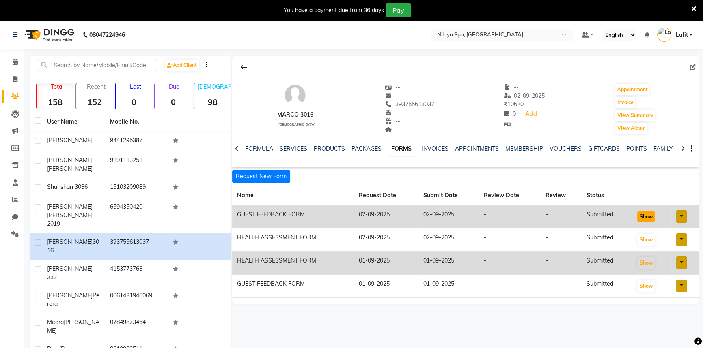
click at [648, 218] on button "Show" at bounding box center [645, 216] width 17 height 11
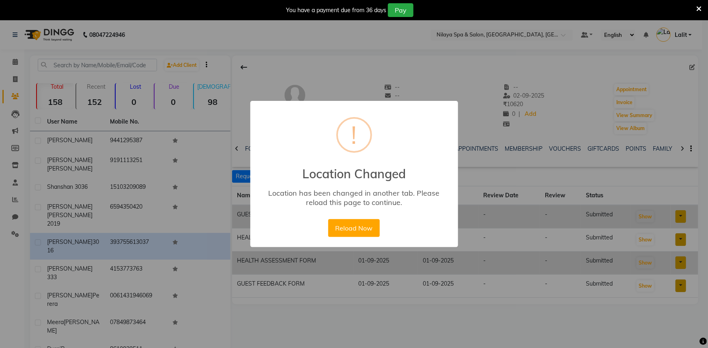
click at [377, 221] on button "Reload Now" at bounding box center [354, 228] width 52 height 18
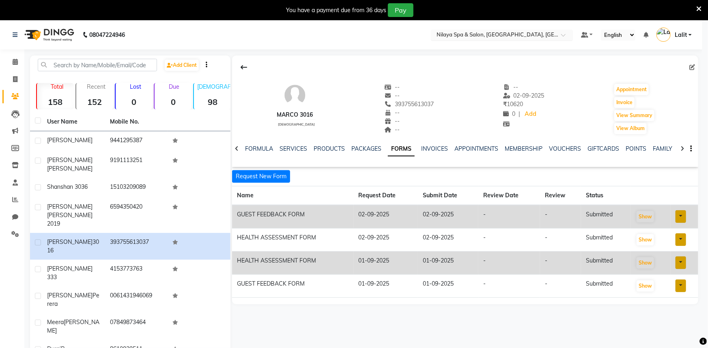
click at [551, 37] on input "text" at bounding box center [494, 36] width 118 height 8
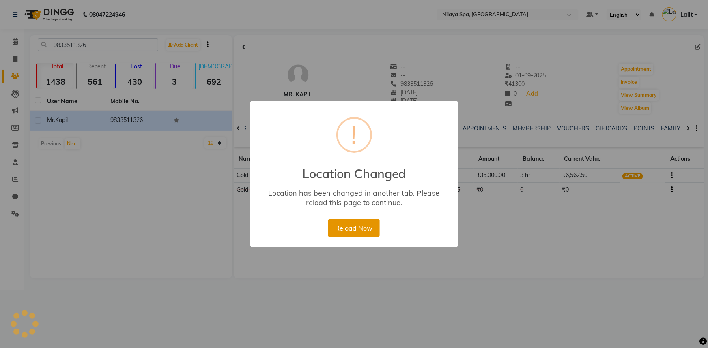
click at [362, 226] on button "Reload Now" at bounding box center [354, 228] width 52 height 18
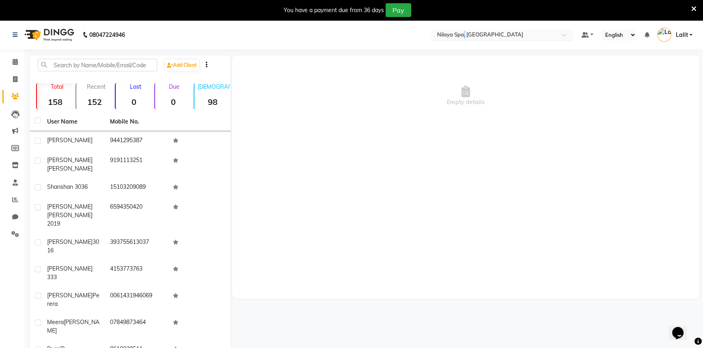
click at [466, 41] on nav "08047224946 Select Location × [GEOGRAPHIC_DATA], Marriott Bengaluru Default Pan…" at bounding box center [351, 34] width 703 height 29
click at [522, 22] on nav "08047224946 Select Location × [GEOGRAPHIC_DATA], Marriott Bengaluru Default Pan…" at bounding box center [351, 34] width 703 height 29
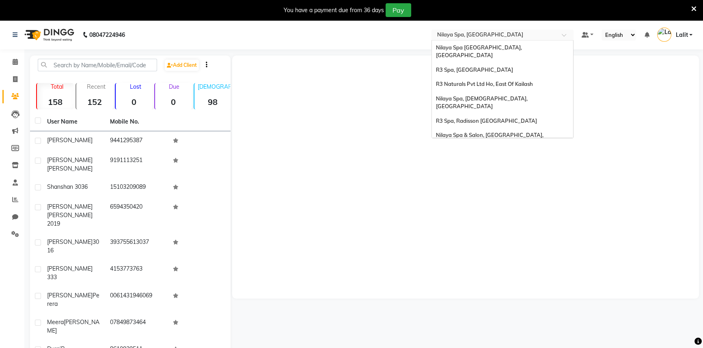
click at [517, 34] on input "text" at bounding box center [494, 36] width 118 height 8
click at [529, 127] on div "Nilaya Spa & Salon, [GEOGRAPHIC_DATA], [GEOGRAPHIC_DATA]" at bounding box center [502, 138] width 141 height 22
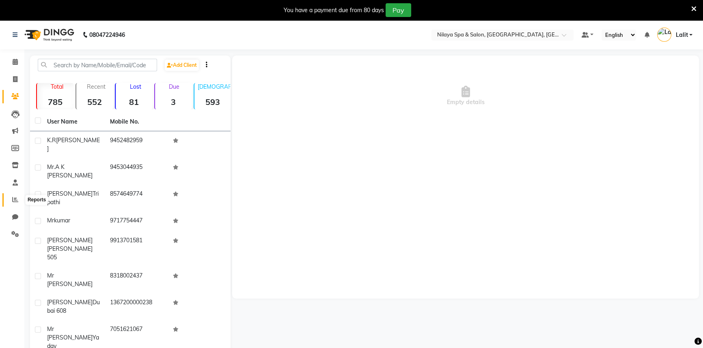
click at [11, 198] on span at bounding box center [15, 200] width 14 height 9
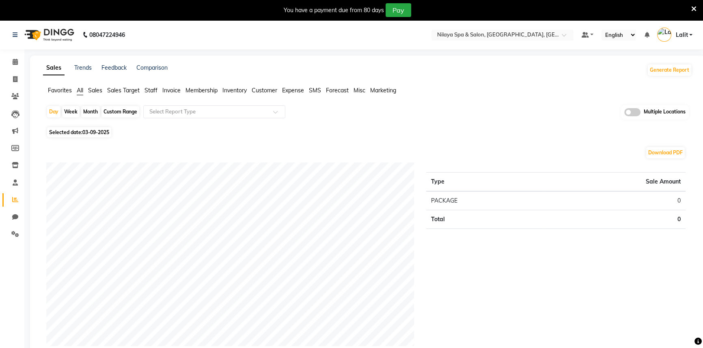
click at [101, 133] on span "03-09-2025" at bounding box center [95, 132] width 27 height 6
select select "9"
select select "2025"
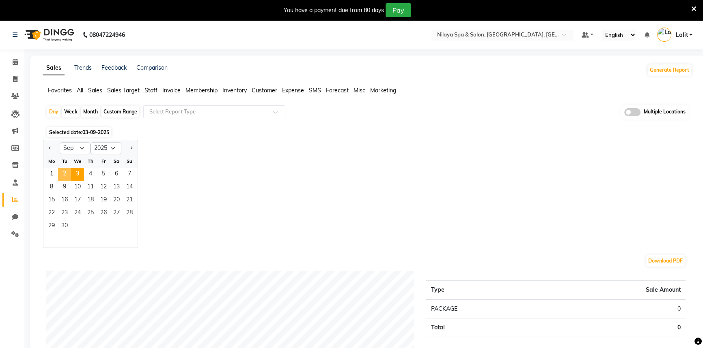
click at [61, 176] on span "2" at bounding box center [64, 174] width 13 height 13
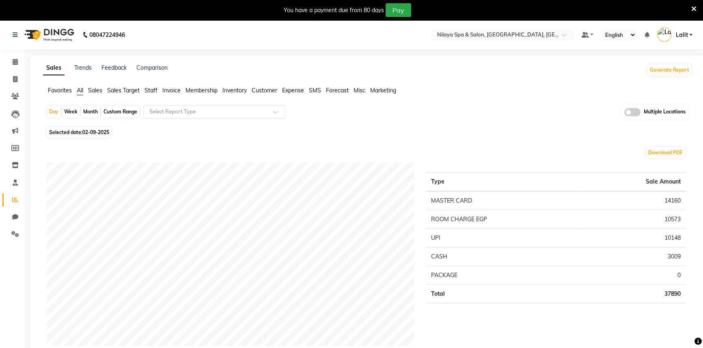
click at [187, 115] on input "text" at bounding box center [206, 112] width 117 height 8
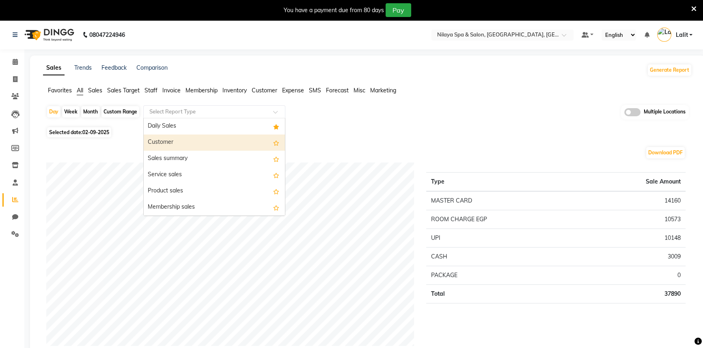
click at [176, 149] on div "Customer" at bounding box center [214, 143] width 141 height 16
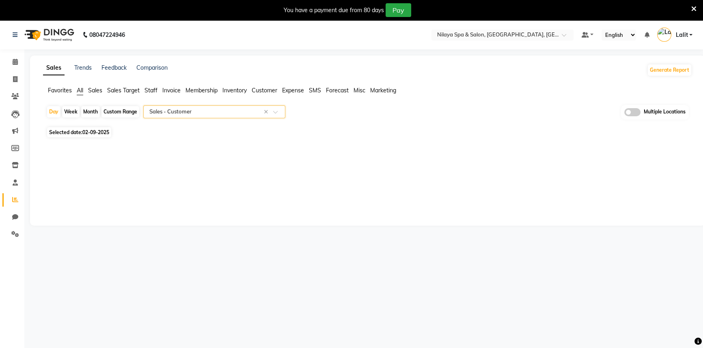
select select "full_report"
select select "csv"
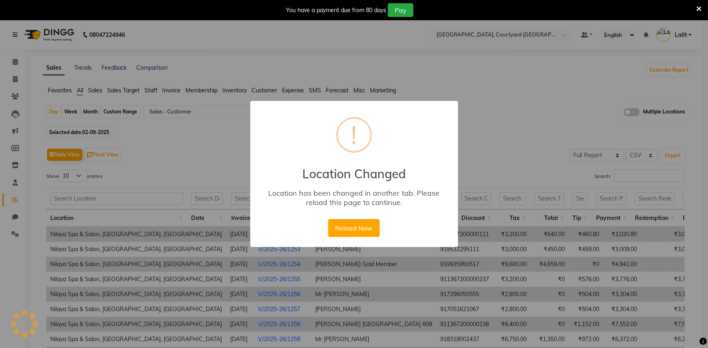
click at [348, 134] on div "!" at bounding box center [354, 135] width 36 height 36
click at [359, 220] on button "Reload Now" at bounding box center [354, 228] width 52 height 18
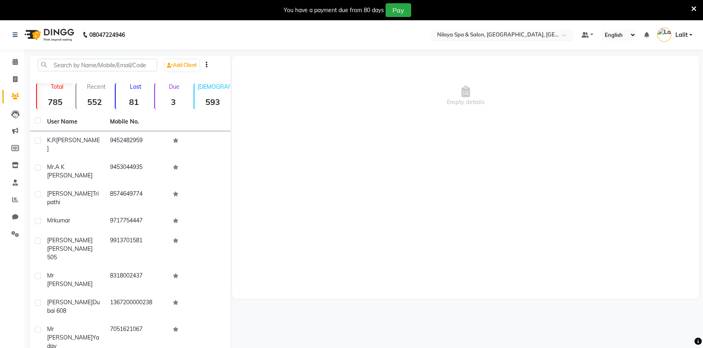
click at [564, 32] on div at bounding box center [502, 36] width 142 height 8
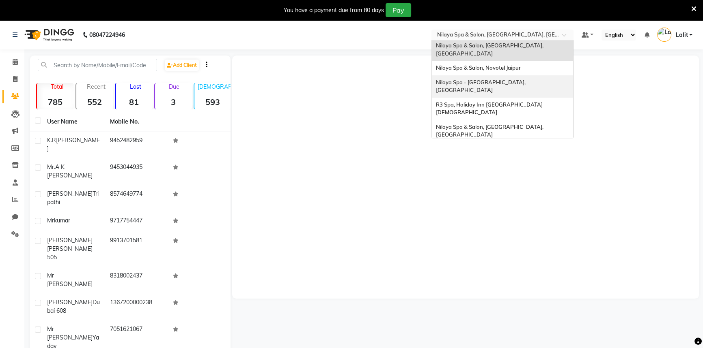
scroll to position [112, 0]
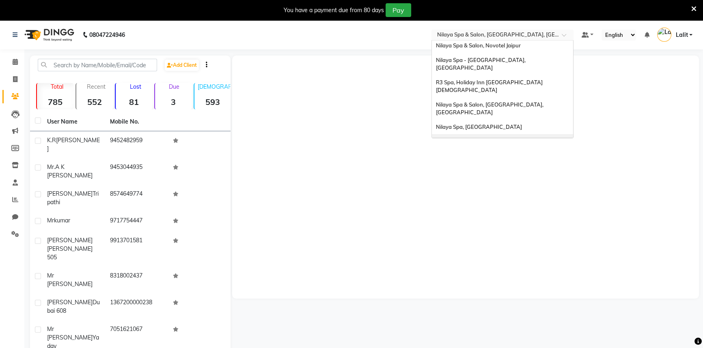
click at [503, 134] on div "[GEOGRAPHIC_DATA], Courtyard [GEOGRAPHIC_DATA]" at bounding box center [502, 145] width 141 height 22
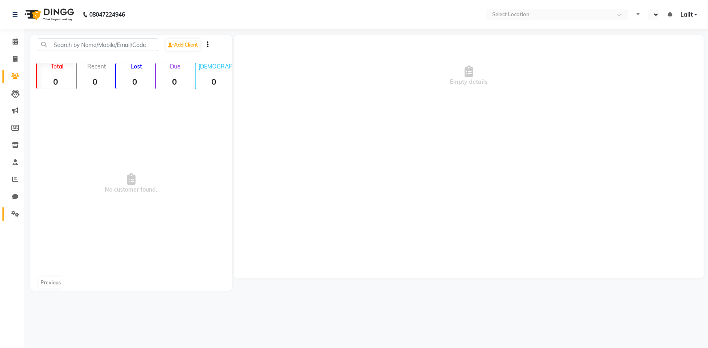
click at [17, 214] on icon at bounding box center [15, 214] width 8 height 6
select select "en"
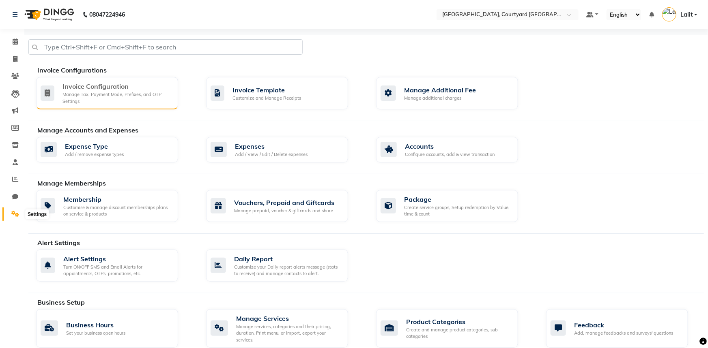
click at [71, 82] on div "Invoice Configuration" at bounding box center [116, 87] width 109 height 10
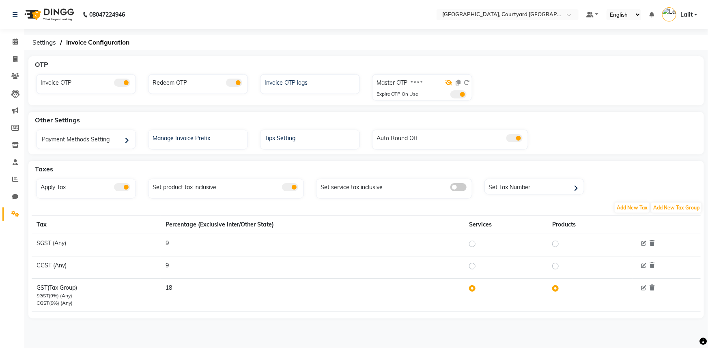
click at [450, 81] on icon at bounding box center [448, 83] width 7 height 6
click at [223, 47] on ol "Settings Invoice Configuration" at bounding box center [364, 42] width 673 height 15
click at [317, 30] on div "08047224946 Select Location × Nilaya Spa, Courtyard Amritsar Default Panel My P…" at bounding box center [354, 174] width 708 height 348
click at [315, 30] on div "08047224946 Select Location × Nilaya Spa, Courtyard Amritsar Default Panel My P…" at bounding box center [354, 174] width 708 height 348
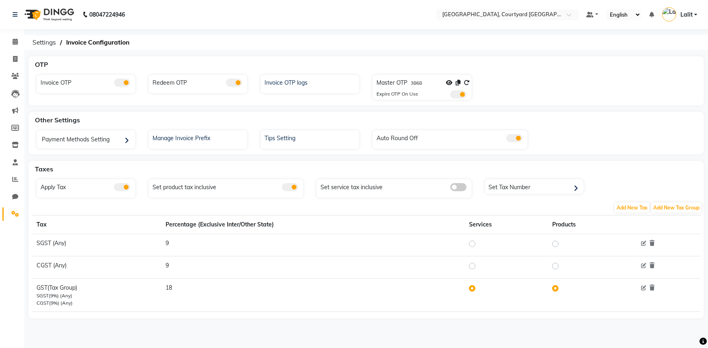
click at [352, 30] on div "08047224946 Select Location × Nilaya Spa, Courtyard Amritsar Default Panel My P…" at bounding box center [354, 174] width 708 height 348
click at [325, 16] on nav "08047224946 Select Location × Nilaya Spa, Courtyard Amritsar Default Panel My P…" at bounding box center [354, 14] width 708 height 29
click at [521, 43] on ol "Settings Invoice Configuration" at bounding box center [364, 42] width 673 height 15
click at [373, 48] on ol "Settings Invoice Configuration" at bounding box center [364, 42] width 673 height 15
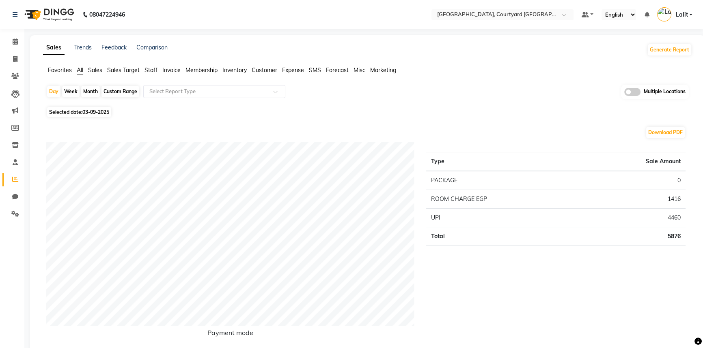
click at [315, 53] on div "Sales Trends Feedback Comparison Generate Report" at bounding box center [367, 49] width 658 height 13
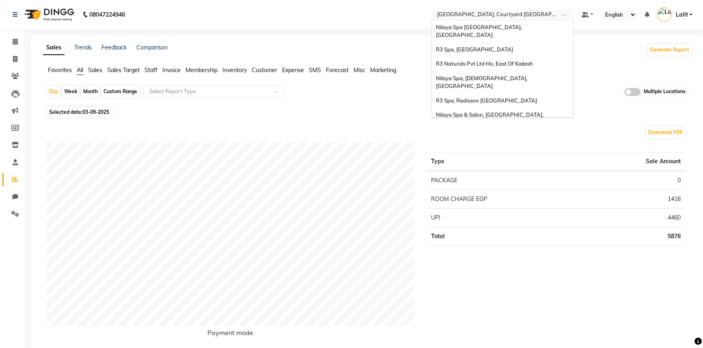
click at [541, 19] on div "Select Location × [GEOGRAPHIC_DATA], Courtyard [GEOGRAPHIC_DATA]" at bounding box center [502, 14] width 142 height 11
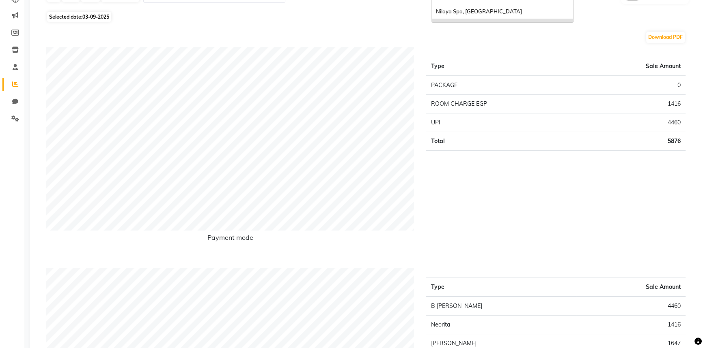
scroll to position [37, 0]
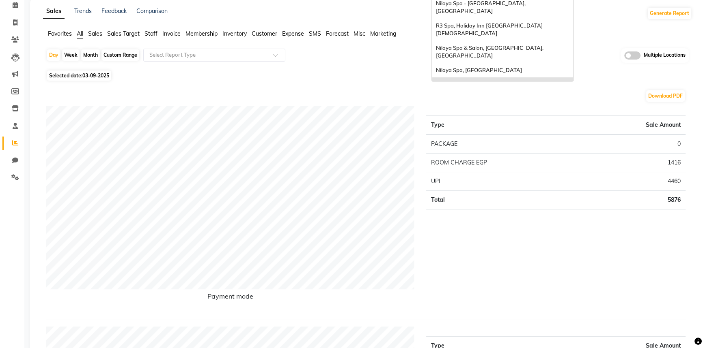
click at [491, 114] on div "R3 Spa, [PERSON_NAME][GEOGRAPHIC_DATA]" at bounding box center [502, 121] width 141 height 15
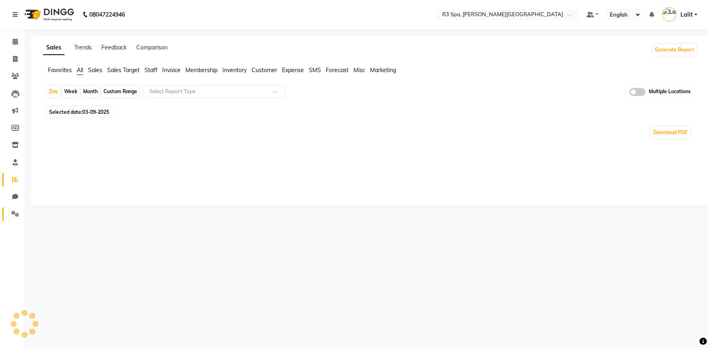
click at [8, 220] on link "Settings" at bounding box center [11, 214] width 19 height 13
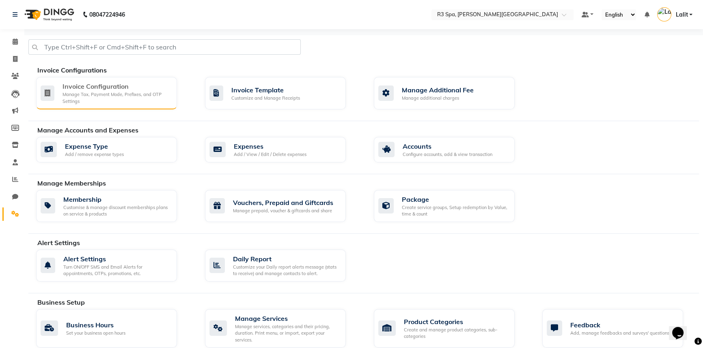
click at [81, 99] on div "Manage Tax, Payment Mode, Prefixes, and OTP Settings" at bounding box center [116, 97] width 108 height 13
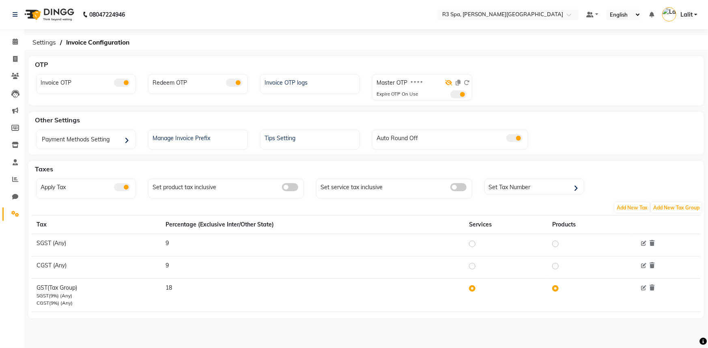
click at [446, 82] on icon at bounding box center [448, 83] width 7 height 6
drag, startPoint x: 261, startPoint y: 101, endPoint x: 306, endPoint y: 113, distance: 46.8
click at [305, 119] on div "OTP Invoice OTP Redeem OTP Invoice OTP logs Master OTP 4320 Expire OTP On Use O…" at bounding box center [366, 196] width 684 height 281
drag, startPoint x: 306, startPoint y: 108, endPoint x: 305, endPoint y: 88, distance: 19.5
click at [305, 107] on div "OTP Invoice OTP Redeem OTP Invoice OTP logs Master OTP 4320 Expire OTP On Use O…" at bounding box center [366, 196] width 684 height 281
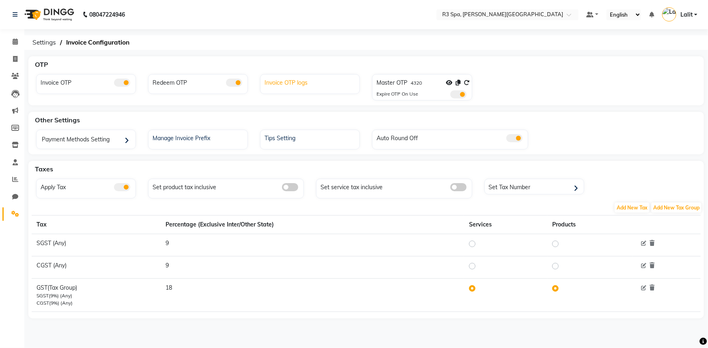
click at [305, 86] on div "Invoice OTP logs" at bounding box center [310, 82] width 97 height 11
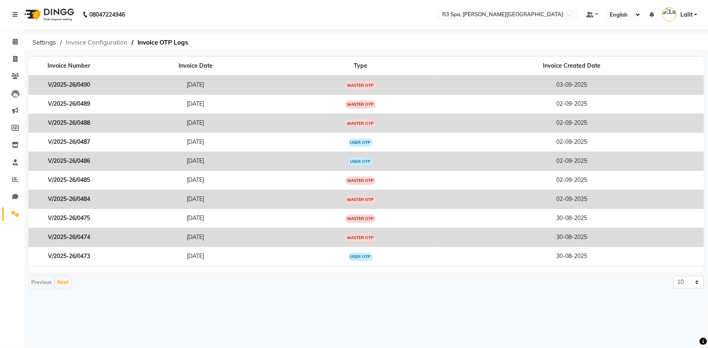
click at [73, 38] on span "Invoice Configuration" at bounding box center [97, 42] width 70 height 15
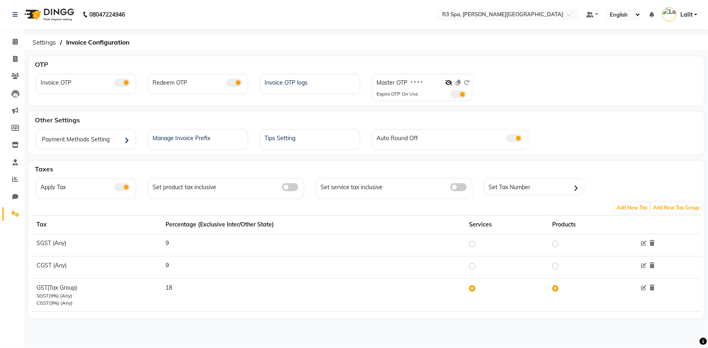
drag, startPoint x: 265, startPoint y: 105, endPoint x: 278, endPoint y: 106, distance: 12.7
click at [278, 106] on div "OTP Invoice OTP Redeem OTP Invoice OTP logs Master OTP * * * * Expire OTP On Us…" at bounding box center [366, 196] width 684 height 281
click at [295, 107] on div "OTP Invoice OTP Redeem OTP Invoice OTP logs Master OTP * * * * Expire OTP On Us…" at bounding box center [366, 196] width 684 height 281
click at [449, 81] on icon at bounding box center [448, 83] width 7 height 6
click at [258, 114] on div "Other Settings" at bounding box center [371, 120] width 678 height 16
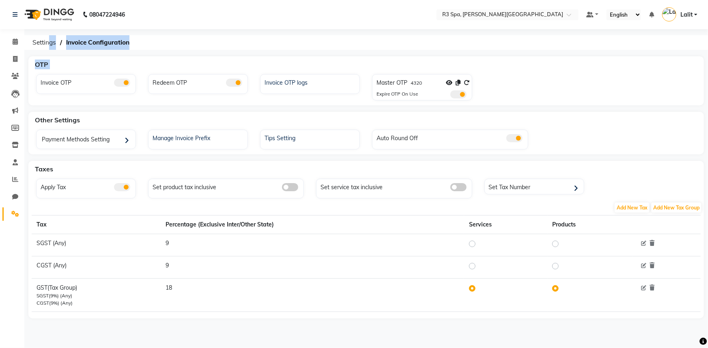
drag, startPoint x: 50, startPoint y: 44, endPoint x: 34, endPoint y: 85, distance: 43.8
click at [36, 86] on app-setting "Settings Invoice Configuration OTP Invoice OTP Redeem OTP Invoice OTP logs Mast…" at bounding box center [354, 186] width 708 height 302
click at [15, 75] on icon at bounding box center [15, 76] width 8 height 6
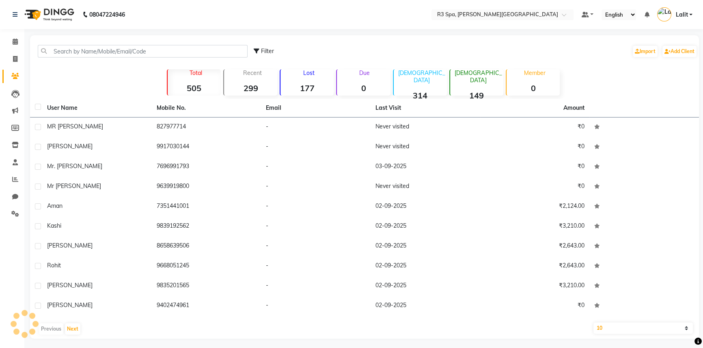
drag, startPoint x: 84, startPoint y: 91, endPoint x: 583, endPoint y: 87, distance: 499.0
click at [583, 87] on div "Filter Import Add Client Total 505 Recent 299 Lost 177 Due 0 Male 314 Female 14…" at bounding box center [364, 187] width 669 height 304
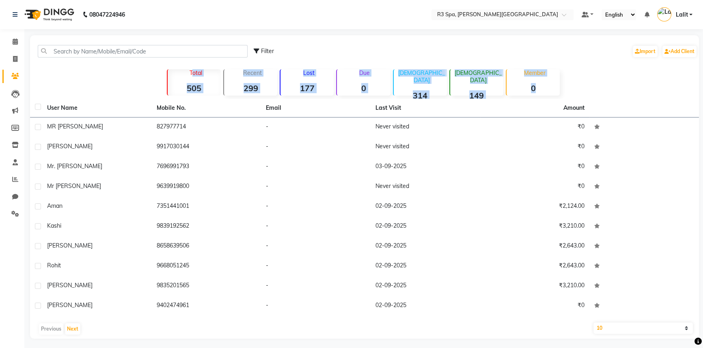
drag, startPoint x: 145, startPoint y: 70, endPoint x: 576, endPoint y: 89, distance: 431.2
click at [576, 89] on div "Total 505 Recent 299 Lost 177 Due 0 Male 314 Female 149 Member 0" at bounding box center [364, 81] width 450 height 28
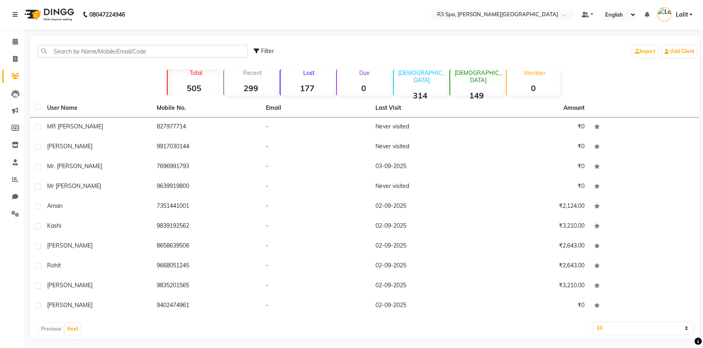
click at [94, 80] on div "Filter Import Add Client Total 505 Recent 299 Lost 177 Due 0 Male 314 Female 14…" at bounding box center [364, 187] width 669 height 304
click at [88, 65] on div "Filter Import Add Client Total 505 Recent 299 Lost 177 Due 0 Male 314 Female 14…" at bounding box center [364, 187] width 669 height 304
drag, startPoint x: 7, startPoint y: 42, endPoint x: 11, endPoint y: 41, distance: 4.2
click at [7, 42] on link "Calendar" at bounding box center [11, 41] width 19 height 13
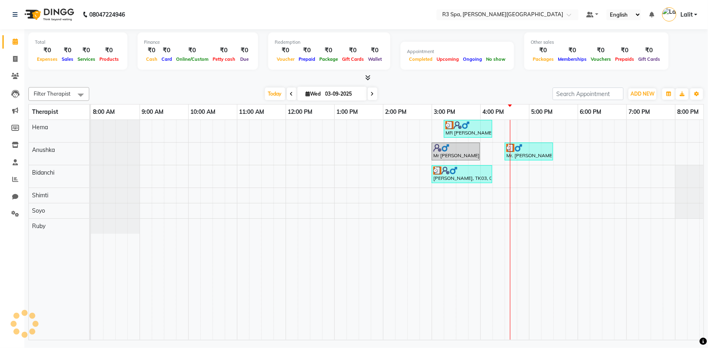
scroll to position [0, 69]
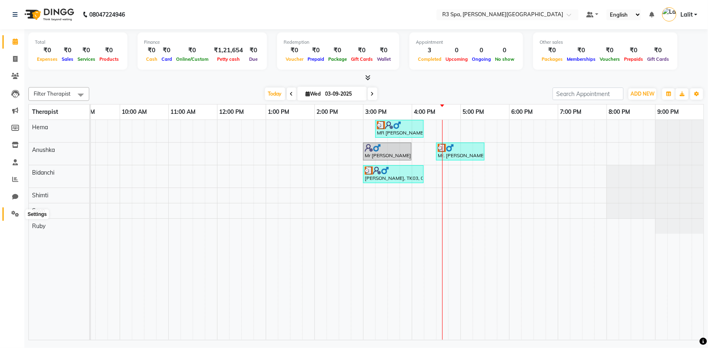
click at [8, 221] on link "Settings" at bounding box center [11, 214] width 19 height 13
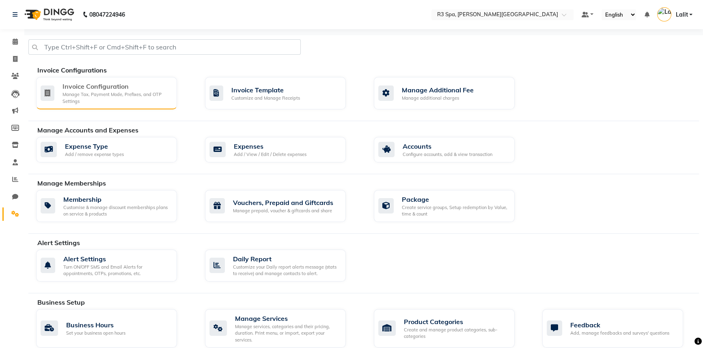
click at [82, 96] on div "Manage Tax, Payment Mode, Prefixes, and OTP Settings" at bounding box center [116, 97] width 108 height 13
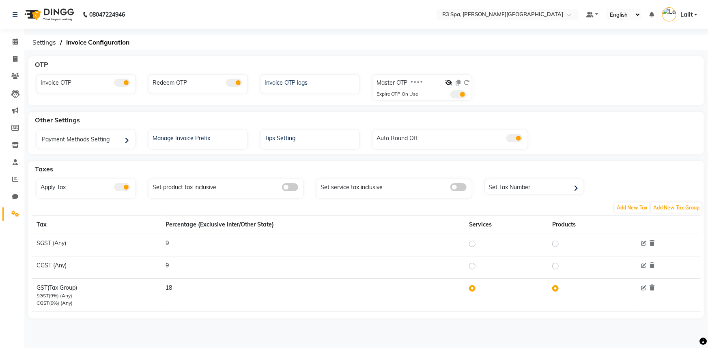
click at [464, 82] on div at bounding box center [457, 85] width 24 height 12
click at [466, 85] on div at bounding box center [457, 85] width 24 height 12
click at [449, 81] on icon at bounding box center [448, 83] width 7 height 6
click at [464, 84] on icon at bounding box center [467, 83] width 6 height 6
click at [199, 32] on div "08047224946 Select Location × R3 Spa, Tarangi Jim Corbett Resort Default Panel …" at bounding box center [354, 174] width 708 height 348
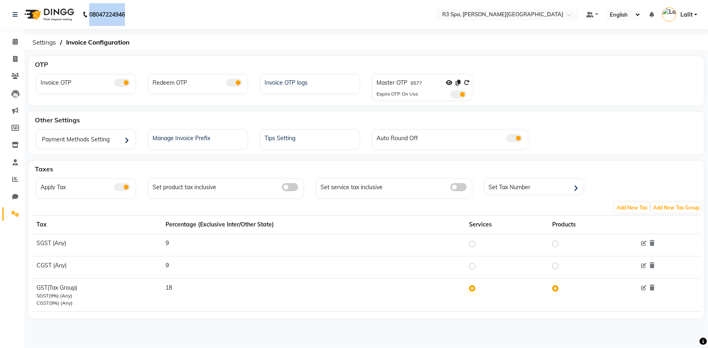
drag, startPoint x: 85, startPoint y: 18, endPoint x: 132, endPoint y: 21, distance: 46.7
click at [131, 21] on div "08047224946 Need Help? Call us on 08047224946" at bounding box center [68, 14] width 125 height 23
click at [146, 18] on nav "08047224946 Select Location × R3 Spa, Tarangi Jim Corbett Resort Default Panel …" at bounding box center [354, 14] width 708 height 29
click at [13, 41] on icon at bounding box center [15, 42] width 5 height 6
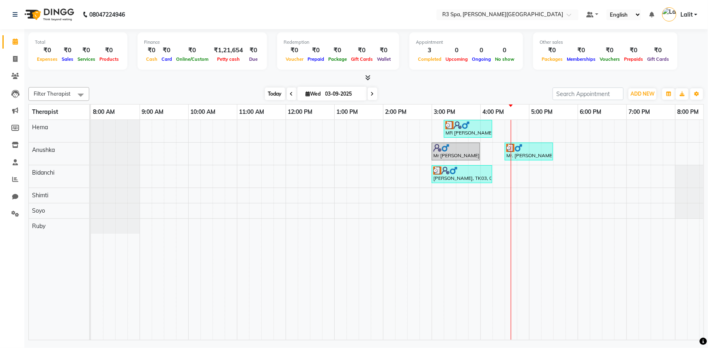
click at [271, 99] on span "Today" at bounding box center [275, 94] width 20 height 13
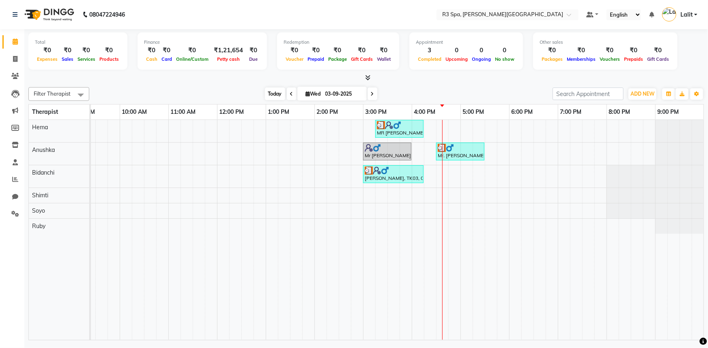
click at [271, 97] on span "Today" at bounding box center [275, 94] width 20 height 13
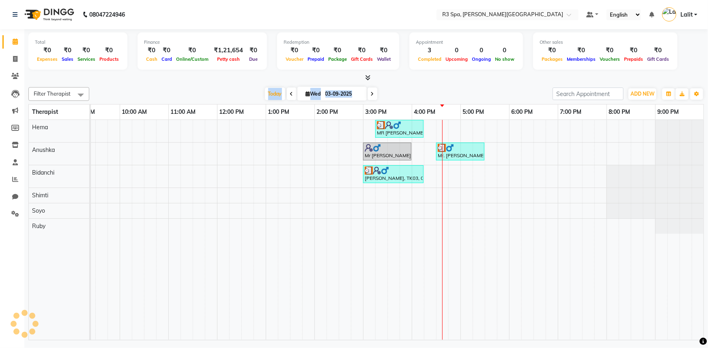
scroll to position [0, 0]
click at [497, 115] on div "5:00 PM" at bounding box center [485, 112] width 48 height 15
click at [272, 98] on span "Today" at bounding box center [275, 94] width 20 height 13
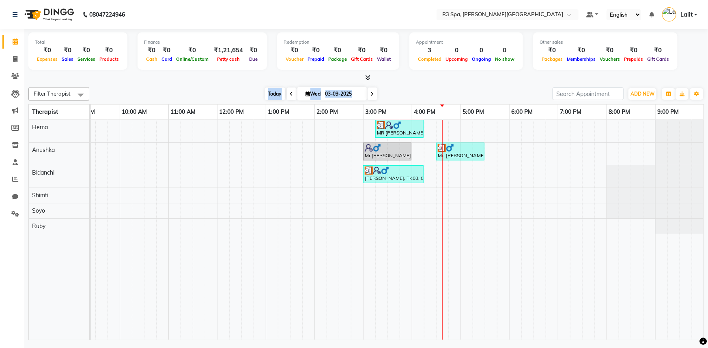
click at [272, 98] on span "Today" at bounding box center [275, 94] width 20 height 13
click at [221, 87] on div "Filter Therapist Select All Anushka Bidanchi Hema Ruby Shimti Soyo Today Wed 03…" at bounding box center [365, 94] width 675 height 14
click at [270, 96] on span "Today" at bounding box center [275, 94] width 20 height 13
click at [250, 92] on div "Today Wed 03-09-2025" at bounding box center [320, 94] width 455 height 12
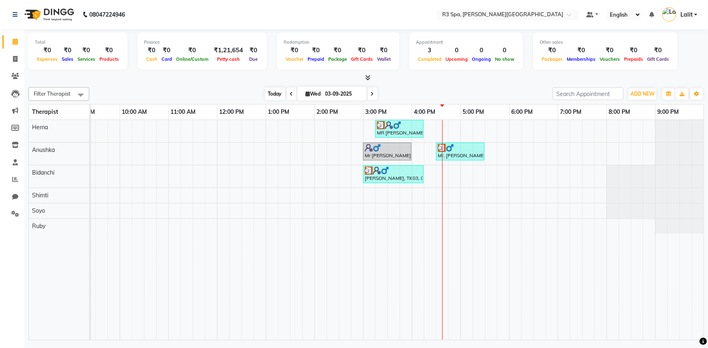
click at [268, 95] on span "Today" at bounding box center [275, 94] width 20 height 13
click at [258, 94] on div "Today Wed 03-09-2025" at bounding box center [320, 94] width 455 height 12
click at [267, 95] on span "Today" at bounding box center [275, 94] width 20 height 13
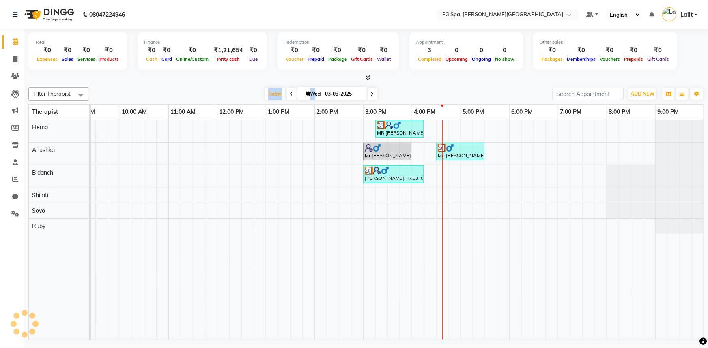
click at [257, 90] on div "Today Wed 03-09-2025" at bounding box center [320, 94] width 455 height 12
click at [264, 93] on div "Today Wed 03-09-2025" at bounding box center [321, 94] width 114 height 12
click at [268, 95] on span "Today" at bounding box center [275, 94] width 20 height 13
click at [267, 92] on span "Today" at bounding box center [275, 94] width 20 height 13
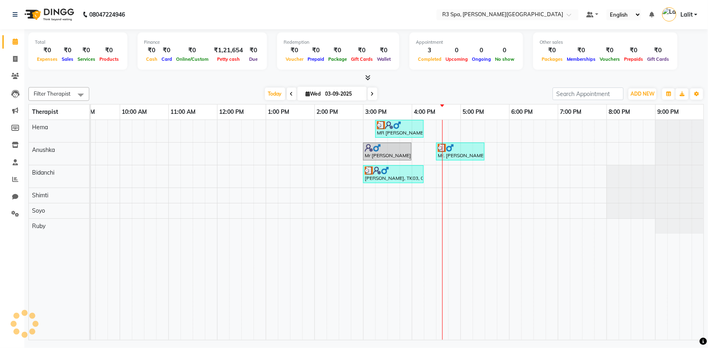
click at [247, 79] on div at bounding box center [365, 78] width 675 height 9
click at [519, 9] on div "Select Location × R3 Spa, Tarangi Jim Corbett Resort" at bounding box center [508, 14] width 142 height 11
click at [528, 13] on input "text" at bounding box center [500, 15] width 118 height 8
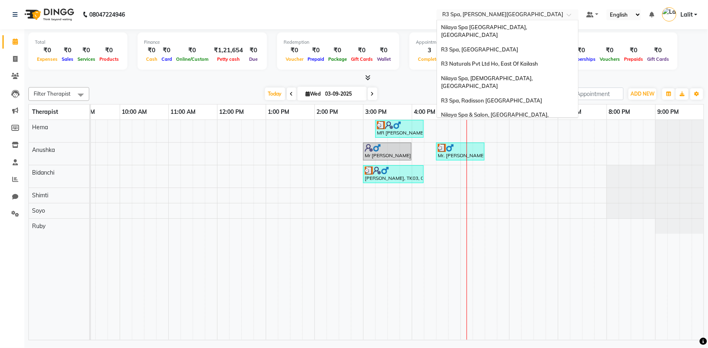
click at [531, 20] on ng-dropdown-panel "Nilaya Spa Marriott Whitefield, Whitefield R3 Spa, Vijayawada R3 Naturals Pvt L…" at bounding box center [508, 69] width 142 height 98
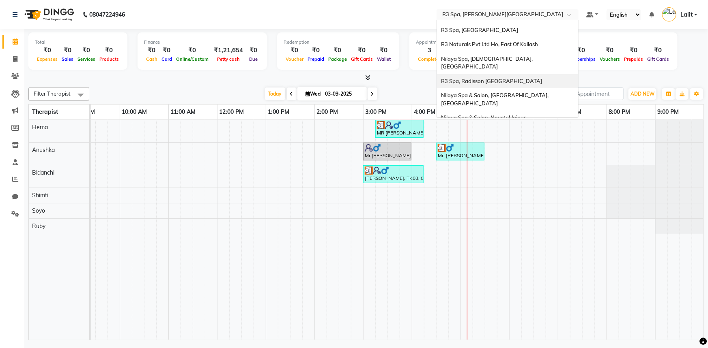
scroll to position [0, 0]
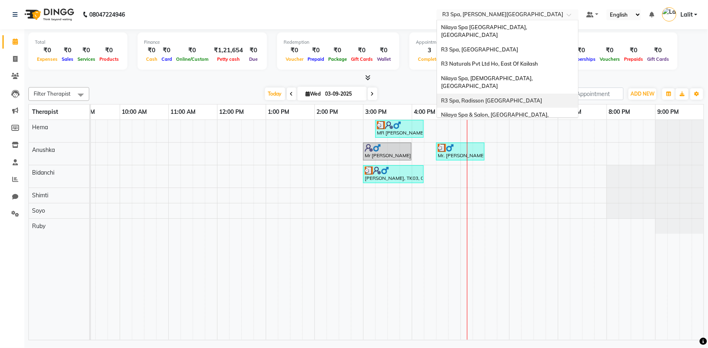
click at [504, 97] on span "R3 Spa, Radisson Mumbai" at bounding box center [491, 100] width 101 height 6
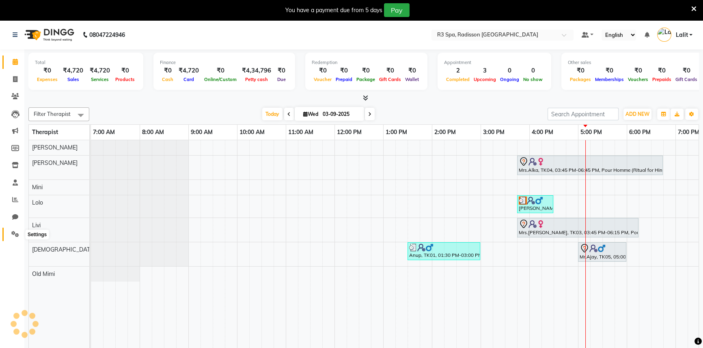
click at [19, 232] on icon at bounding box center [15, 234] width 8 height 6
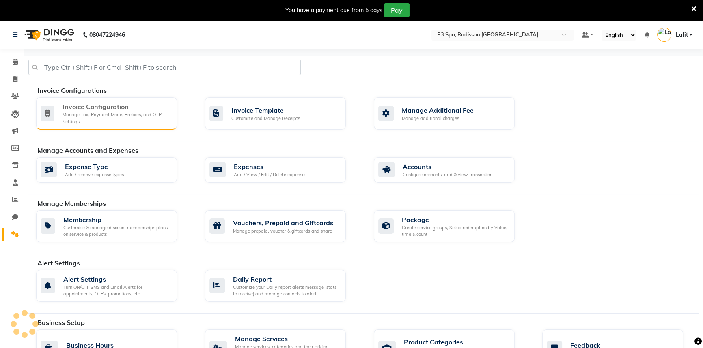
click at [111, 118] on div "Manage Tax, Payment Mode, Prefixes, and OTP Settings" at bounding box center [116, 118] width 108 height 13
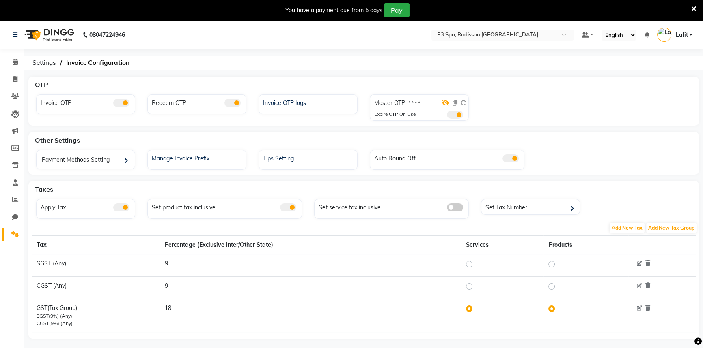
click at [447, 102] on icon at bounding box center [445, 103] width 7 height 6
click at [20, 59] on span at bounding box center [15, 62] width 14 height 9
click at [17, 60] on icon at bounding box center [15, 62] width 5 height 6
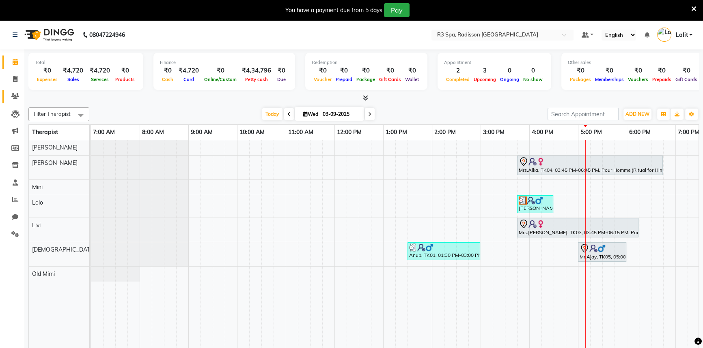
click at [14, 90] on link "Clients" at bounding box center [11, 96] width 19 height 13
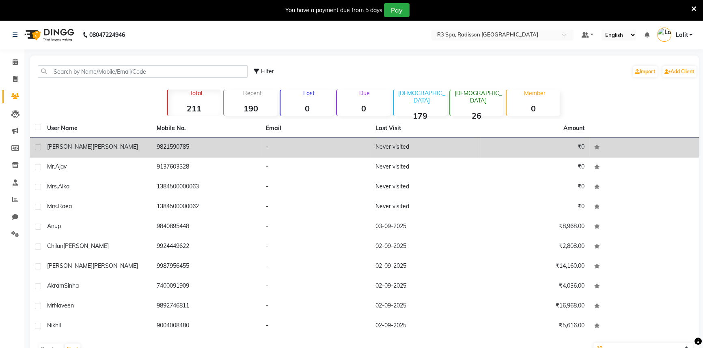
click at [92, 149] on span "[PERSON_NAME]" at bounding box center [114, 146] width 45 height 7
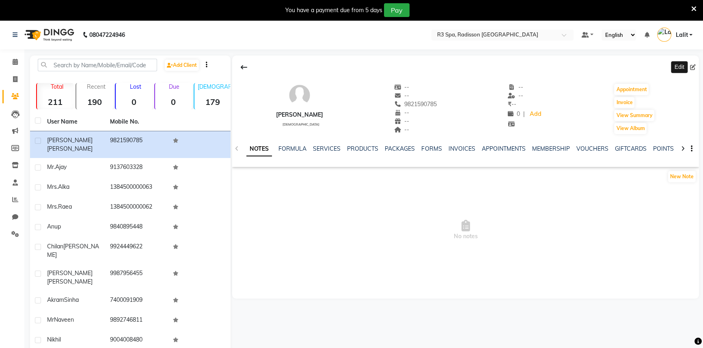
click at [693, 68] on icon at bounding box center [693, 68] width 6 height 6
select select "[DEMOGRAPHIC_DATA]"
select select "56368"
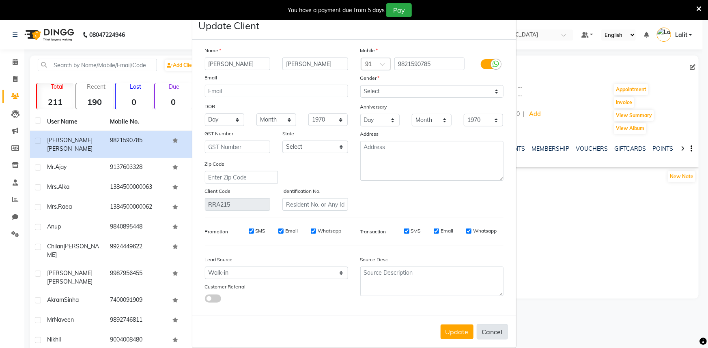
click at [490, 333] on button "Cancel" at bounding box center [492, 332] width 31 height 15
select select
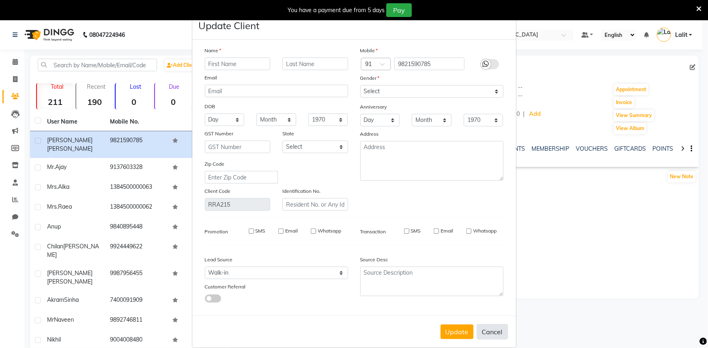
select select
checkbox input "false"
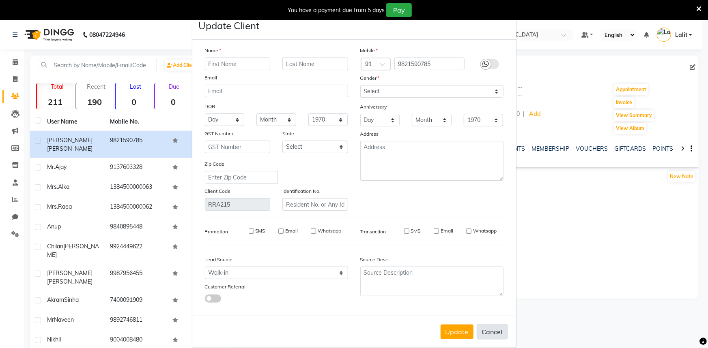
checkbox input "false"
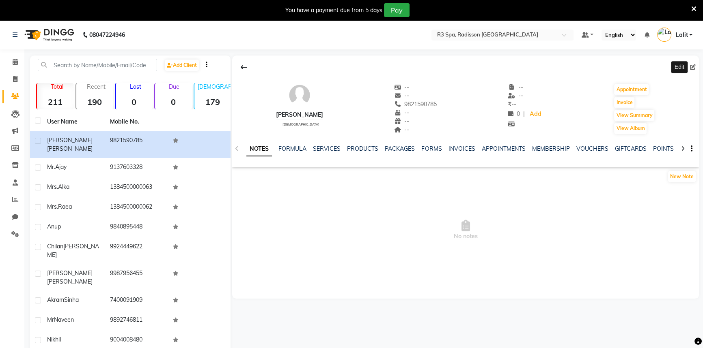
click at [308, 60] on div "Edit" at bounding box center [465, 67] width 467 height 15
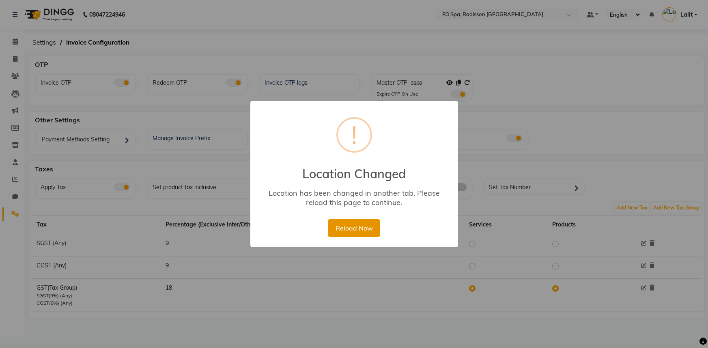
click at [376, 223] on button "Reload Now" at bounding box center [354, 228] width 52 height 18
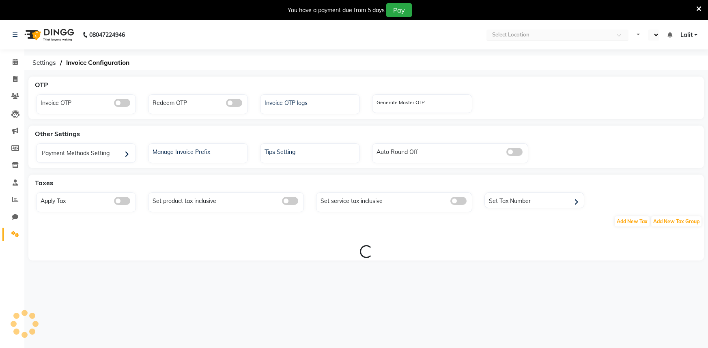
click at [503, 37] on input "text" at bounding box center [549, 36] width 118 height 8
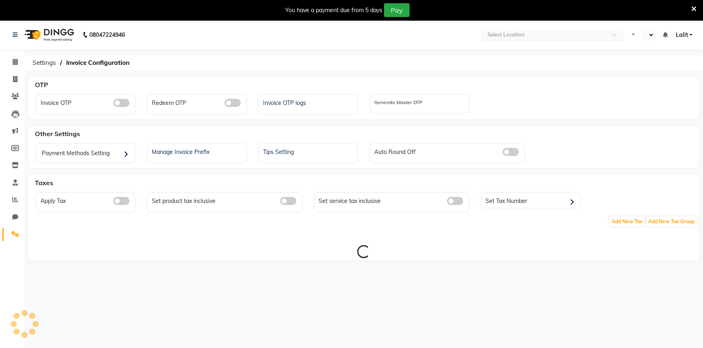
select select "en"
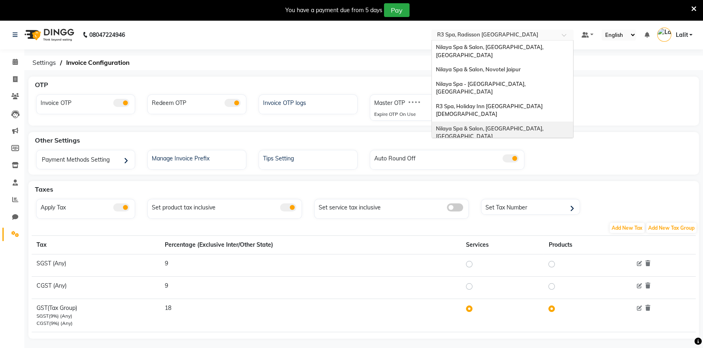
scroll to position [75, 0]
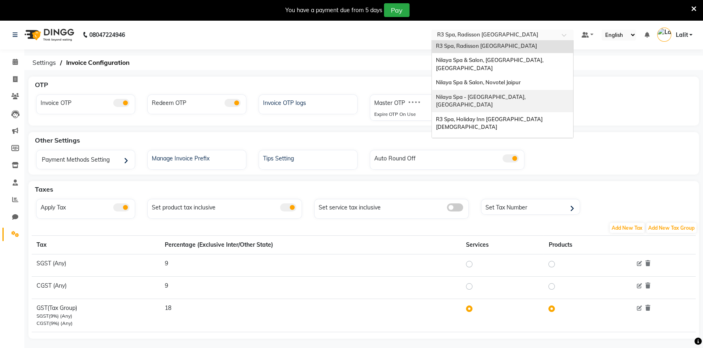
click at [527, 94] on span "Nilaya Spa - [GEOGRAPHIC_DATA], [GEOGRAPHIC_DATA]" at bounding box center [481, 101] width 91 height 15
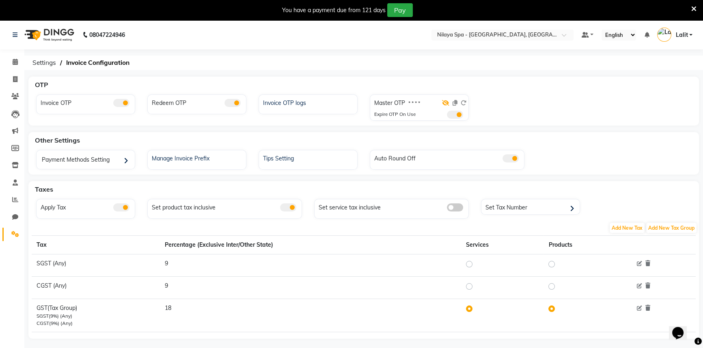
click at [444, 102] on icon at bounding box center [445, 103] width 7 height 6
click at [691, 10] on icon at bounding box center [693, 8] width 5 height 7
